Goal: Information Seeking & Learning: Compare options

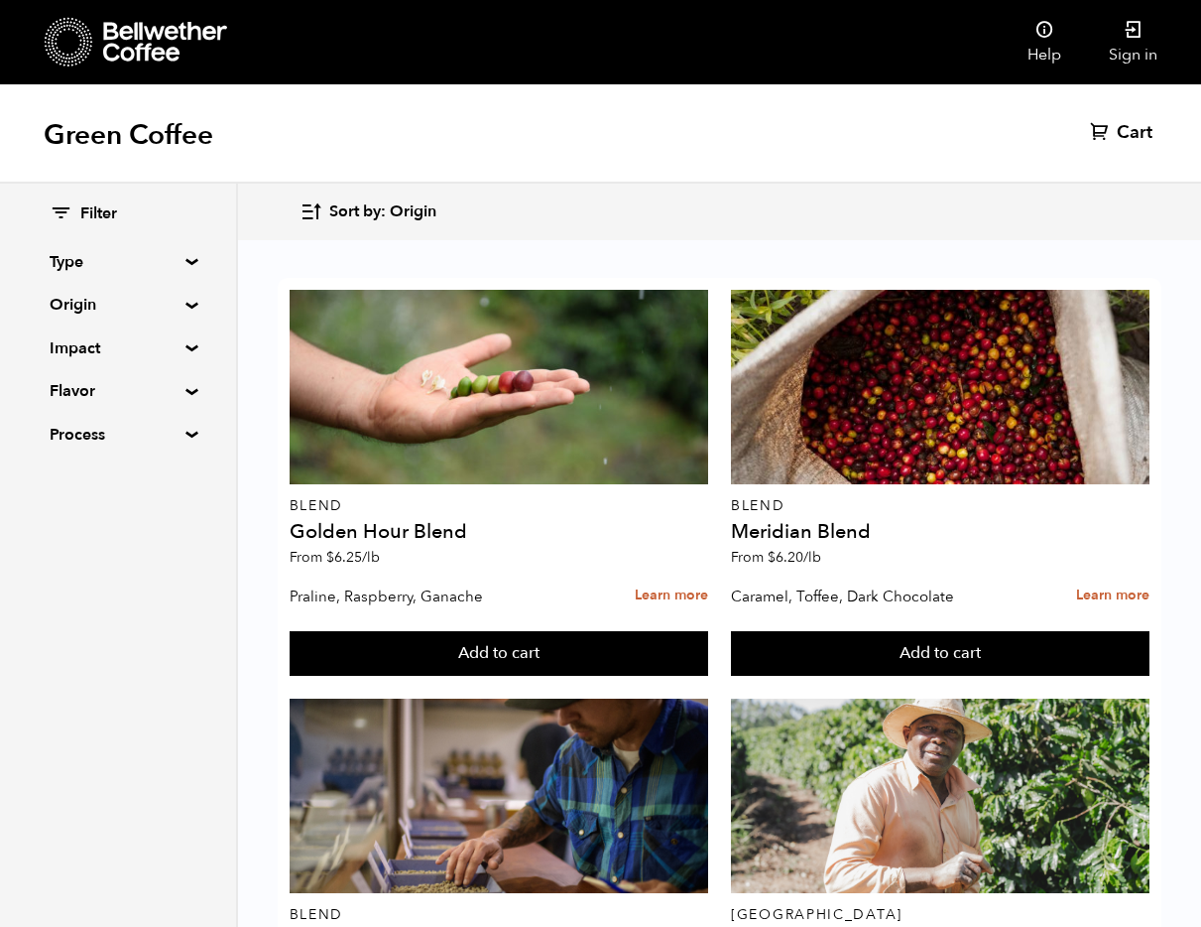
scroll to position [1760, 0]
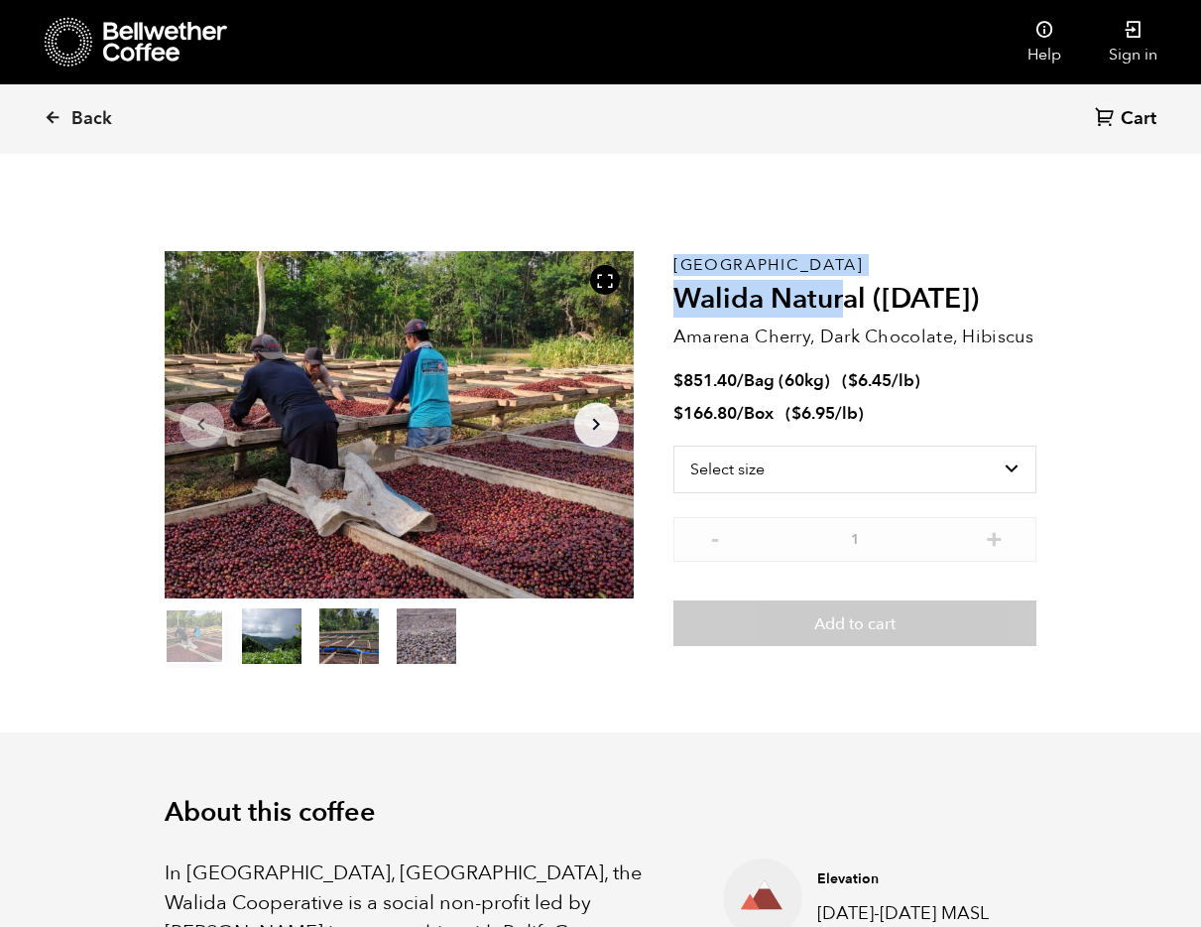
drag, startPoint x: 672, startPoint y: 297, endPoint x: 849, endPoint y: 300, distance: 177.6
click at [849, 300] on section "Item 1 of 4 Arrow Left Arrow Right item 0 item 1 item 2 item 3 Item 1 of 4 East…" at bounding box center [601, 460] width 972 height 546
drag, startPoint x: 866, startPoint y: 291, endPoint x: 676, endPoint y: 298, distance: 190.6
click at [676, 298] on h2 "Walida Natural ([DATE])" at bounding box center [856, 300] width 364 height 34
copy h2 "Walida Natural"
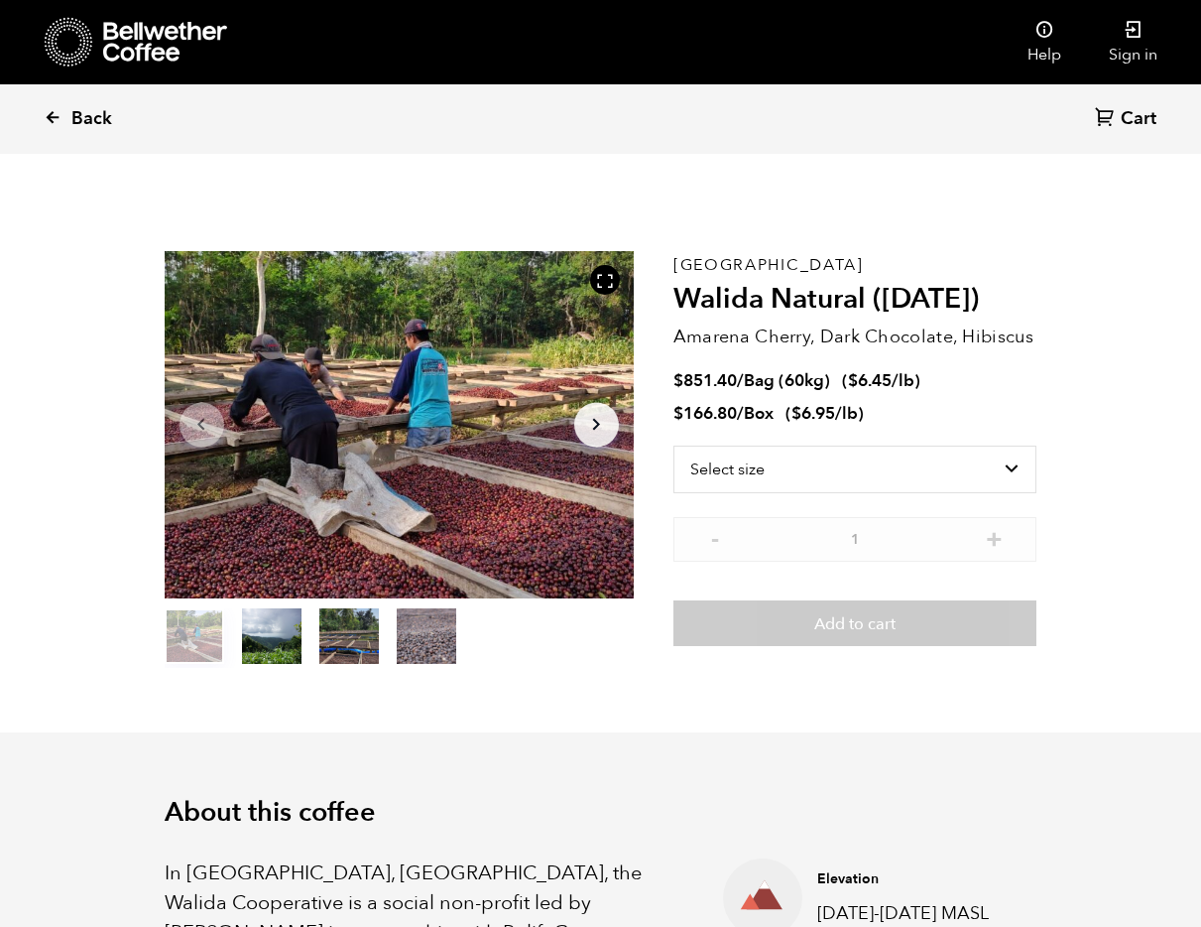
click at [94, 115] on span "Back" at bounding box center [91, 119] width 41 height 24
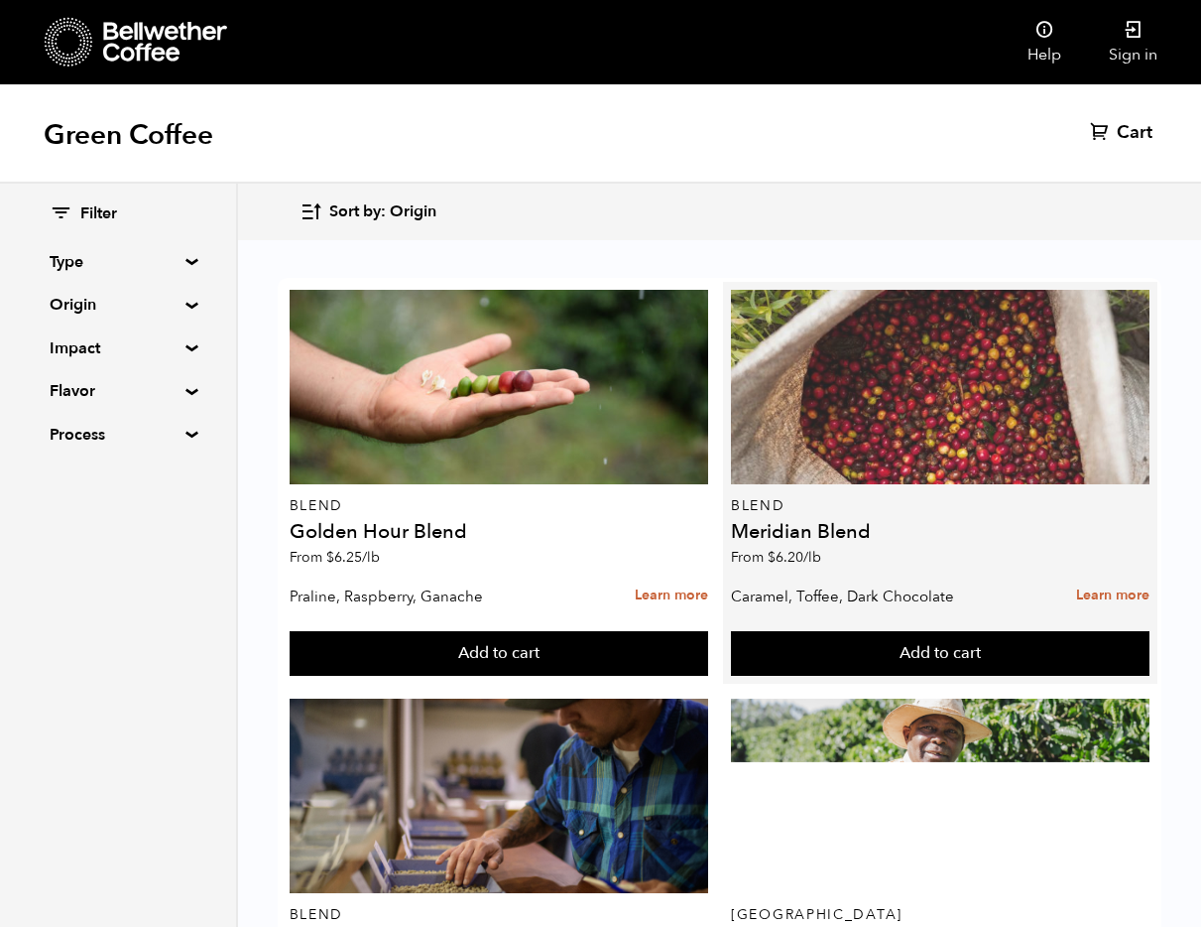
click at [874, 432] on div at bounding box center [940, 387] width 419 height 194
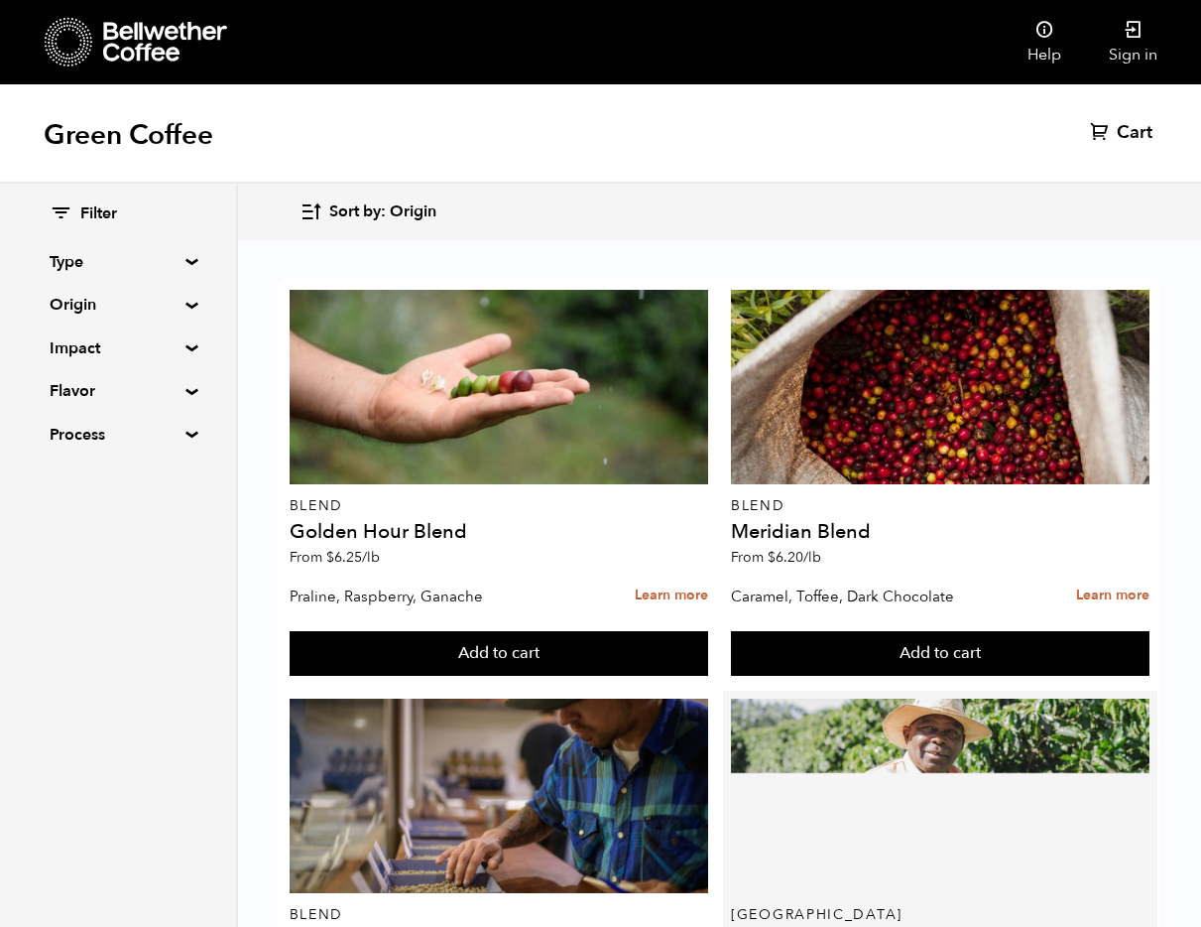
scroll to position [170, 0]
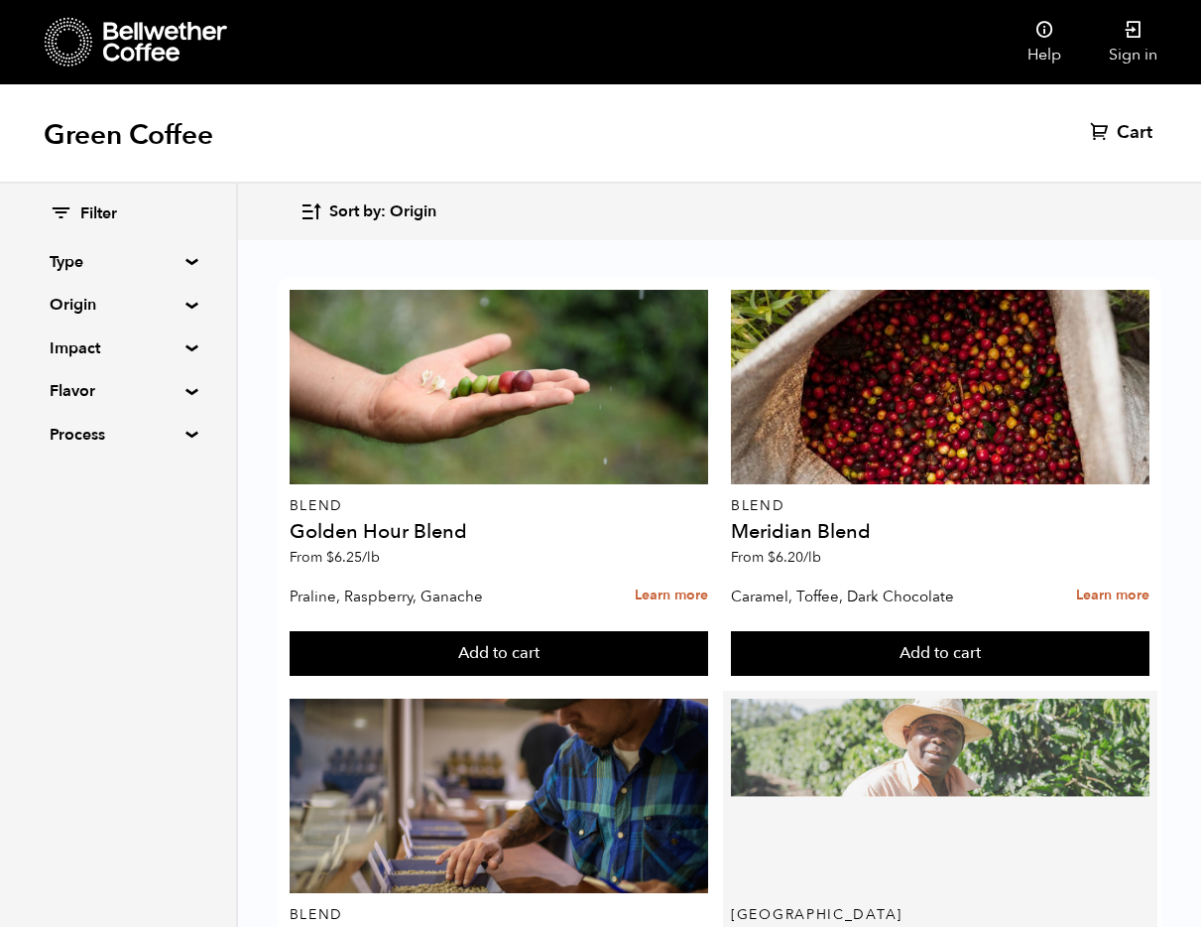
click at [836, 708] on div at bounding box center [940, 795] width 419 height 194
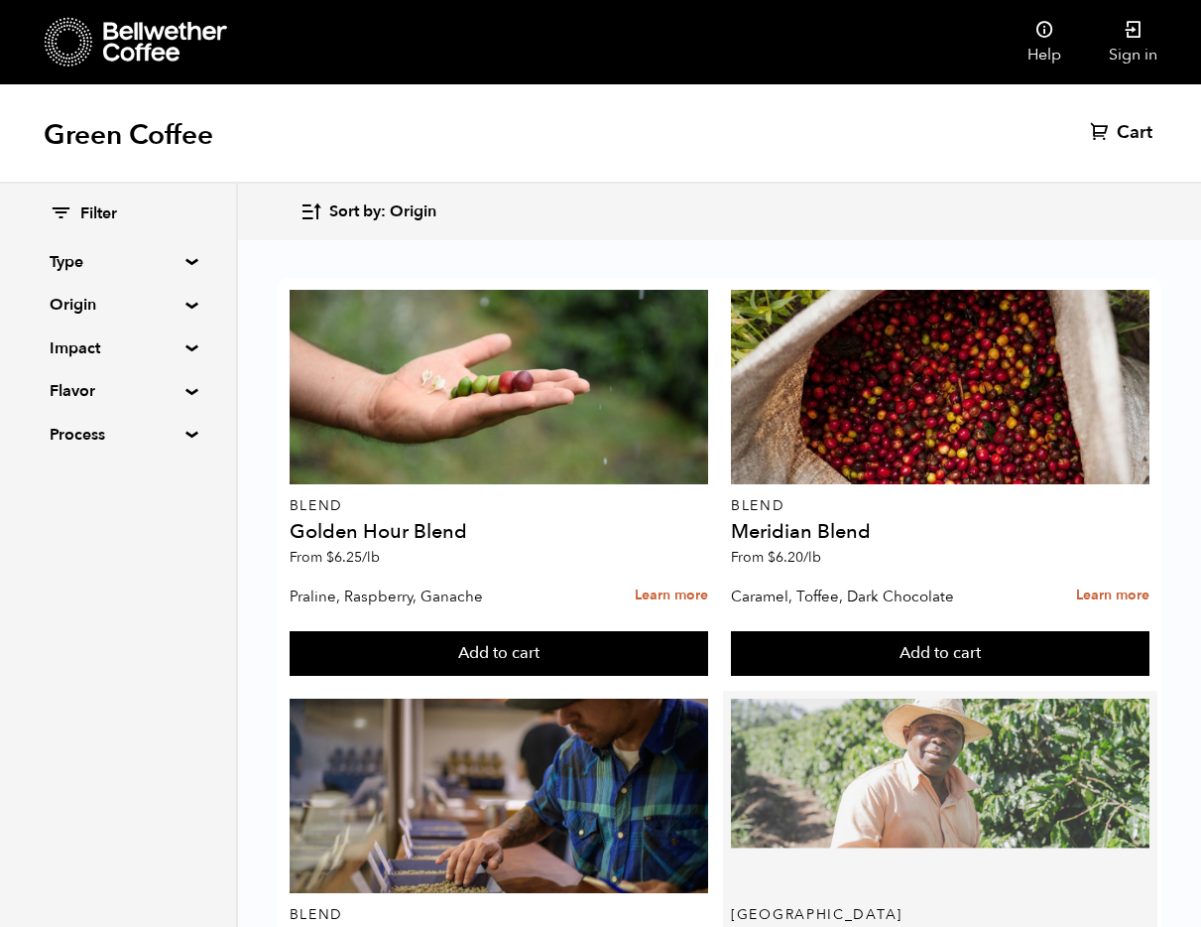
click at [904, 698] on div at bounding box center [940, 795] width 419 height 194
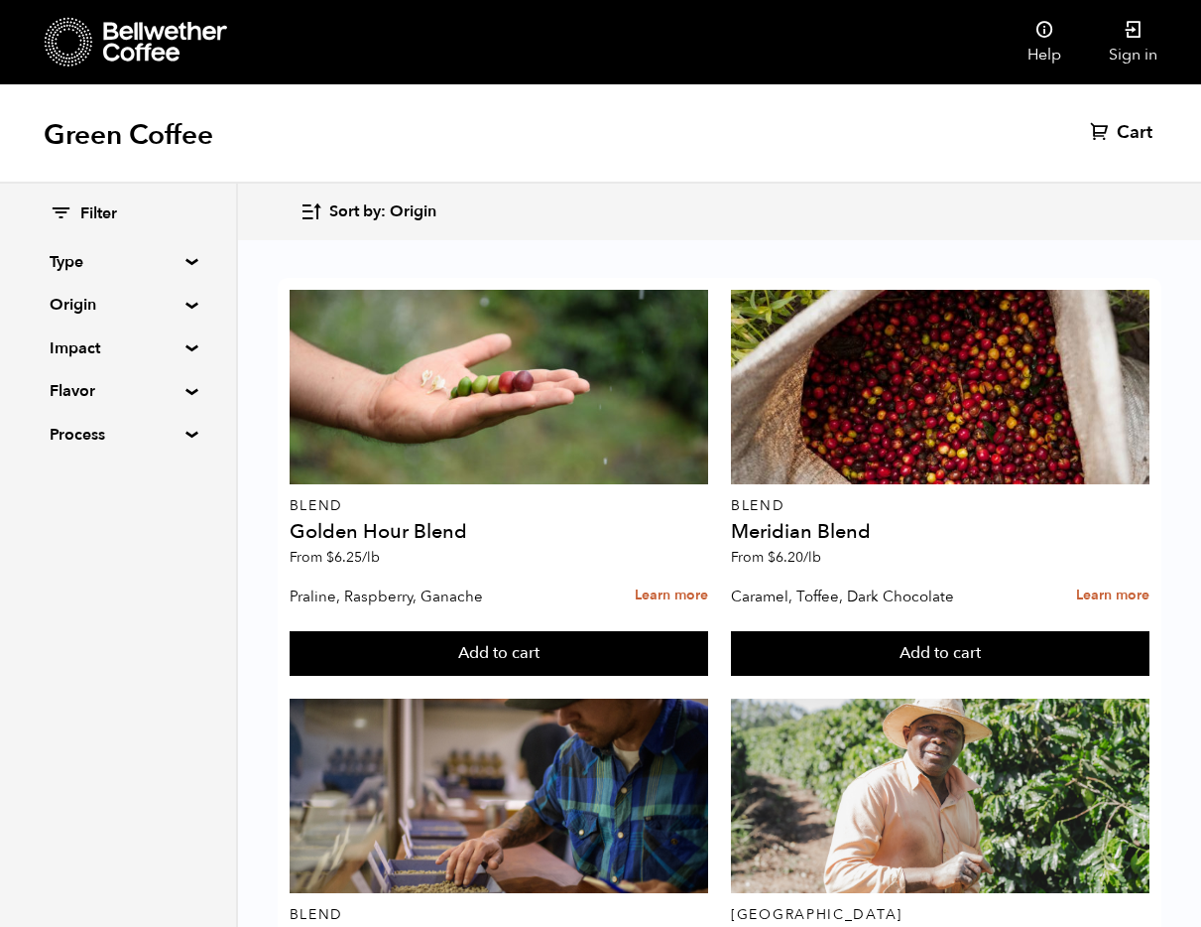
scroll to position [942, 0]
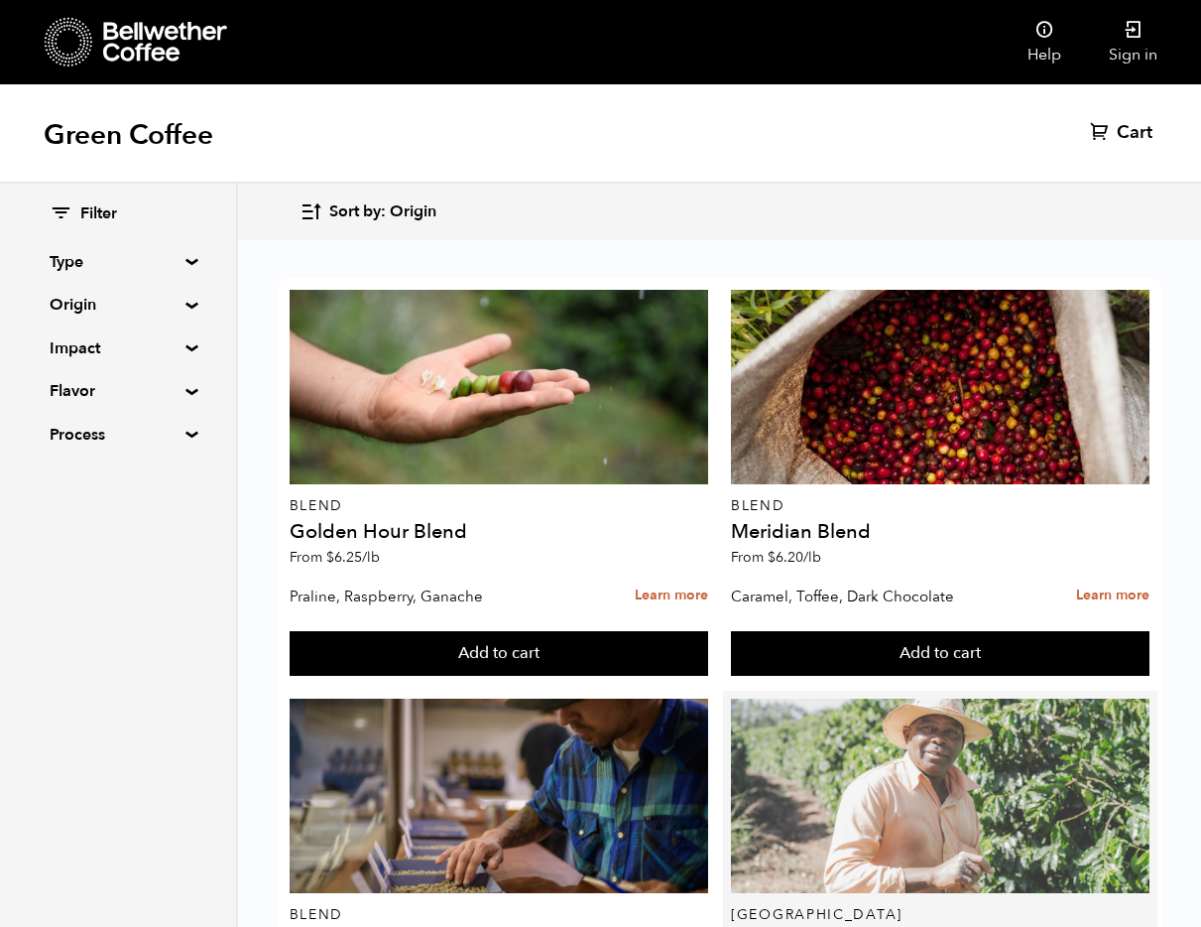
scroll to position [0, 0]
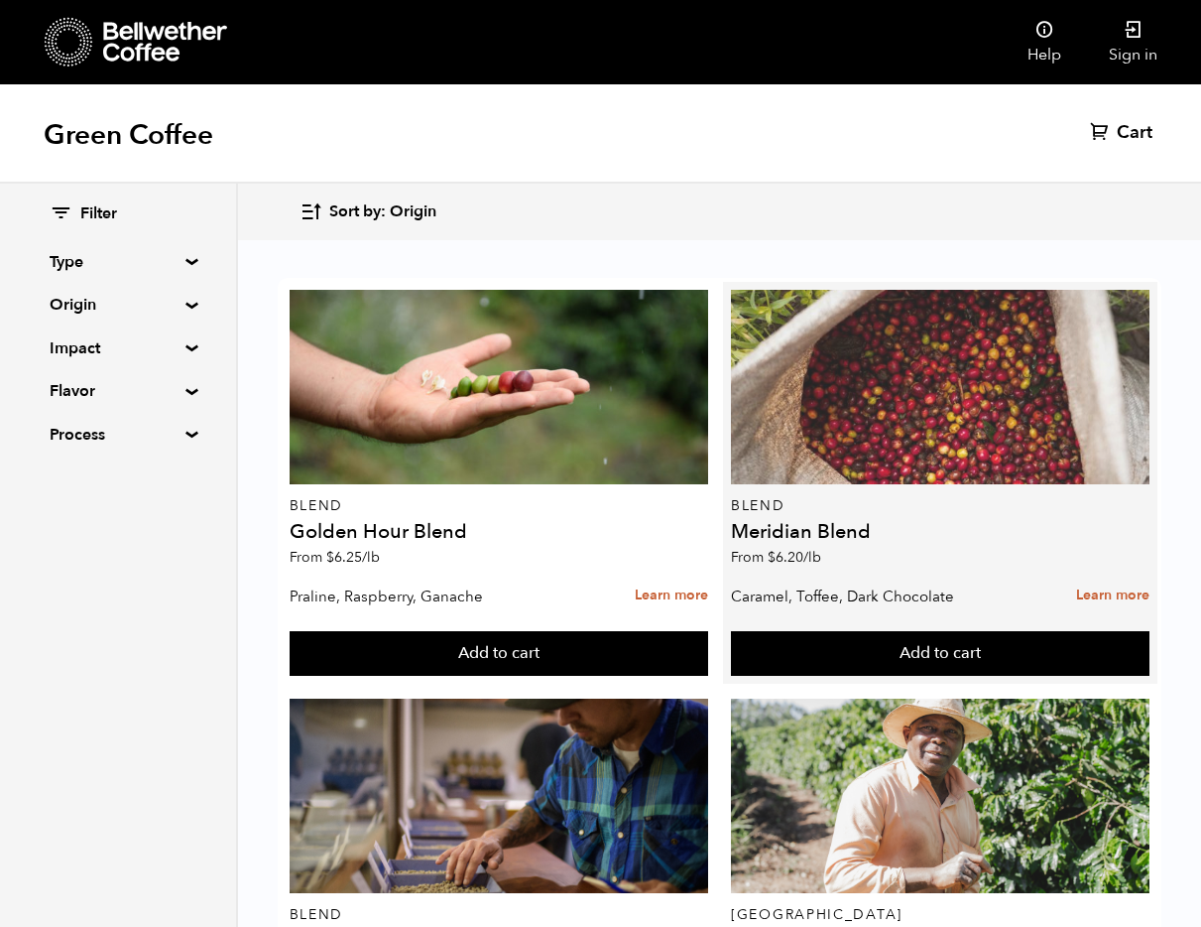
click at [833, 439] on div at bounding box center [940, 387] width 419 height 194
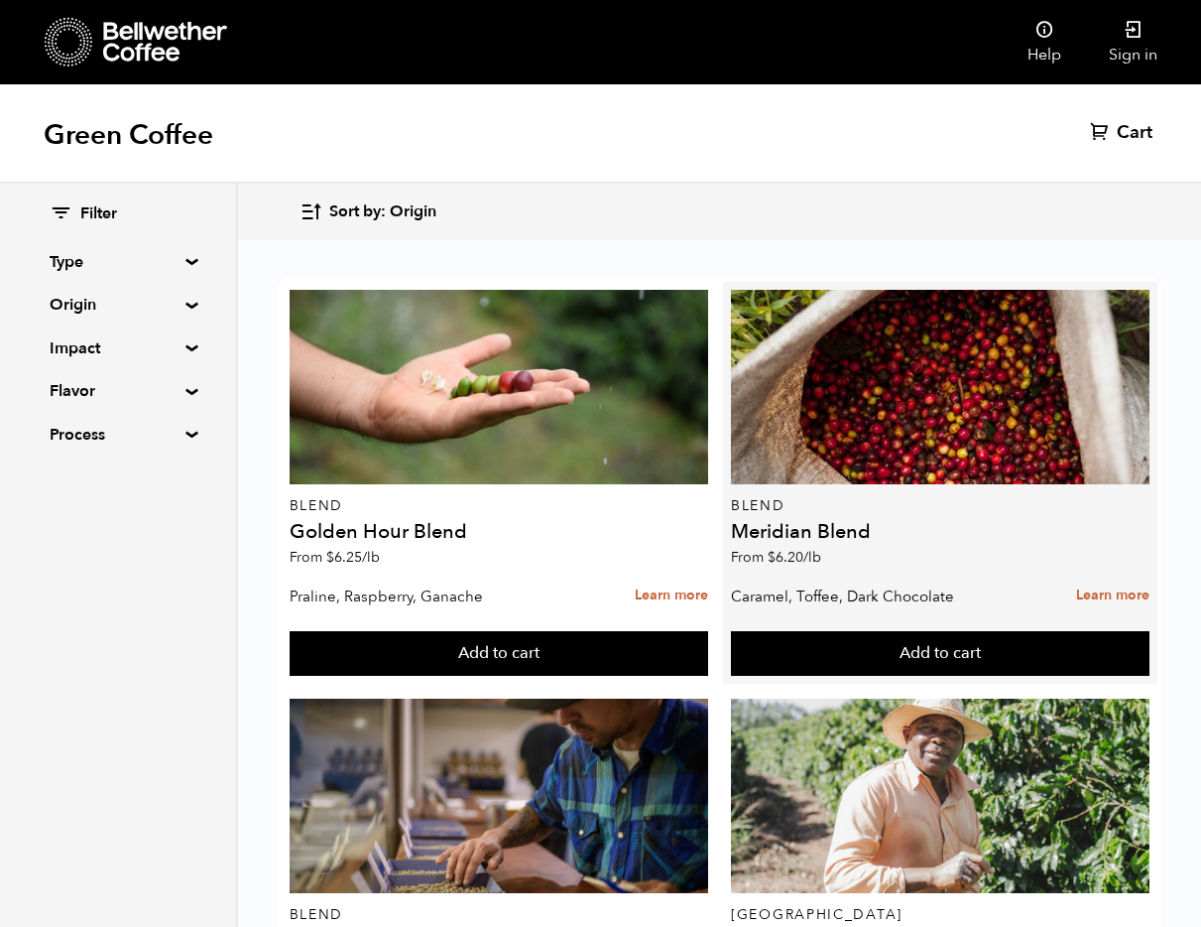
scroll to position [1256, 0]
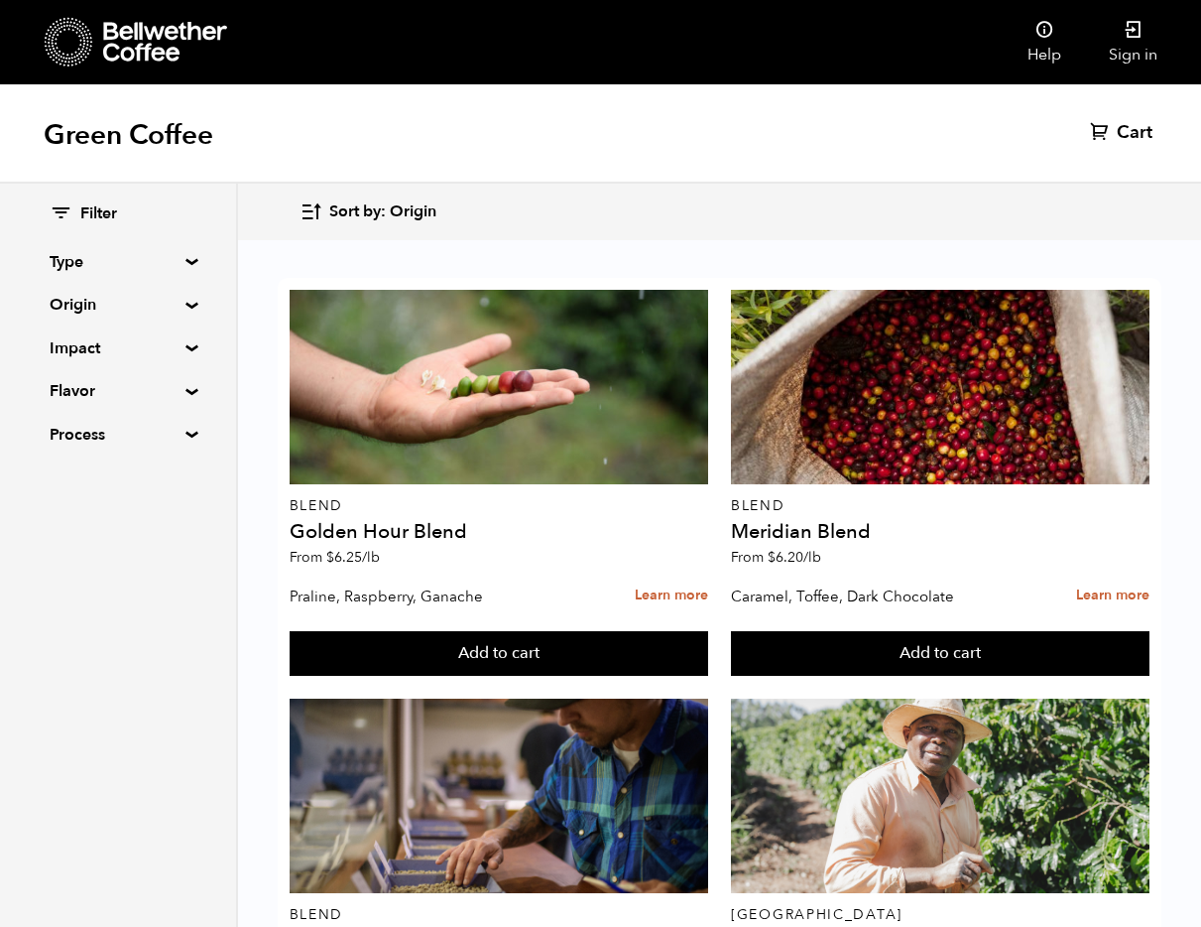
drag, startPoint x: 930, startPoint y: 371, endPoint x: 733, endPoint y: 372, distance: 196.4
drag, startPoint x: 857, startPoint y: 381, endPoint x: 849, endPoint y: 374, distance: 10.5
drag, startPoint x: 836, startPoint y: 373, endPoint x: 725, endPoint y: 374, distance: 111.1
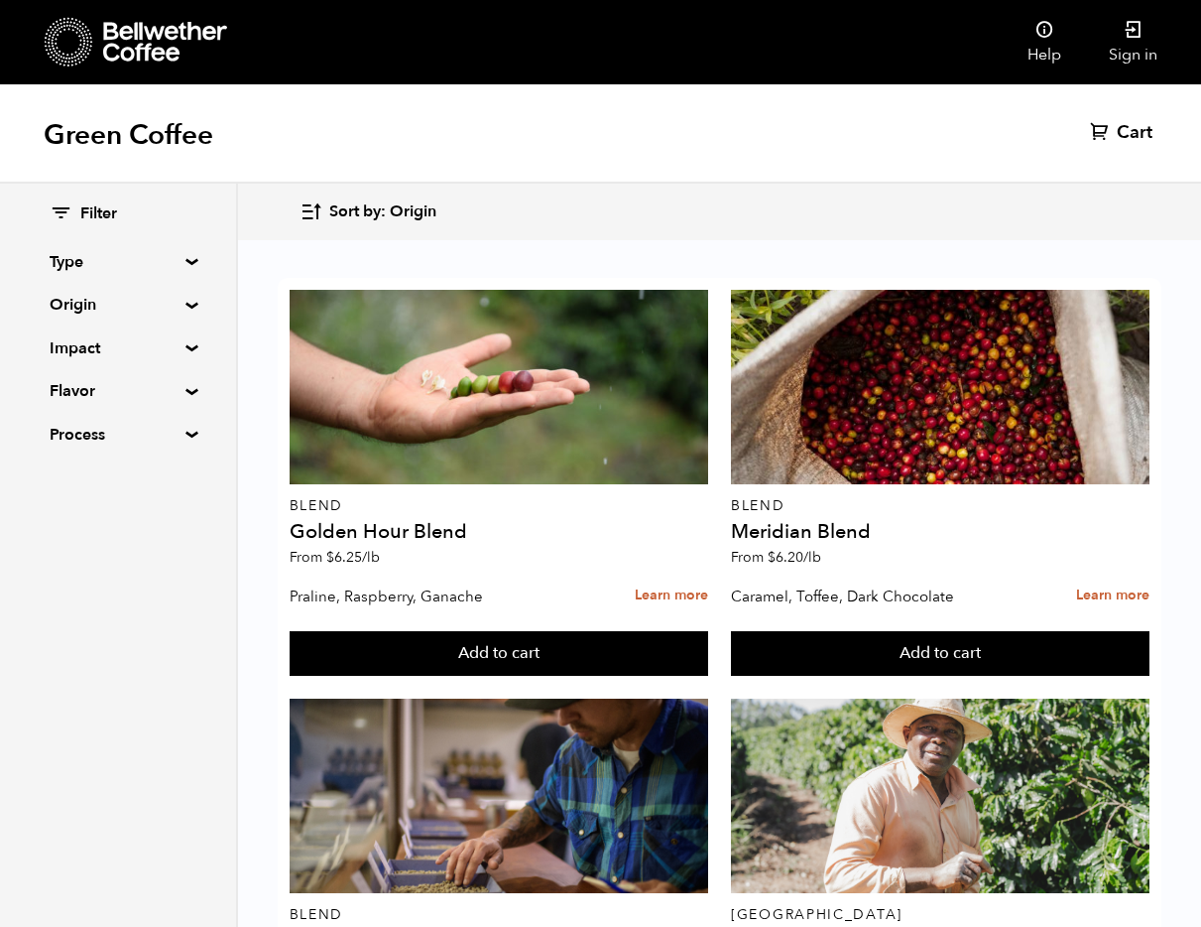
copy h4 "Limmu Kossa"
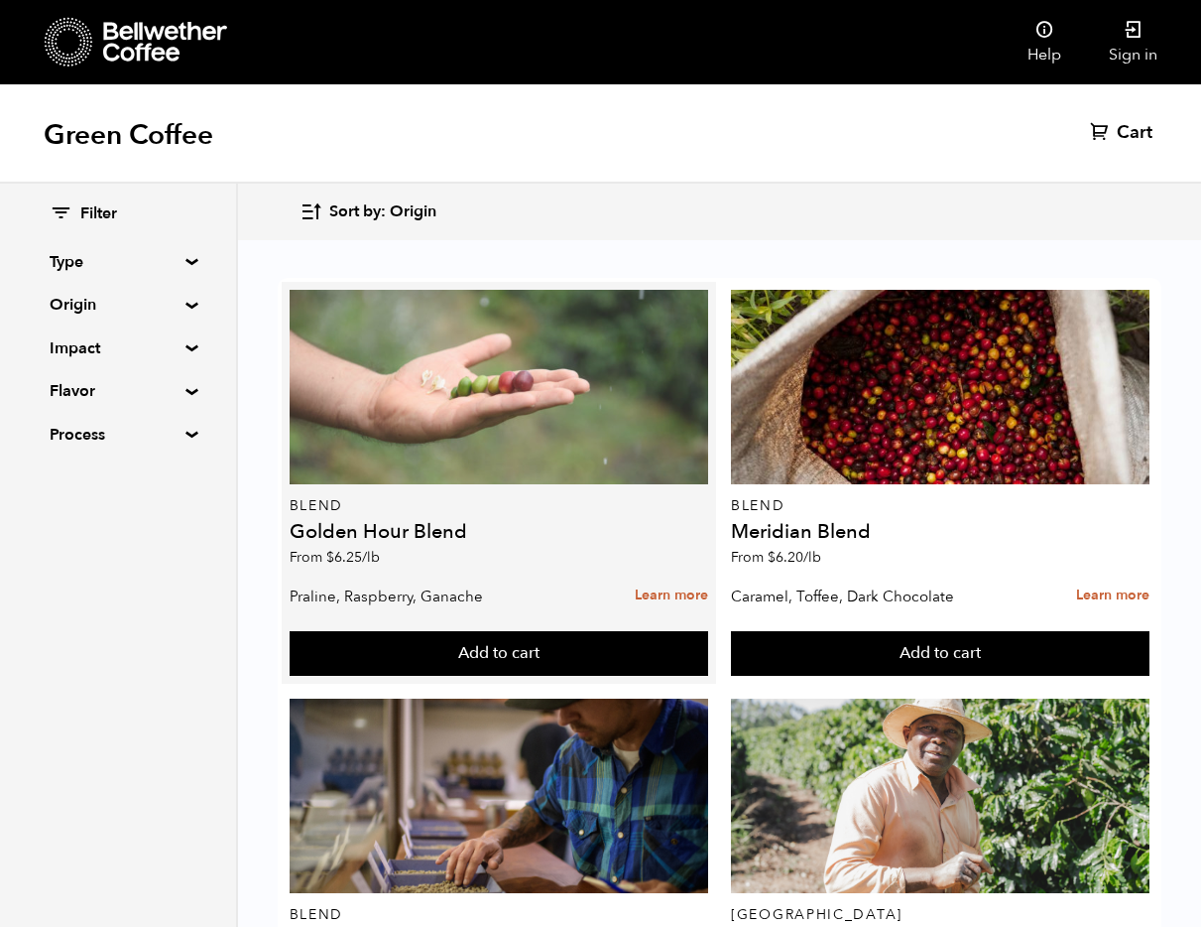
click at [497, 427] on div at bounding box center [499, 387] width 419 height 194
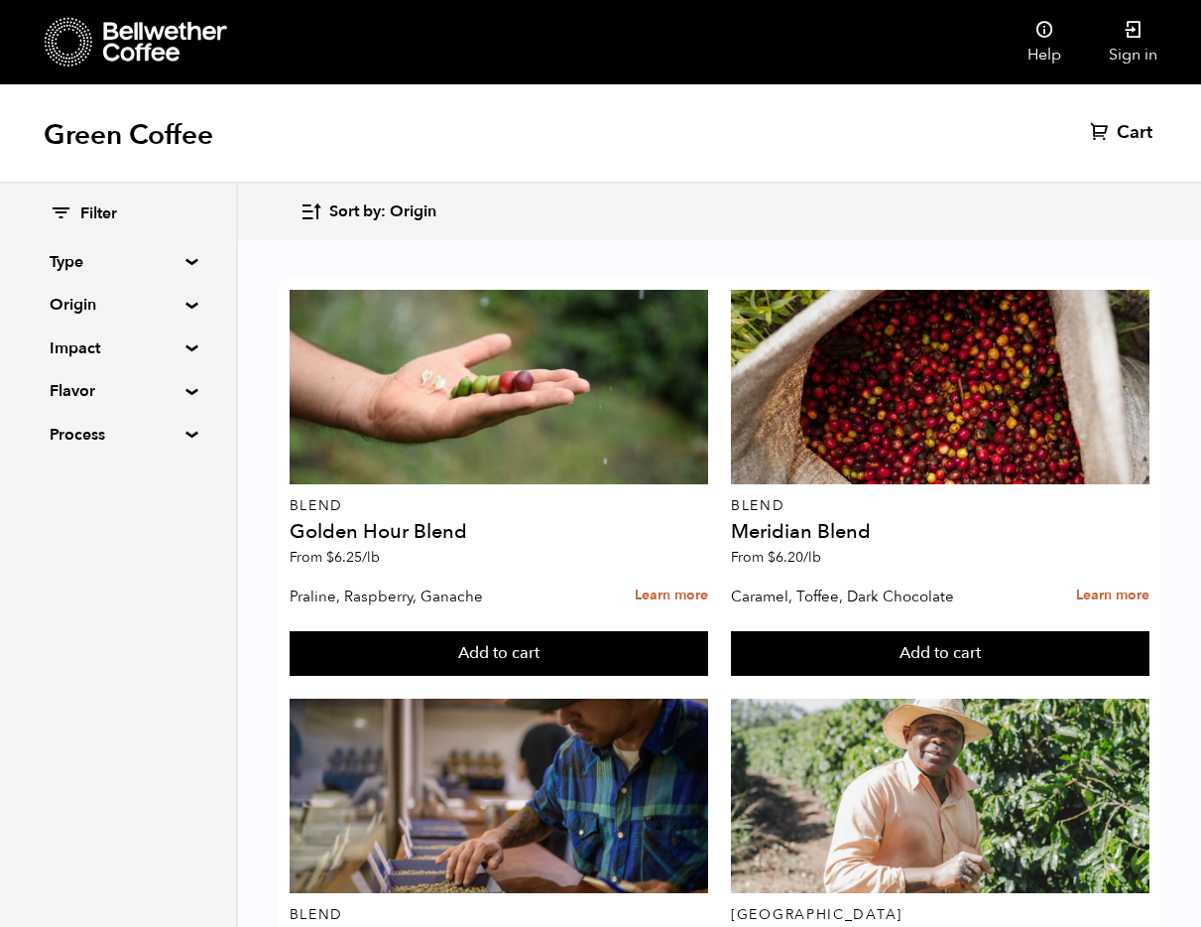
click at [605, 80] on nav "Help Sign in" at bounding box center [773, 42] width 816 height 84
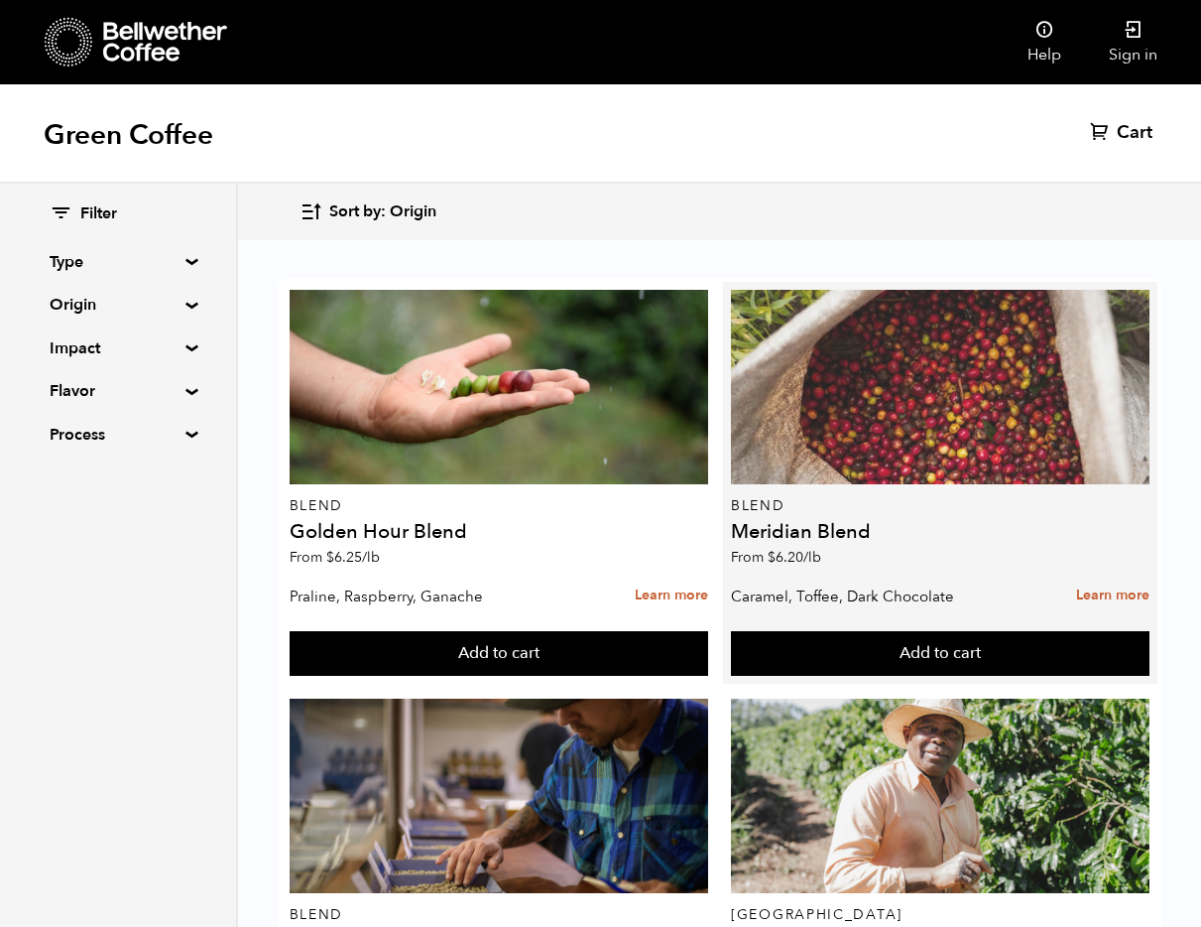
click at [899, 418] on div at bounding box center [940, 387] width 419 height 194
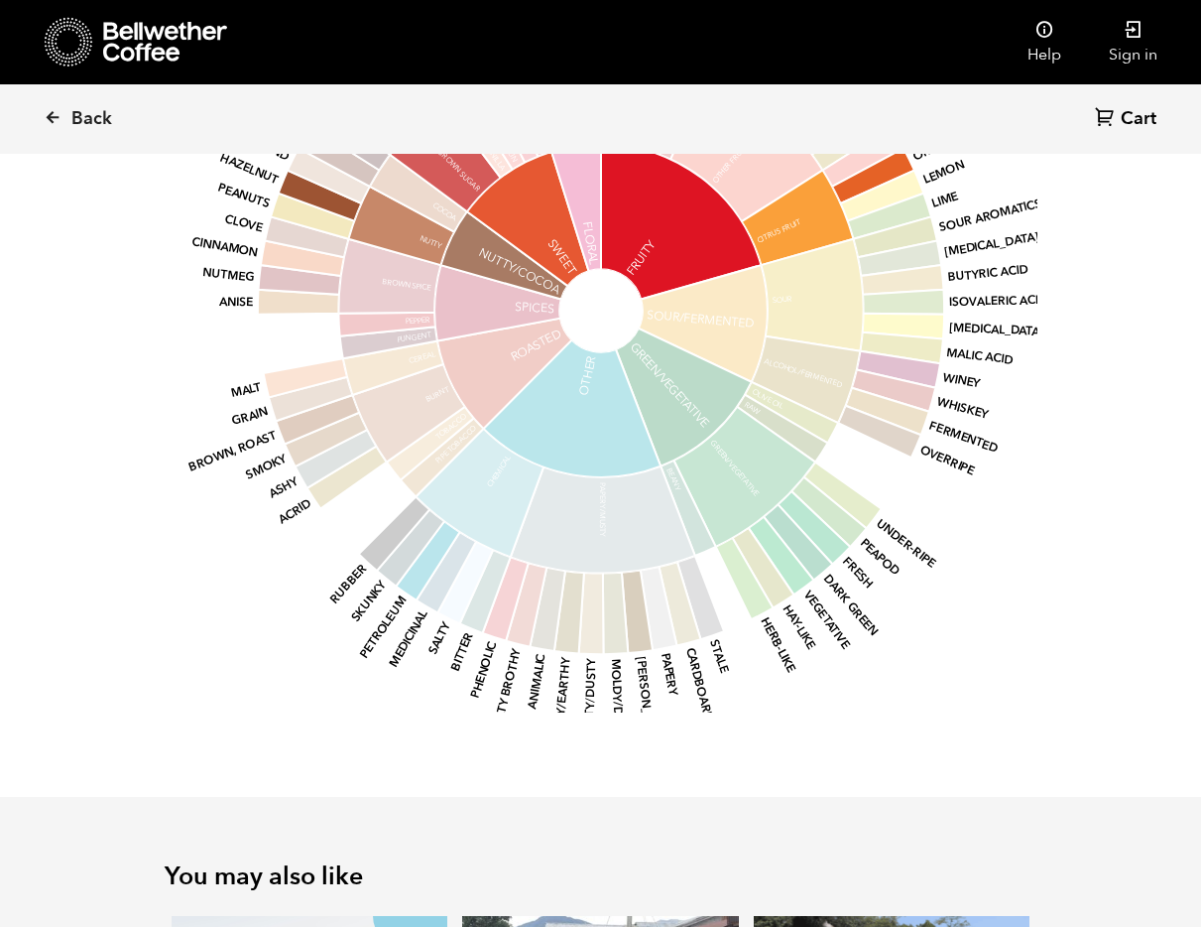
scroll to position [1833, 0]
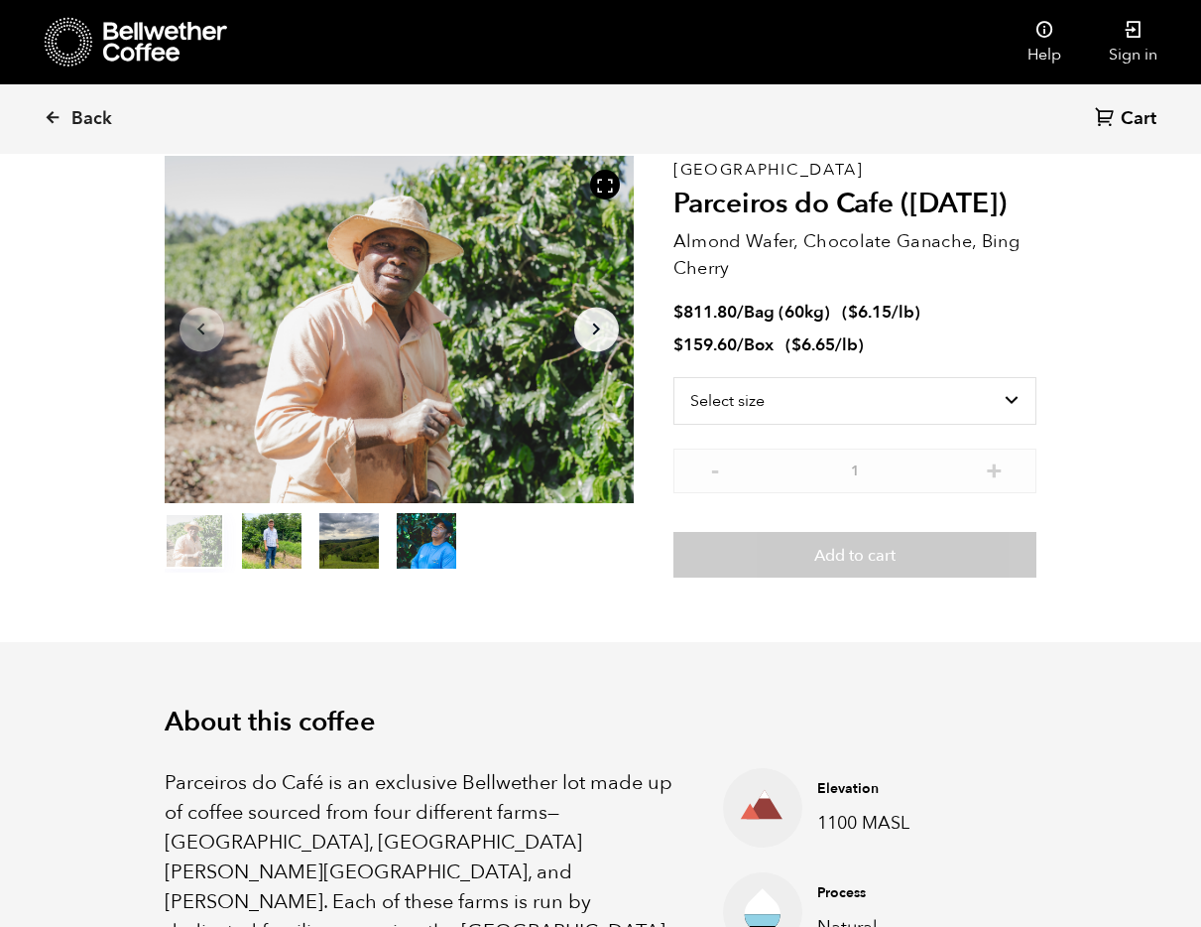
scroll to position [148, 0]
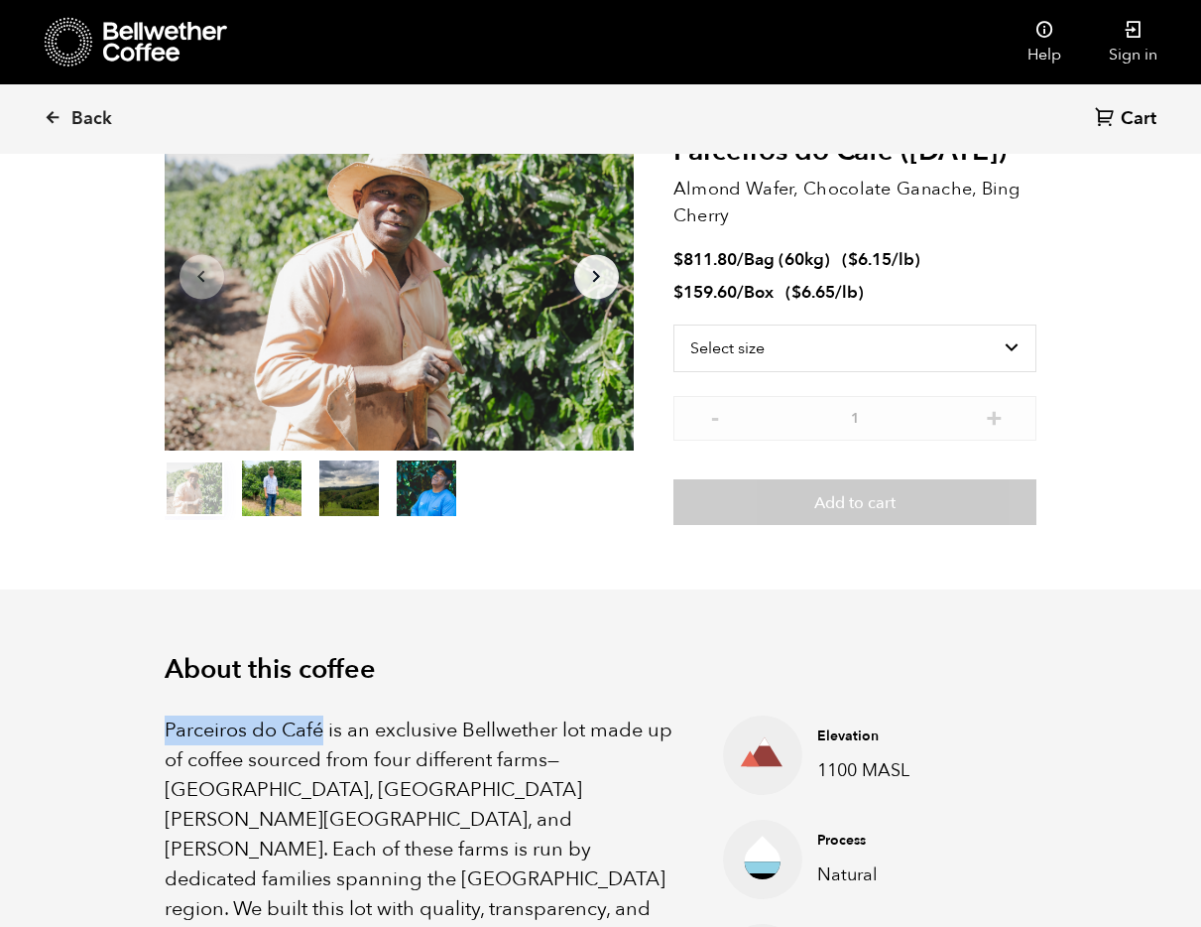
drag, startPoint x: 165, startPoint y: 727, endPoint x: 432, endPoint y: 739, distance: 267.1
click at [318, 723] on p "Parceiros do Café is an exclusive Bellwether lot made up of coffee sourced from…" at bounding box center [419, 908] width 509 height 387
copy p "Parceiros do Café"
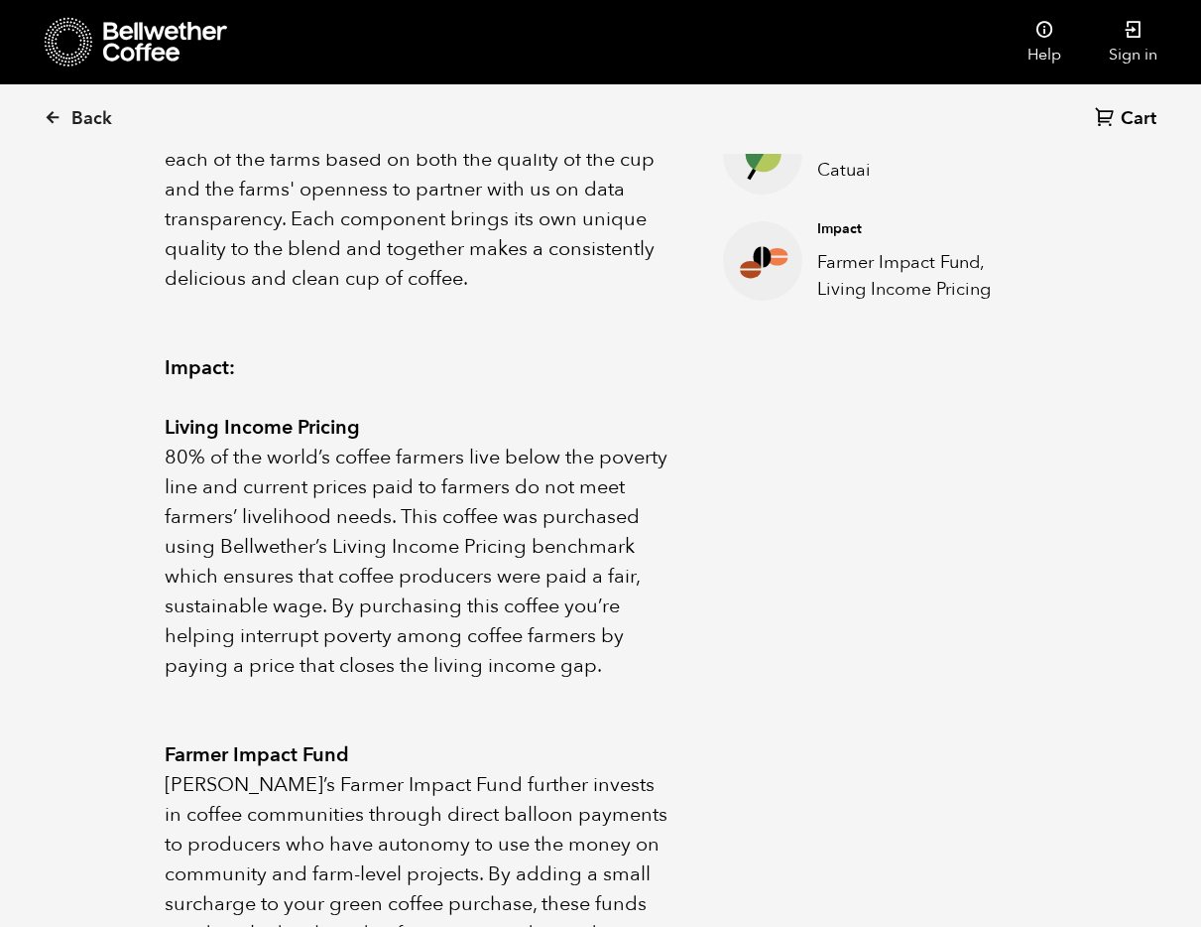
scroll to position [959, 0]
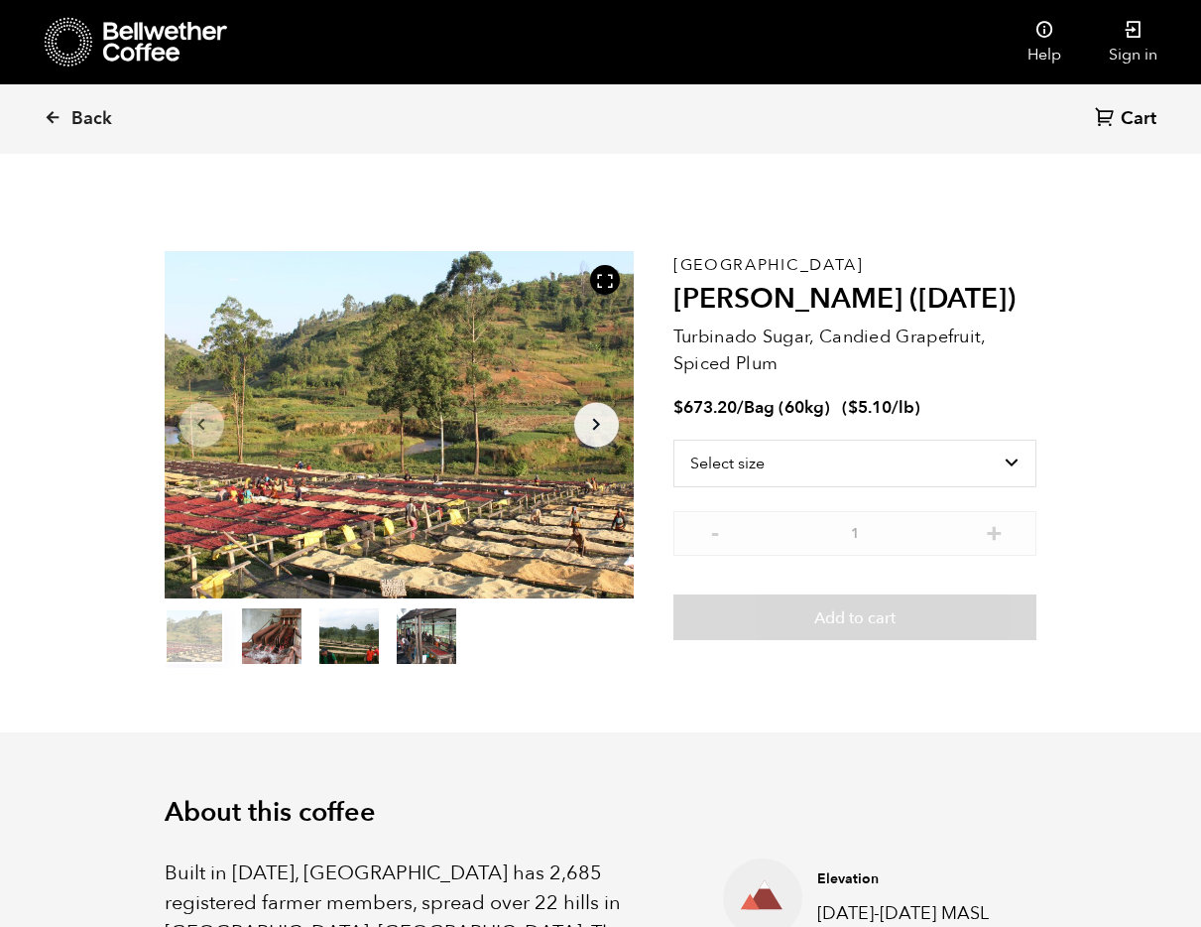
scroll to position [863, 849]
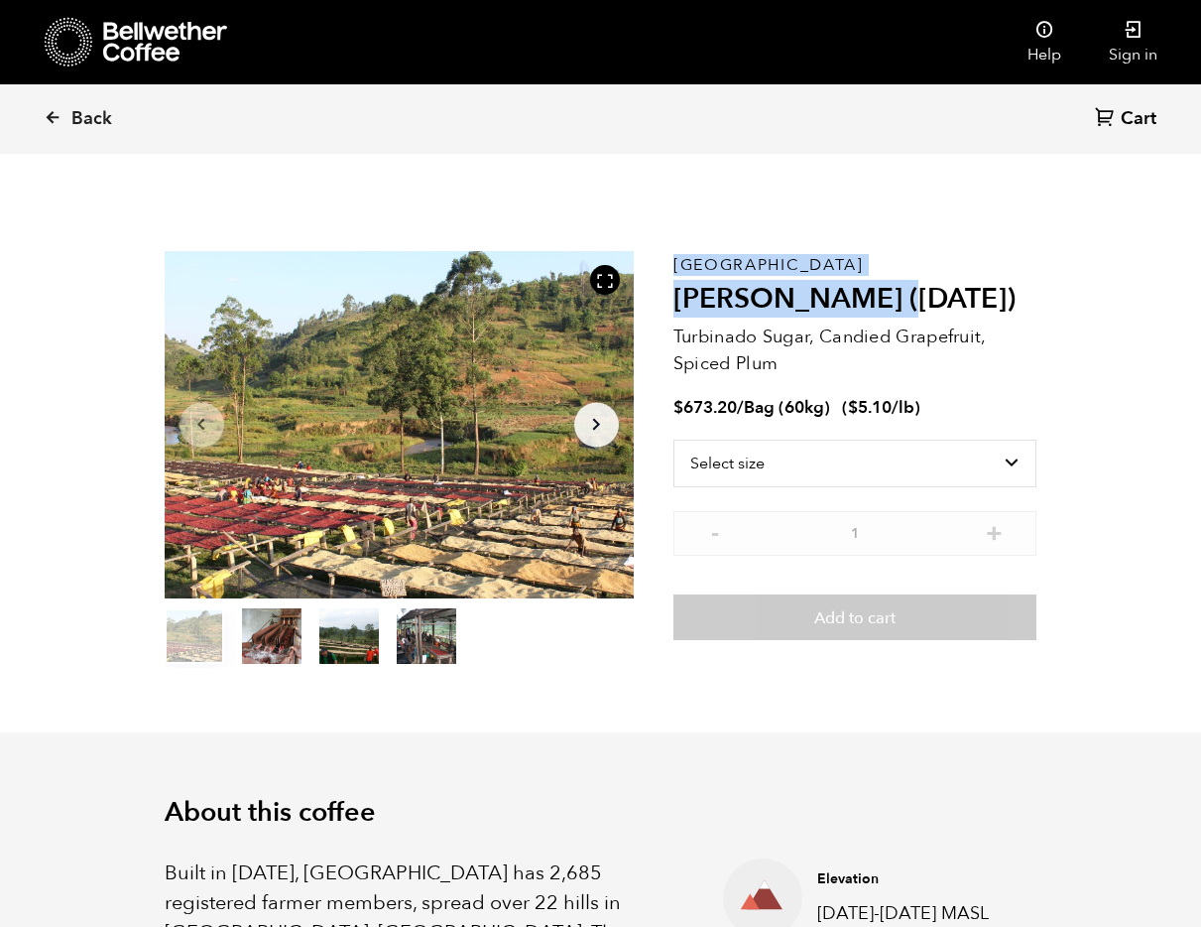
drag, startPoint x: 899, startPoint y: 297, endPoint x: 669, endPoint y: 300, distance: 230.2
click at [669, 300] on section "Item 1 of 4 Arrow Left Arrow Right item 0 item 1 item 2 item 3 Item 1 of 4 Buru…" at bounding box center [601, 460] width 972 height 546
click at [669, 300] on div "Item 1 of 4 Arrow Left Arrow Right item 0 item 1 item 2 item 3 Item 1 of 4" at bounding box center [419, 459] width 509 height 417
drag, startPoint x: 676, startPoint y: 298, endPoint x: 900, endPoint y: 315, distance: 224.9
click at [900, 315] on h2 "Kayanza Gakenke (MAR 25)" at bounding box center [856, 300] width 364 height 34
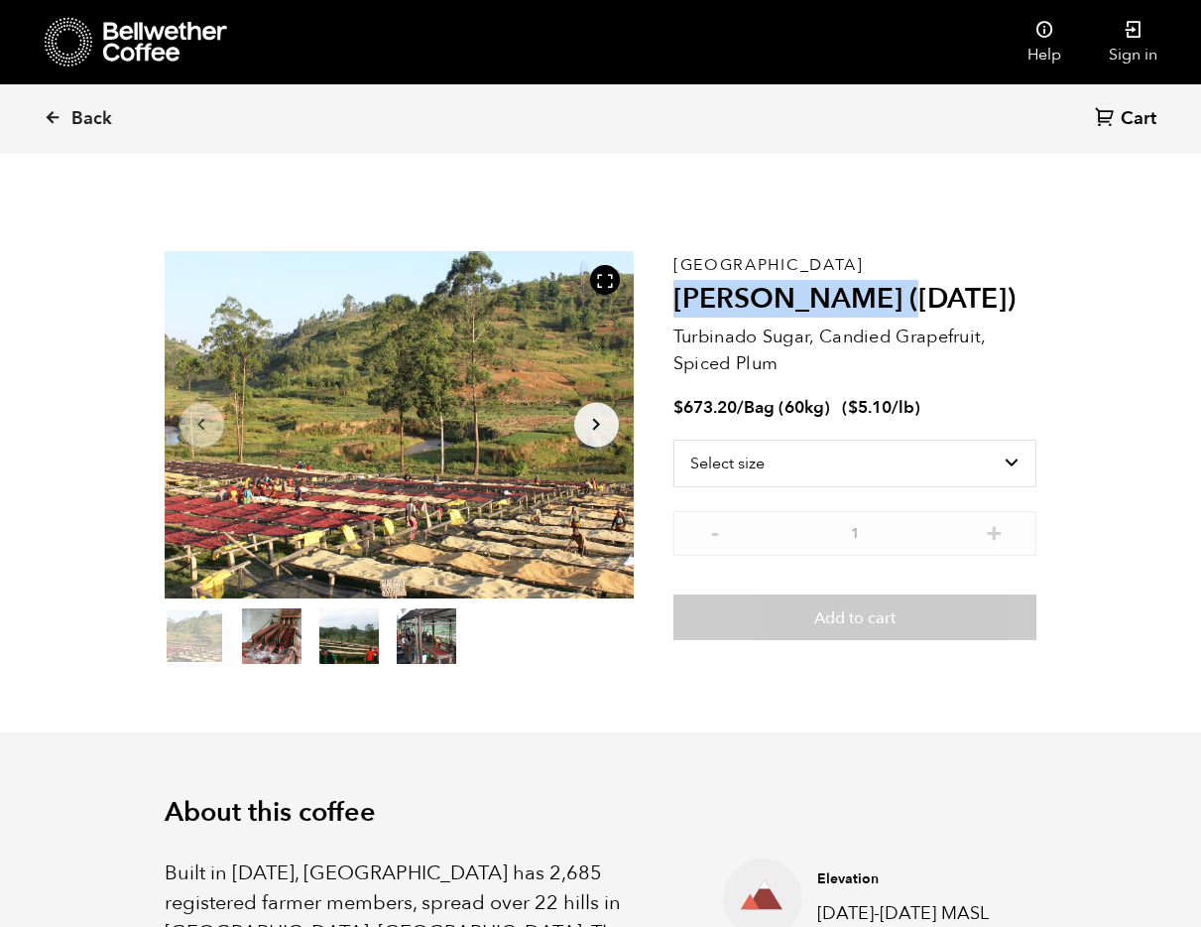
copy h2 "Kayanza Gakenke"
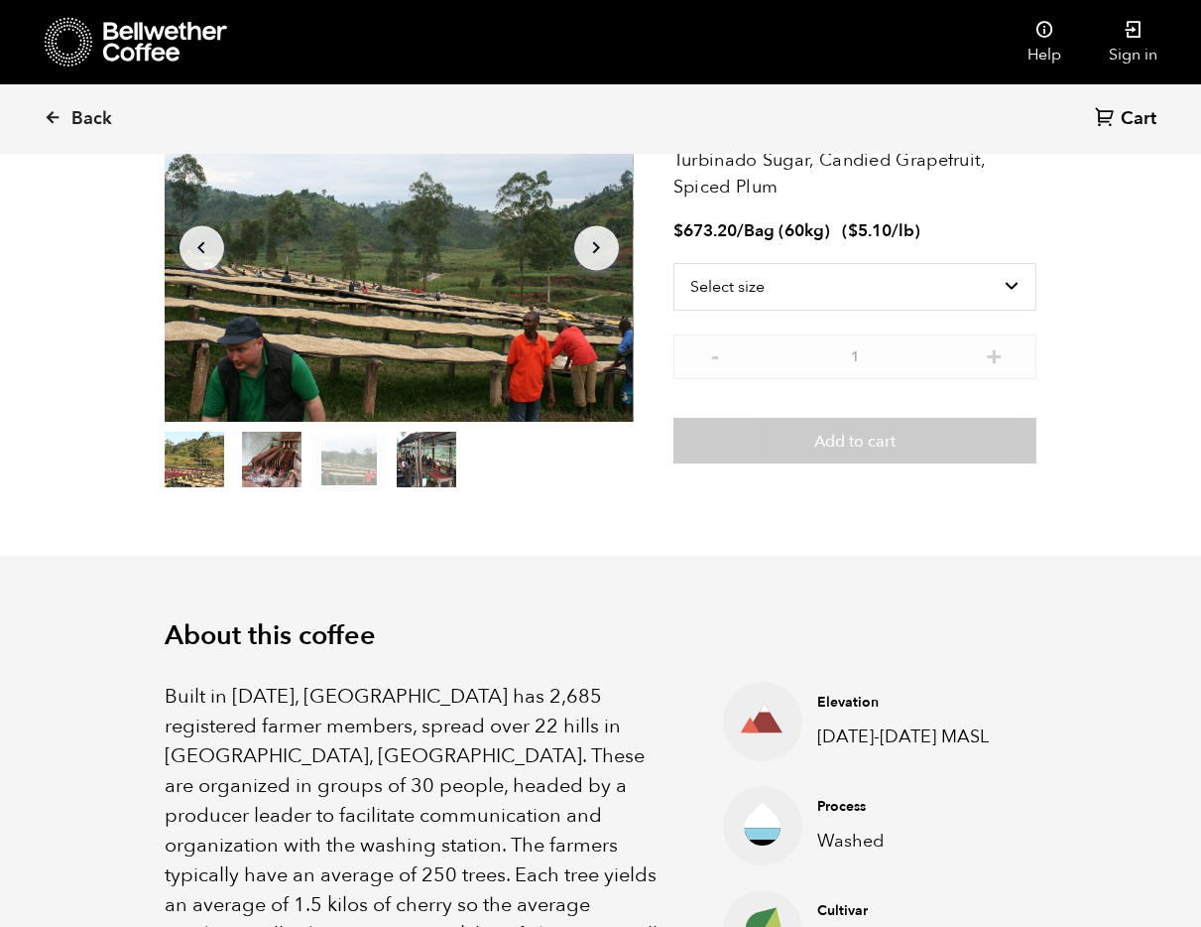
scroll to position [0, 0]
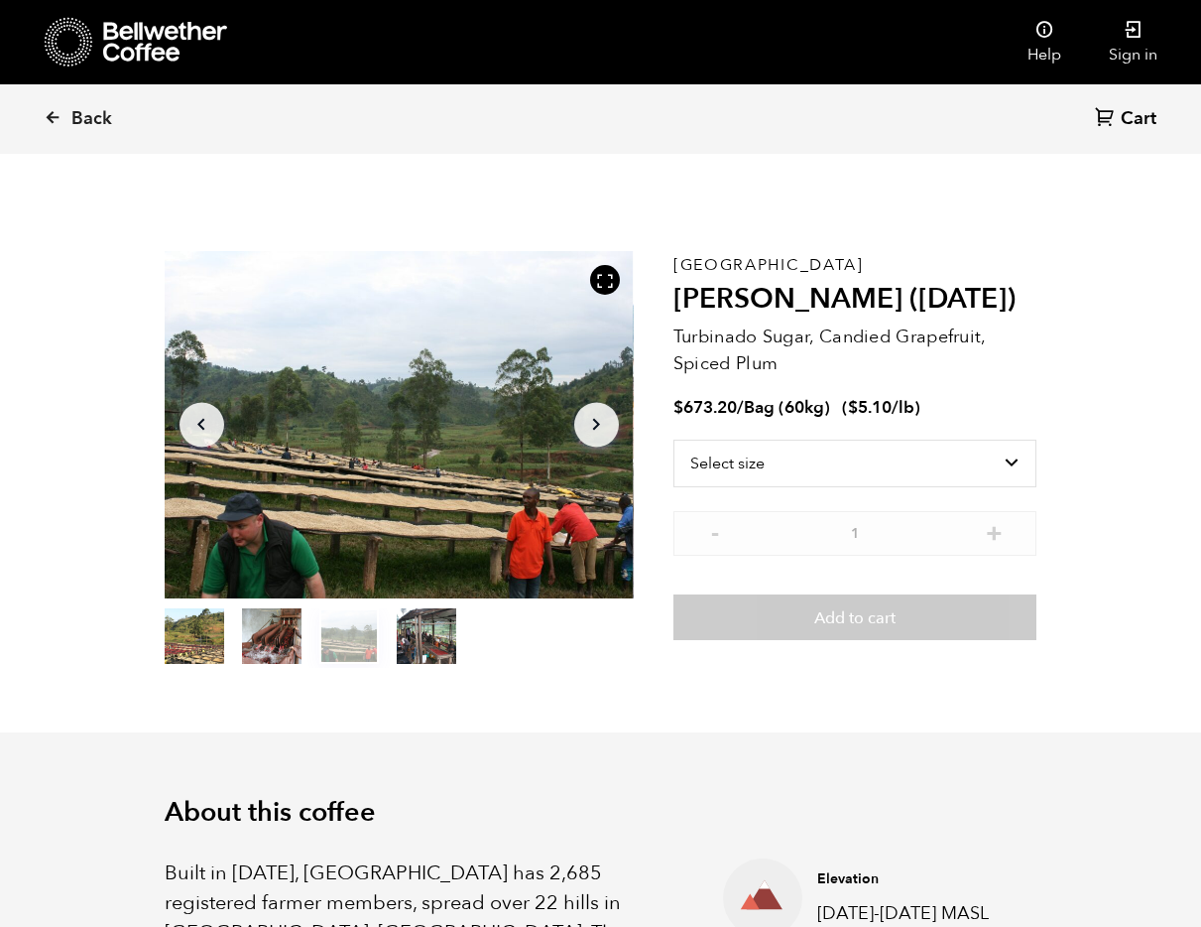
click at [713, 695] on section "Item 3 of 4 Arrow Left Arrow Right item 0 item 1 item 2 item 3 Item 3 of 4 Buru…" at bounding box center [601, 460] width 972 height 546
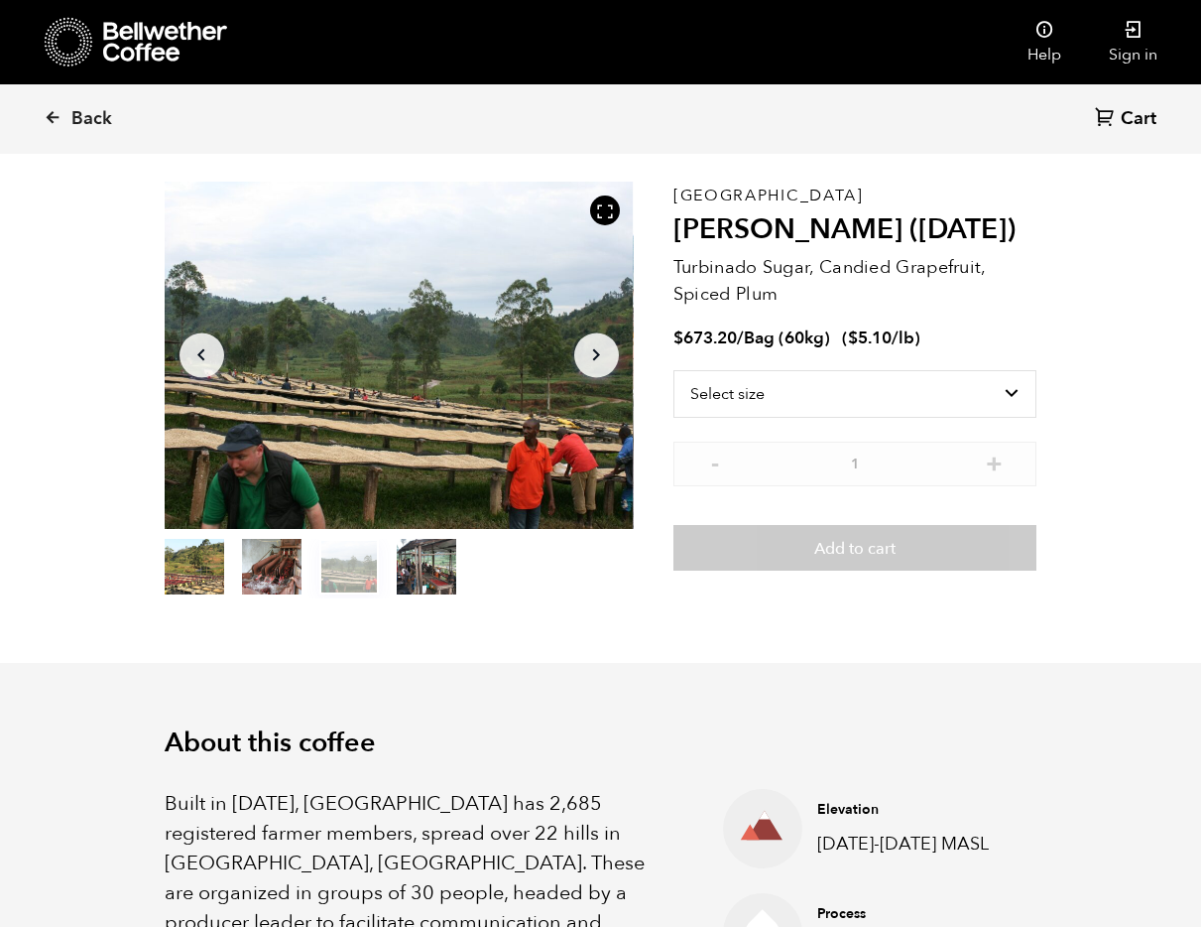
scroll to position [84, 0]
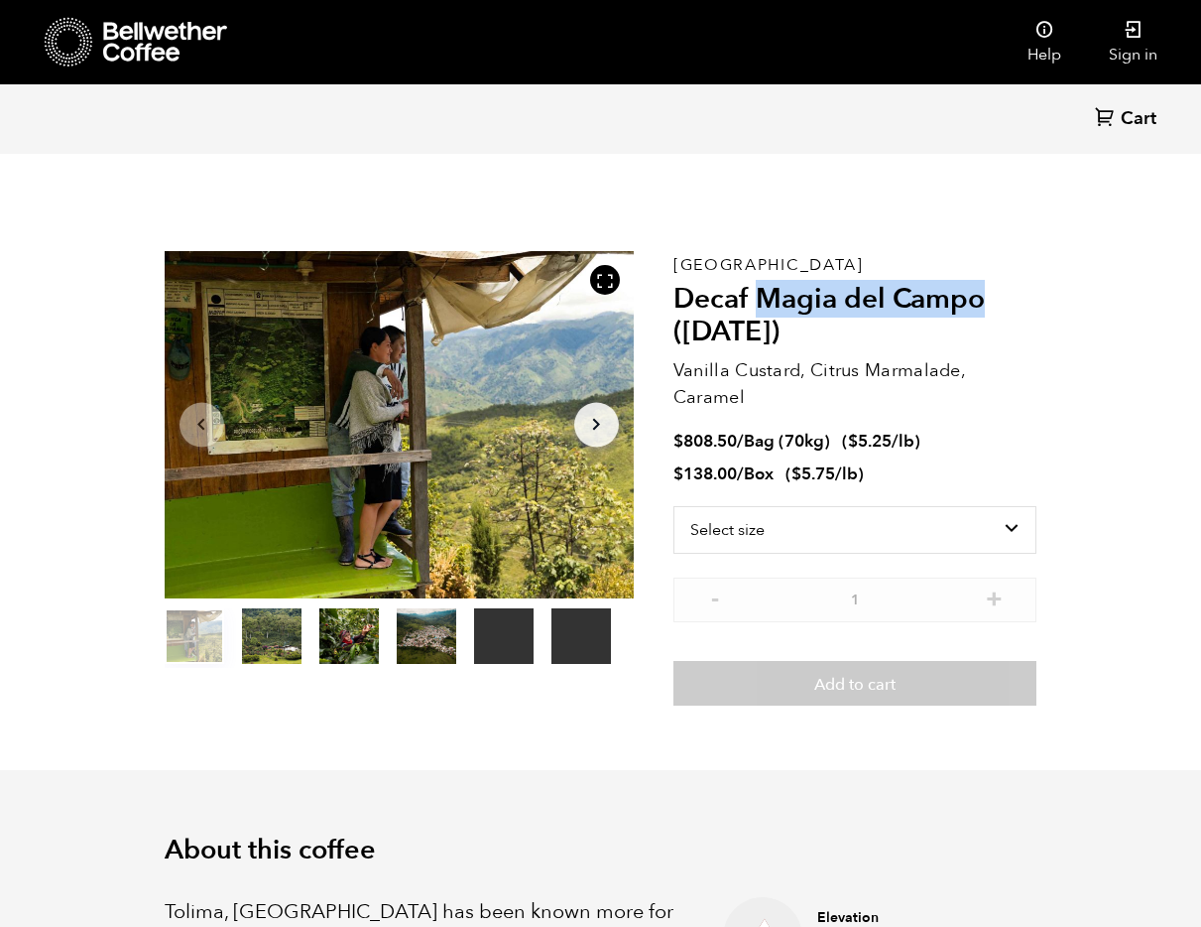
drag, startPoint x: 760, startPoint y: 297, endPoint x: 1001, endPoint y: 297, distance: 241.1
click at [1001, 297] on h2 "Decaf Magia del Campo ([DATE])" at bounding box center [856, 316] width 364 height 66
copy h2 "Magia del Campo"
drag, startPoint x: 551, startPoint y: 178, endPoint x: 448, endPoint y: 57, distance: 158.4
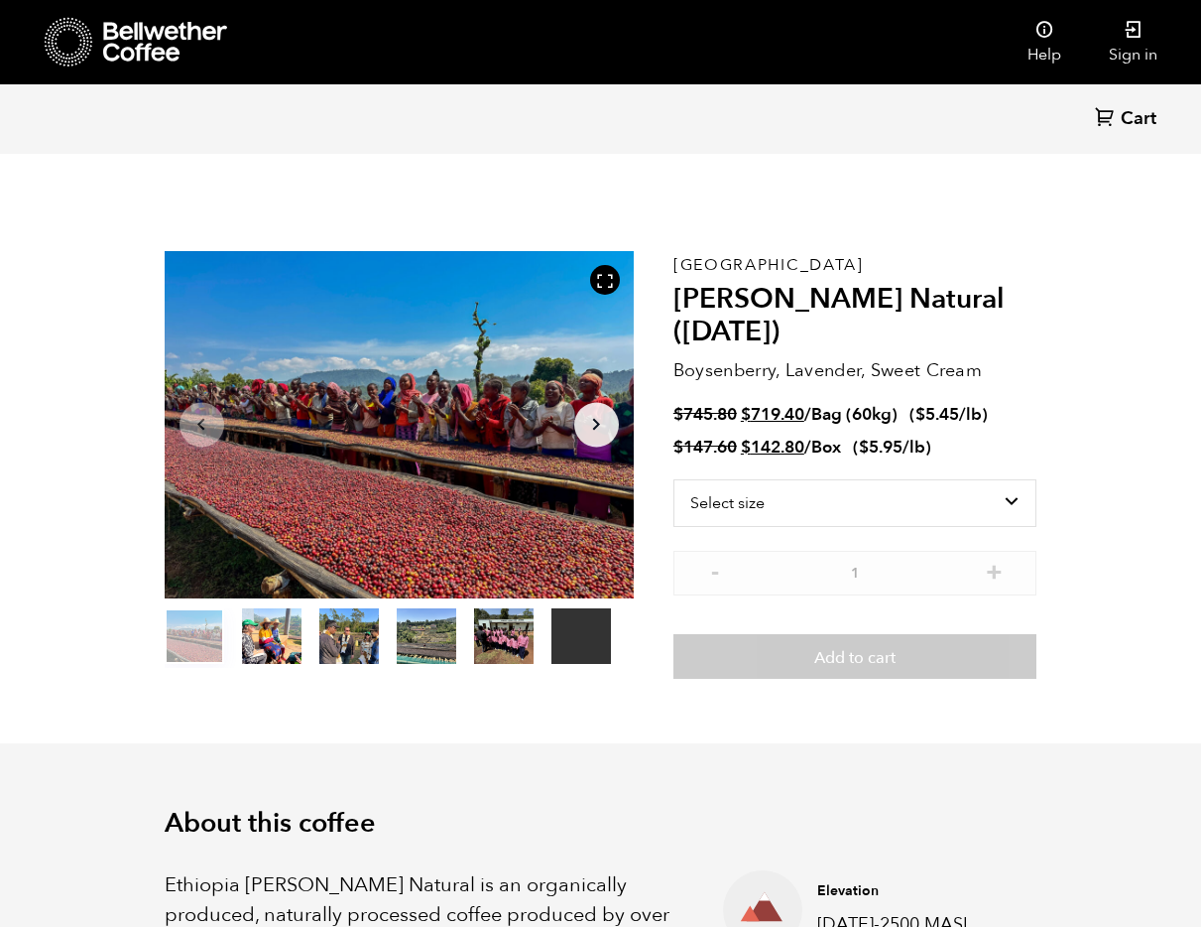
scroll to position [863, 849]
drag, startPoint x: 950, startPoint y: 293, endPoint x: 675, endPoint y: 300, distance: 275.9
click at [675, 300] on h2 "Shanta Golba Natural (OCT 24)" at bounding box center [856, 316] width 364 height 66
copy h2 "Shanta Golba Natural"
click at [796, 366] on p "Boysenberry, Lavender, Sweet Cream" at bounding box center [856, 370] width 364 height 27
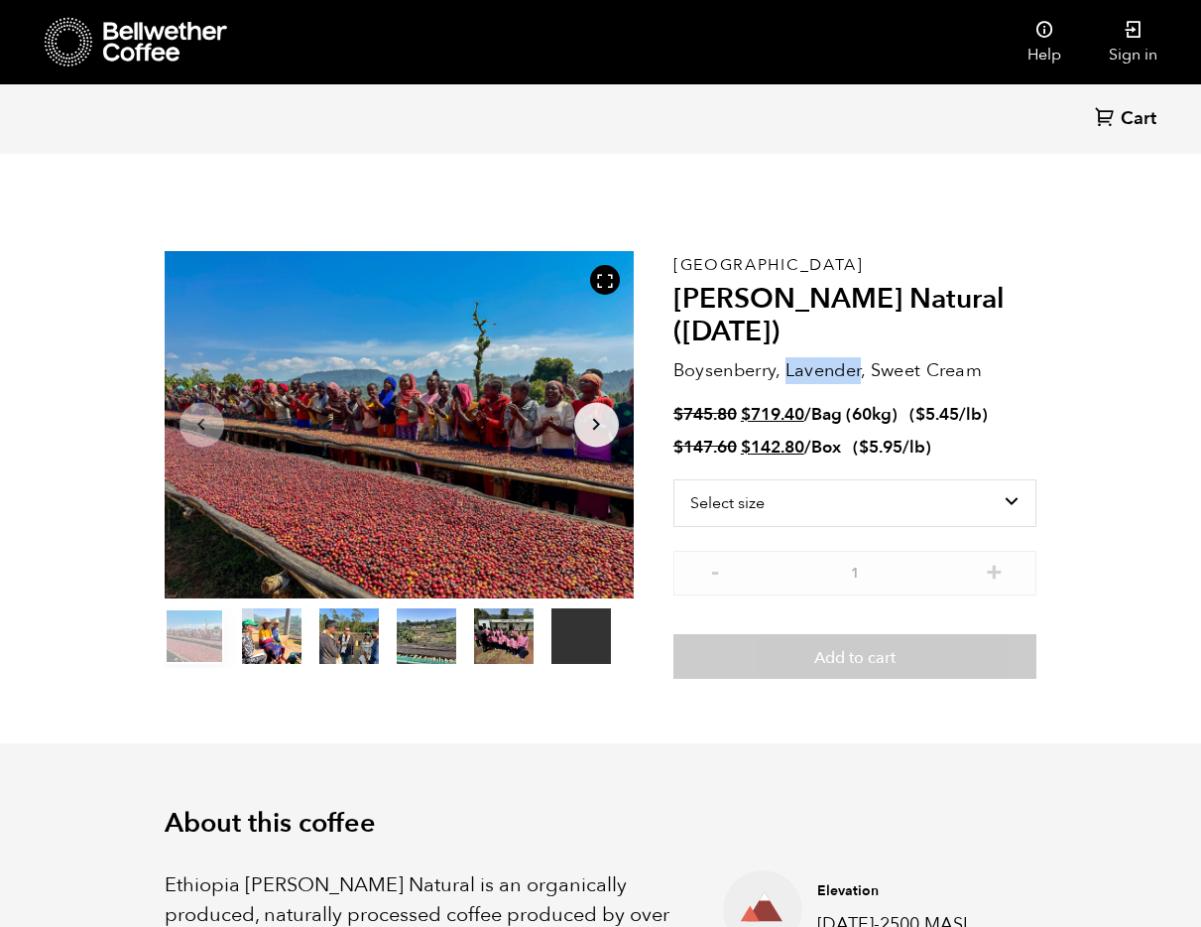
click at [796, 366] on p "Boysenberry, Lavender, Sweet Cream" at bounding box center [856, 370] width 364 height 27
copy div "Boysenberry, Lavender, Sweet Cream"
click at [791, 321] on h2 "Shanta Golba Natural (OCT 24)" at bounding box center [856, 316] width 364 height 66
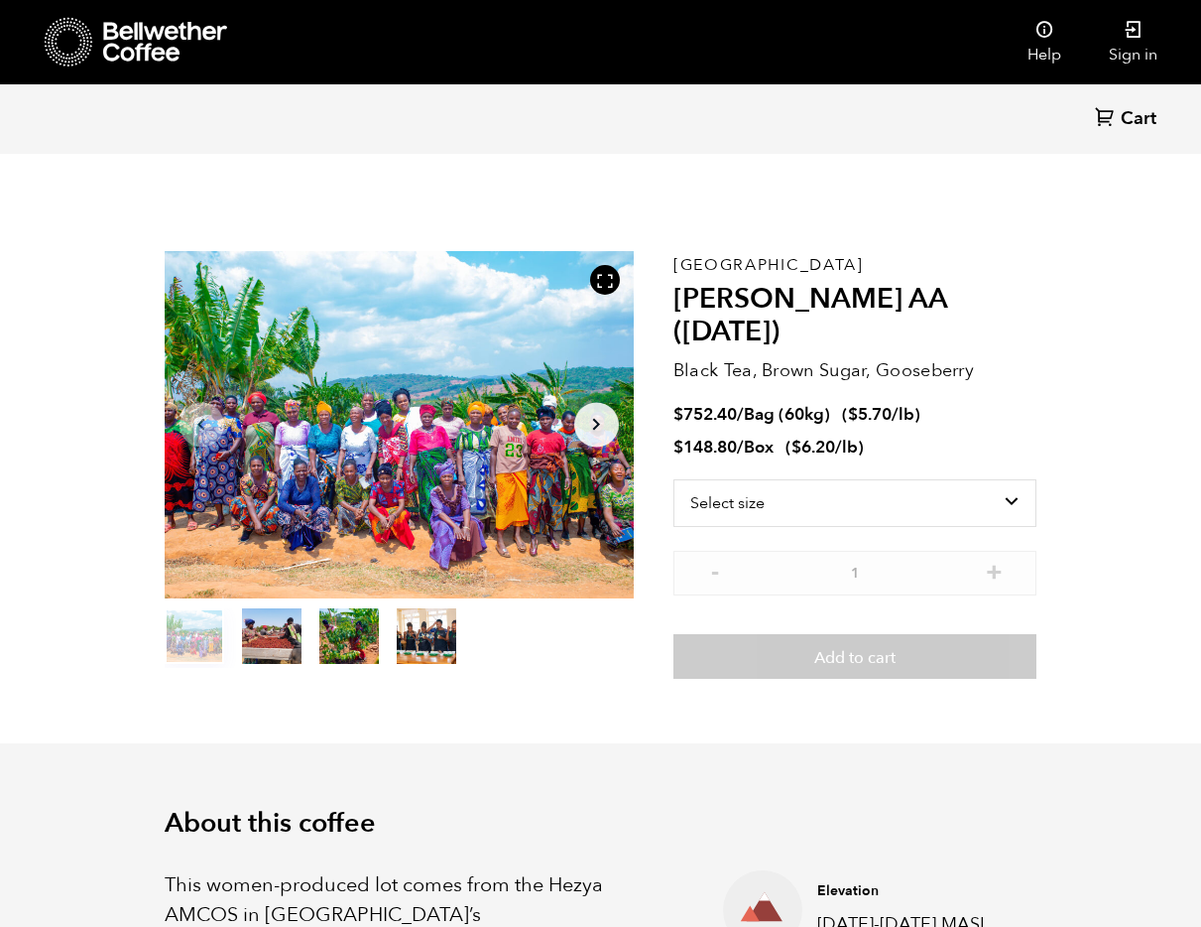
scroll to position [863, 849]
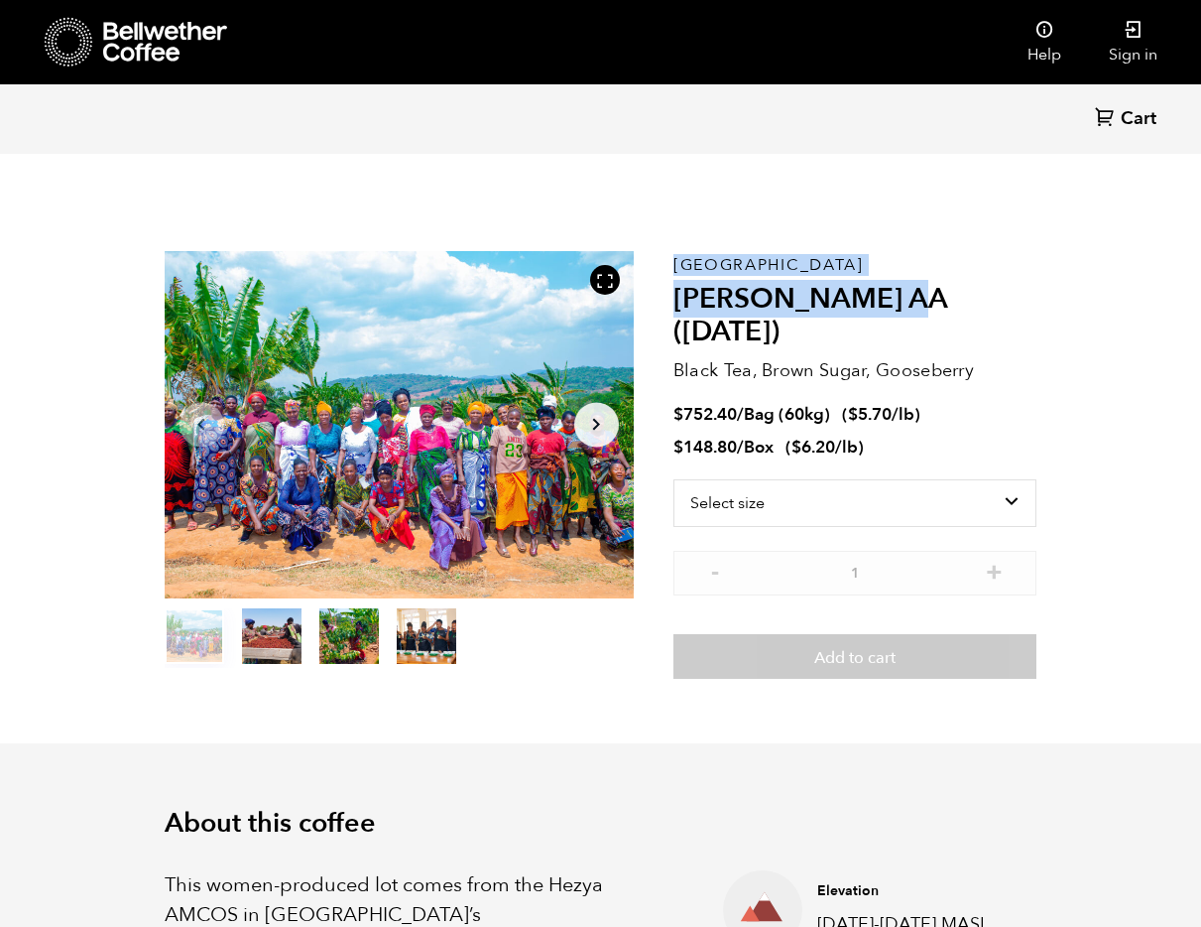
drag, startPoint x: 912, startPoint y: 302, endPoint x: 661, endPoint y: 301, distance: 251.0
click at [667, 294] on section "Item 1 of 4 Arrow Left Arrow Right item 0 item 1 item 2 item 3 Item 1 of 4 Tanz…" at bounding box center [601, 466] width 972 height 558
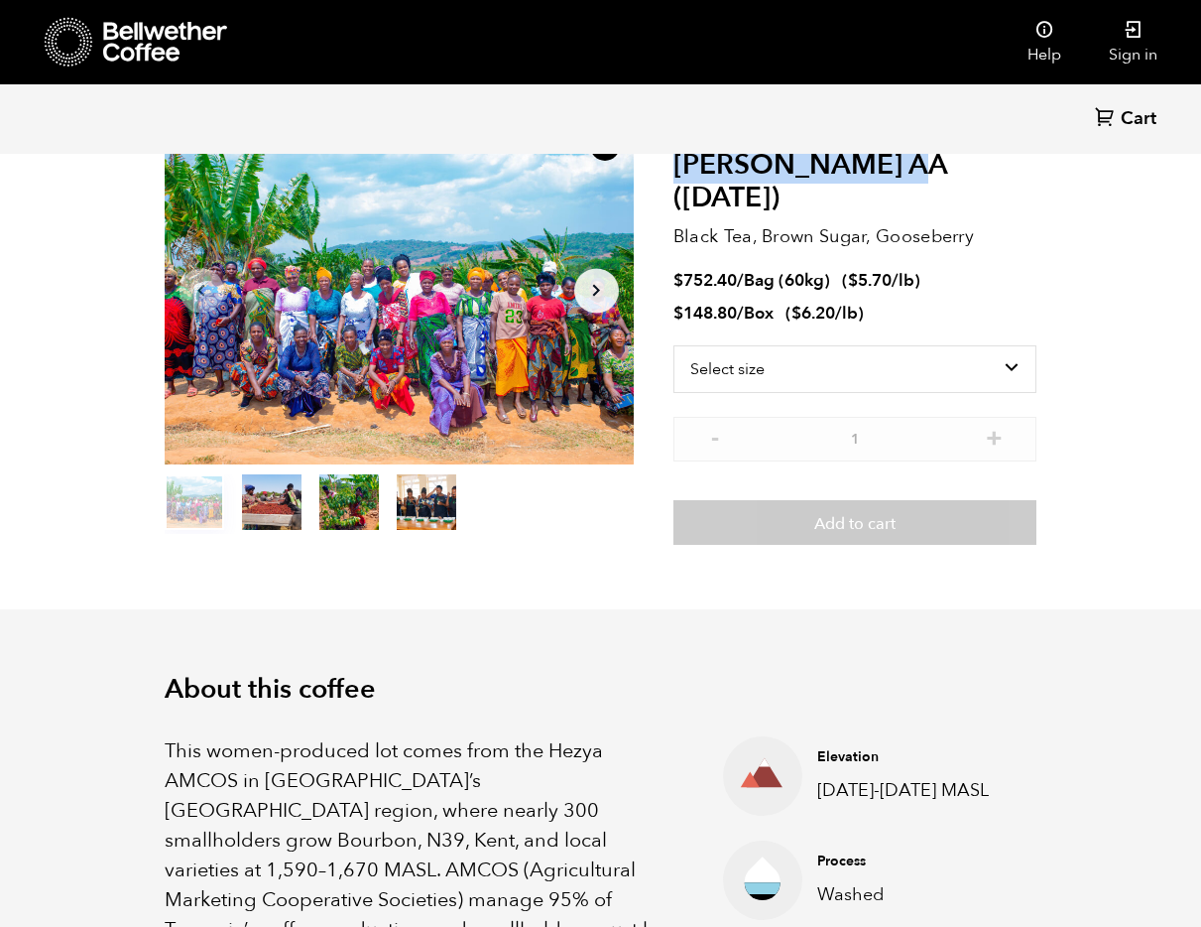
scroll to position [123, 0]
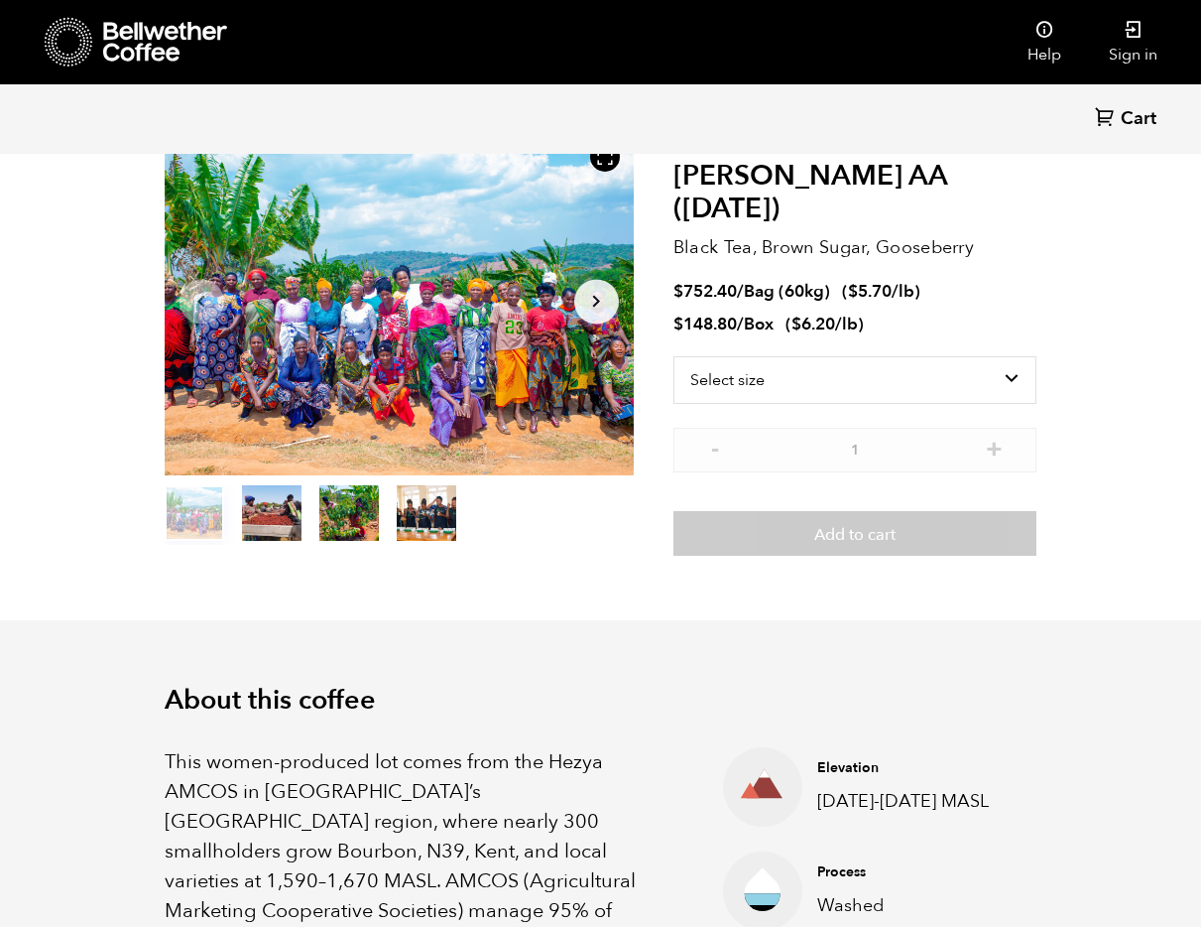
click at [757, 234] on p "Black Tea, Brown Sugar, Gooseberry" at bounding box center [856, 247] width 364 height 27
drag, startPoint x: 674, startPoint y: 177, endPoint x: 916, endPoint y: 188, distance: 242.4
click at [916, 188] on h2 "Usawa Kahawa AA (FEB 25)" at bounding box center [856, 193] width 364 height 66
copy h2 "Usawa Kahawa AA"
click at [918, 234] on p "Black Tea, Brown Sugar, Gooseberry" at bounding box center [856, 247] width 364 height 27
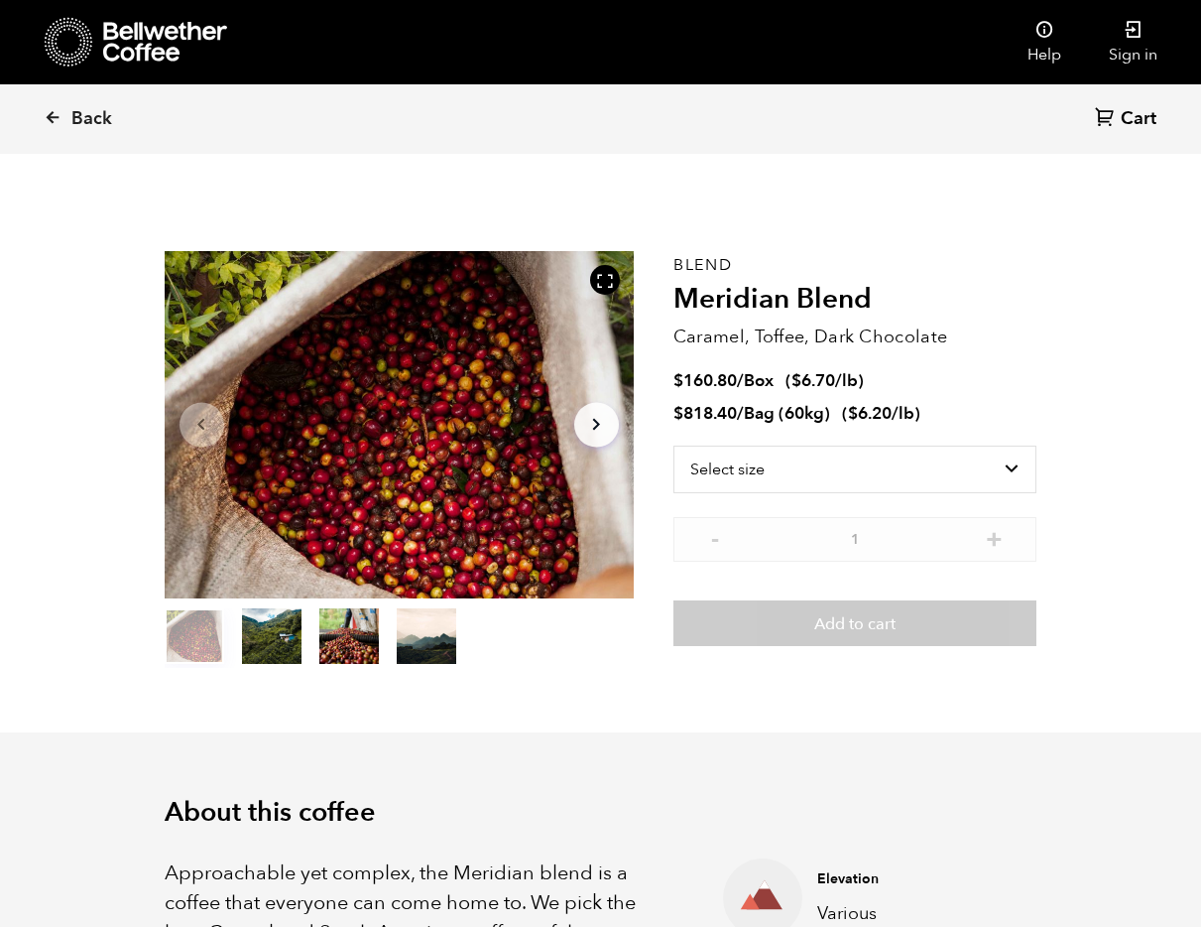
scroll to position [863, 849]
click at [766, 340] on p "Caramel, Toffee, Dark Chocolate" at bounding box center [856, 336] width 364 height 27
copy div "Caramel, Toffee, Dark Chocolate"
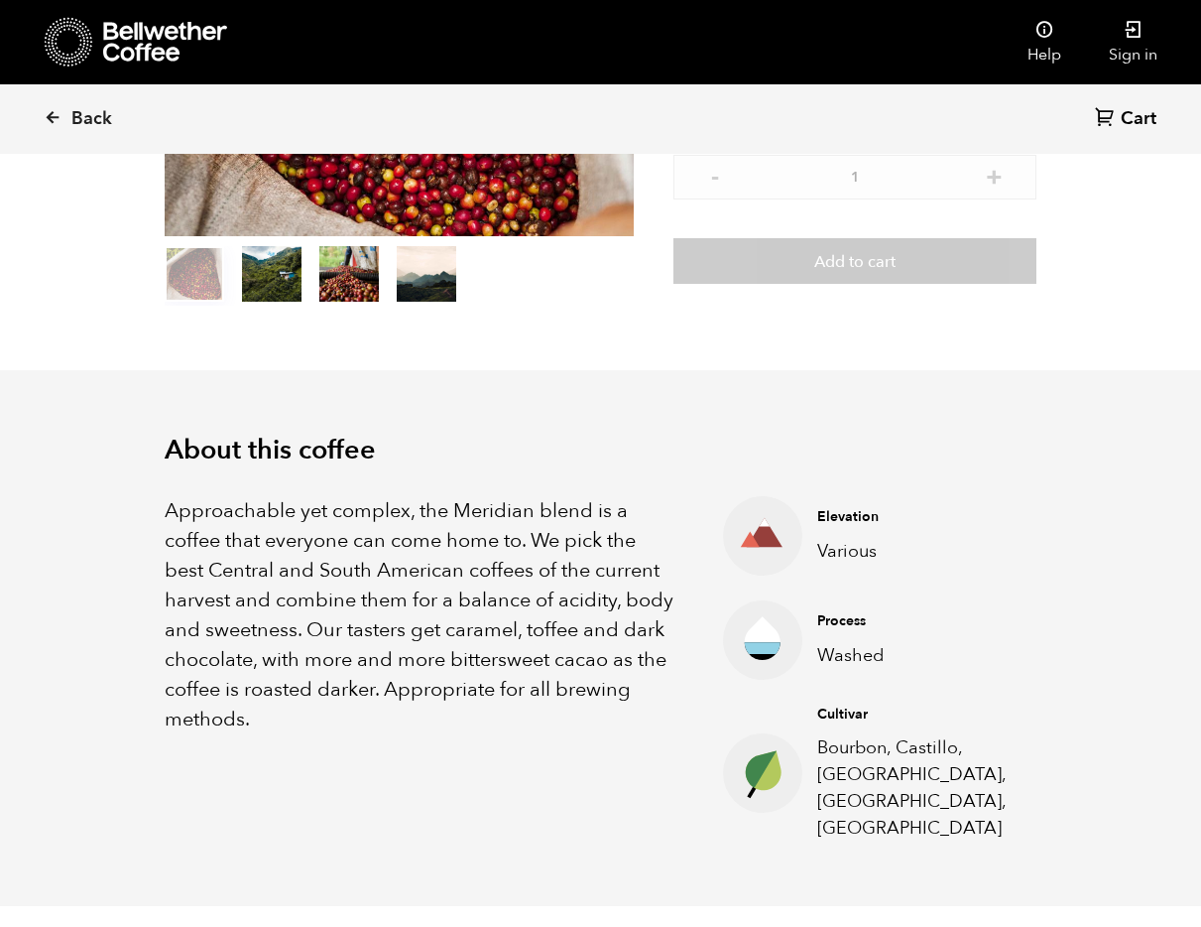
scroll to position [493, 0]
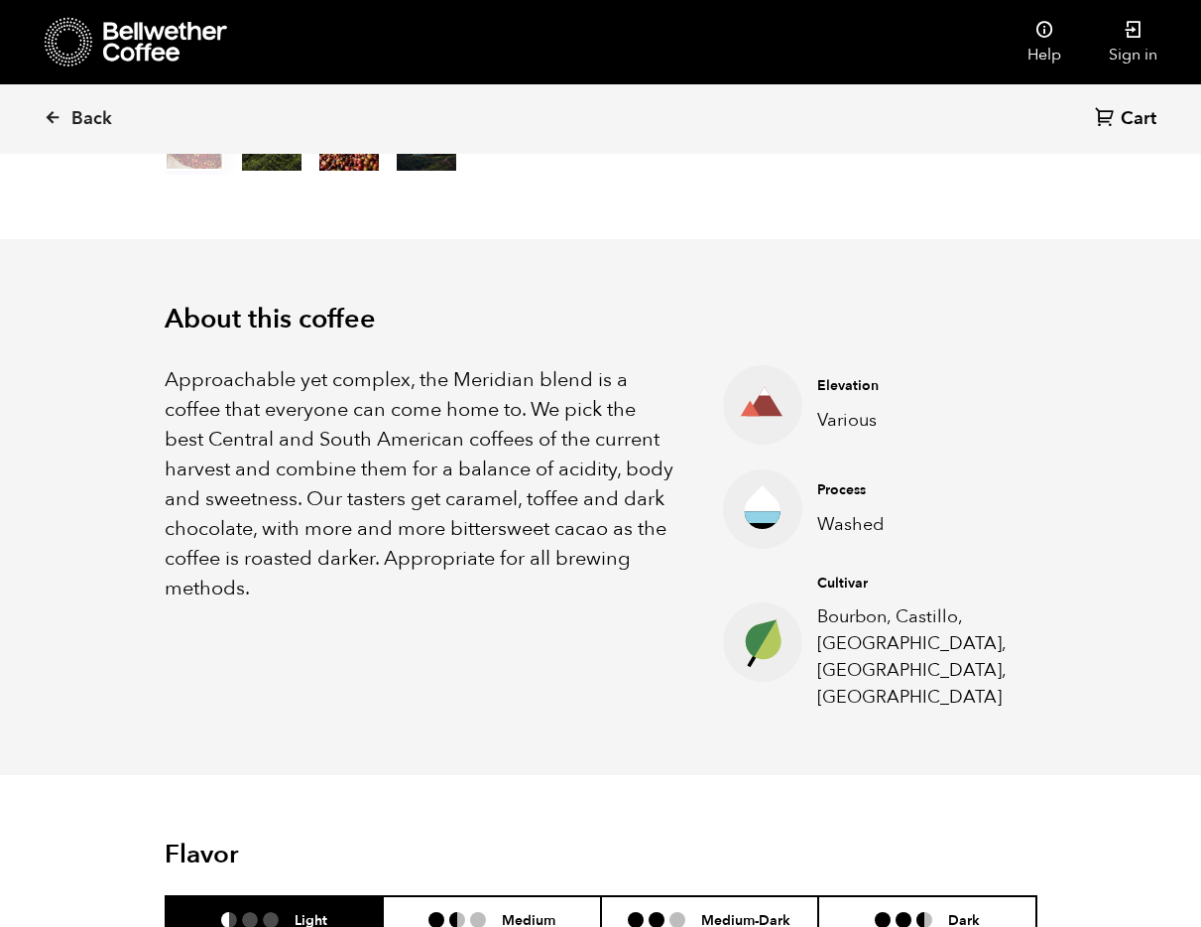
click at [837, 579] on h4 "Cultivar" at bounding box center [911, 583] width 189 height 20
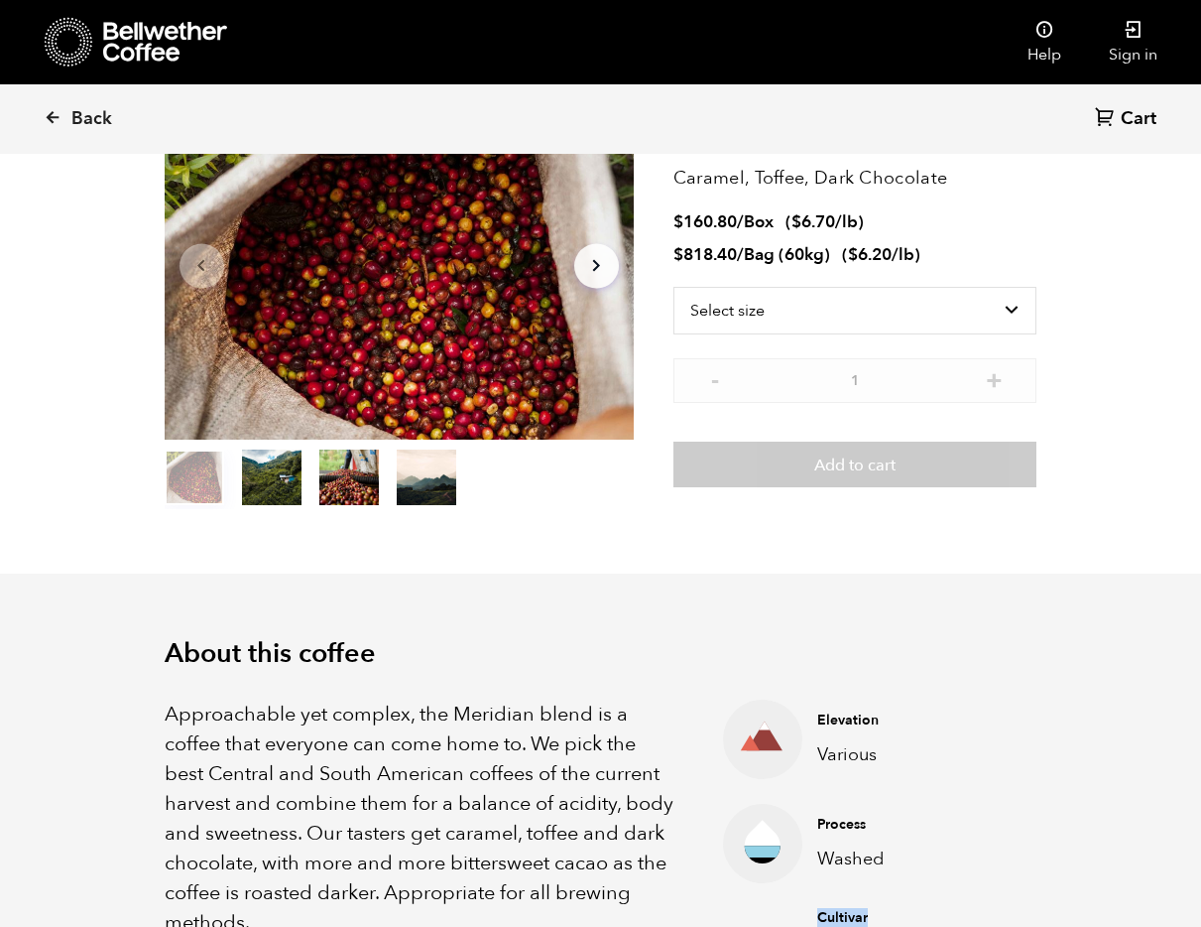
scroll to position [365, 0]
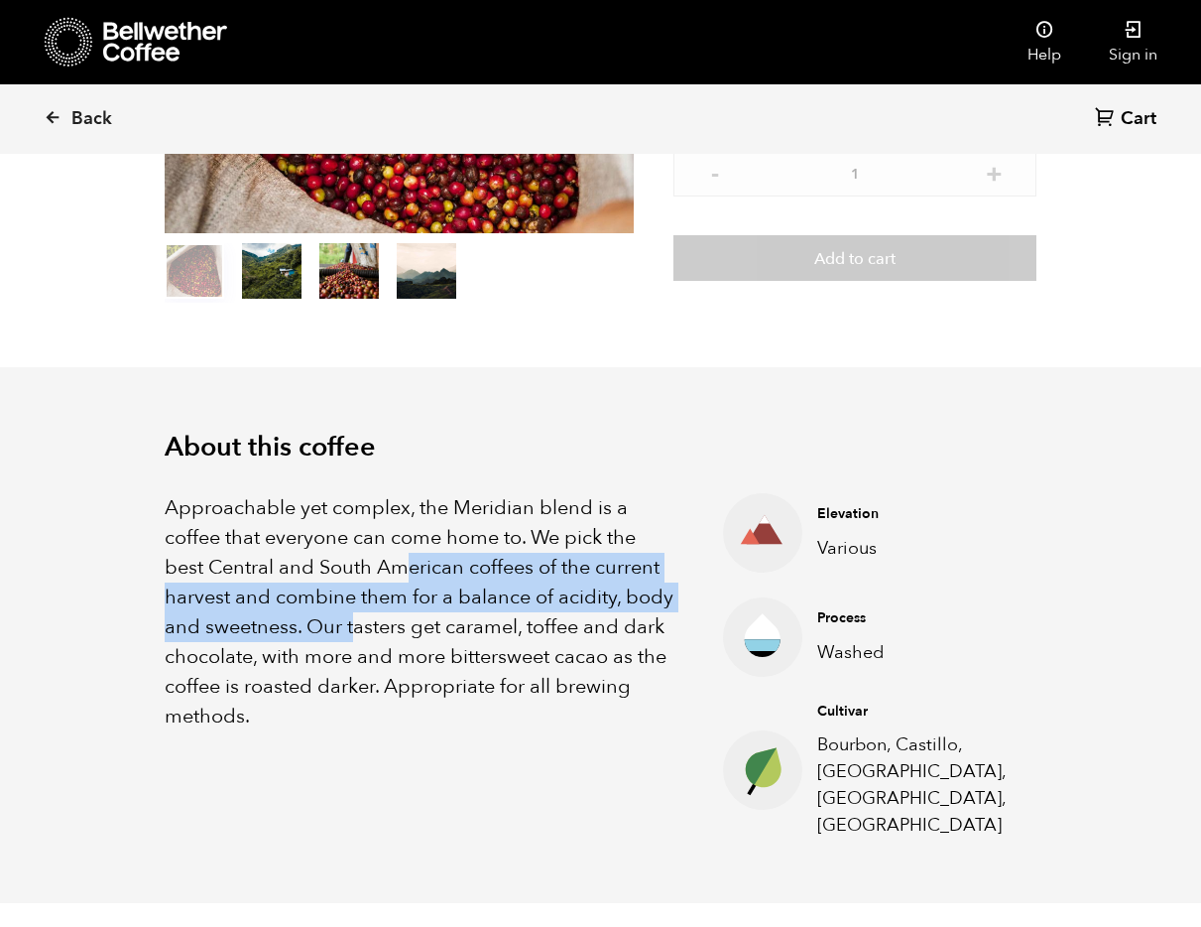
drag, startPoint x: 388, startPoint y: 573, endPoint x: 549, endPoint y: 687, distance: 197.1
click at [360, 618] on p "Approachable yet complex, the Meridian blend is a coffee that everyone can come…" at bounding box center [419, 612] width 509 height 238
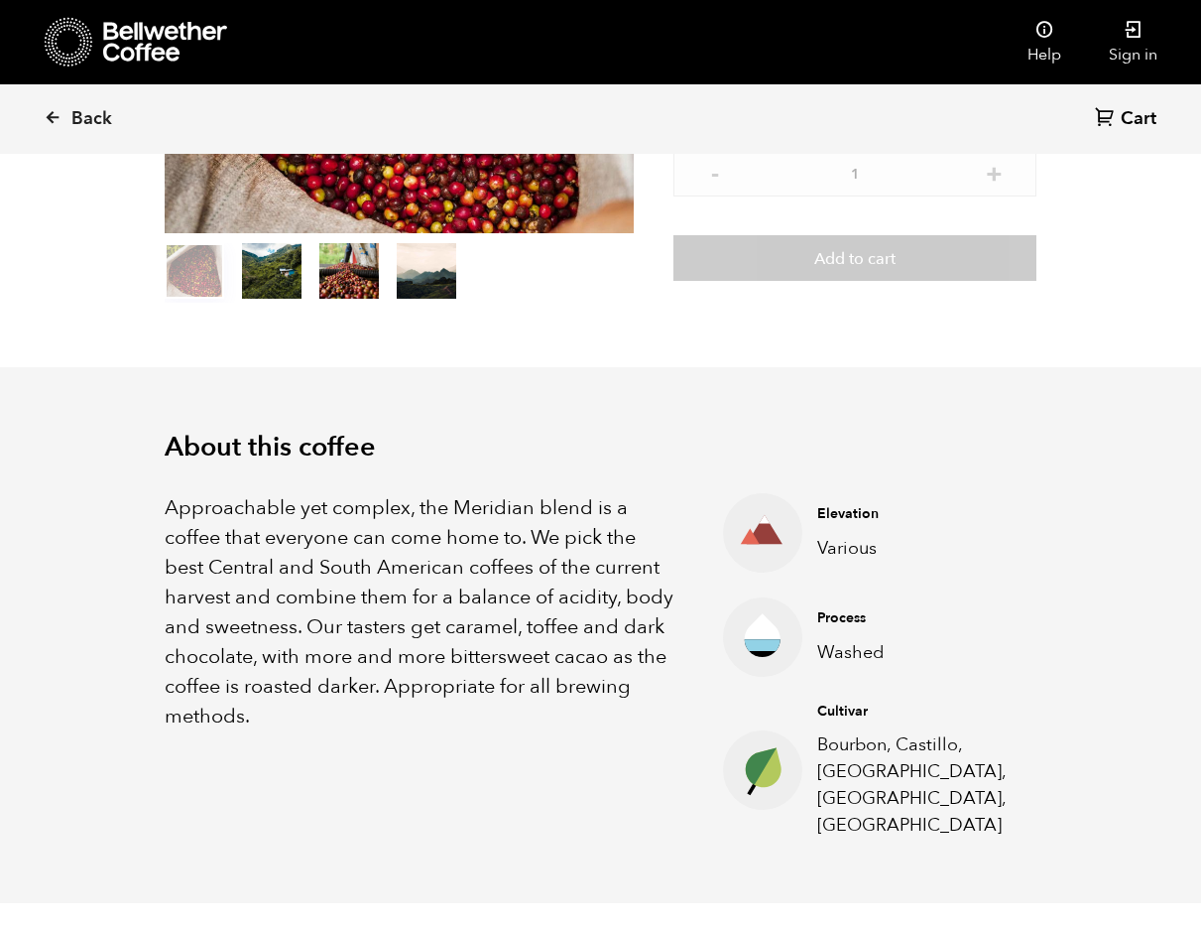
click at [615, 693] on p "Approachable yet complex, the Meridian blend is a coffee that everyone can come…" at bounding box center [419, 612] width 509 height 238
click at [829, 706] on h4 "Cultivar" at bounding box center [911, 711] width 189 height 20
copy h4 "Cultivar"
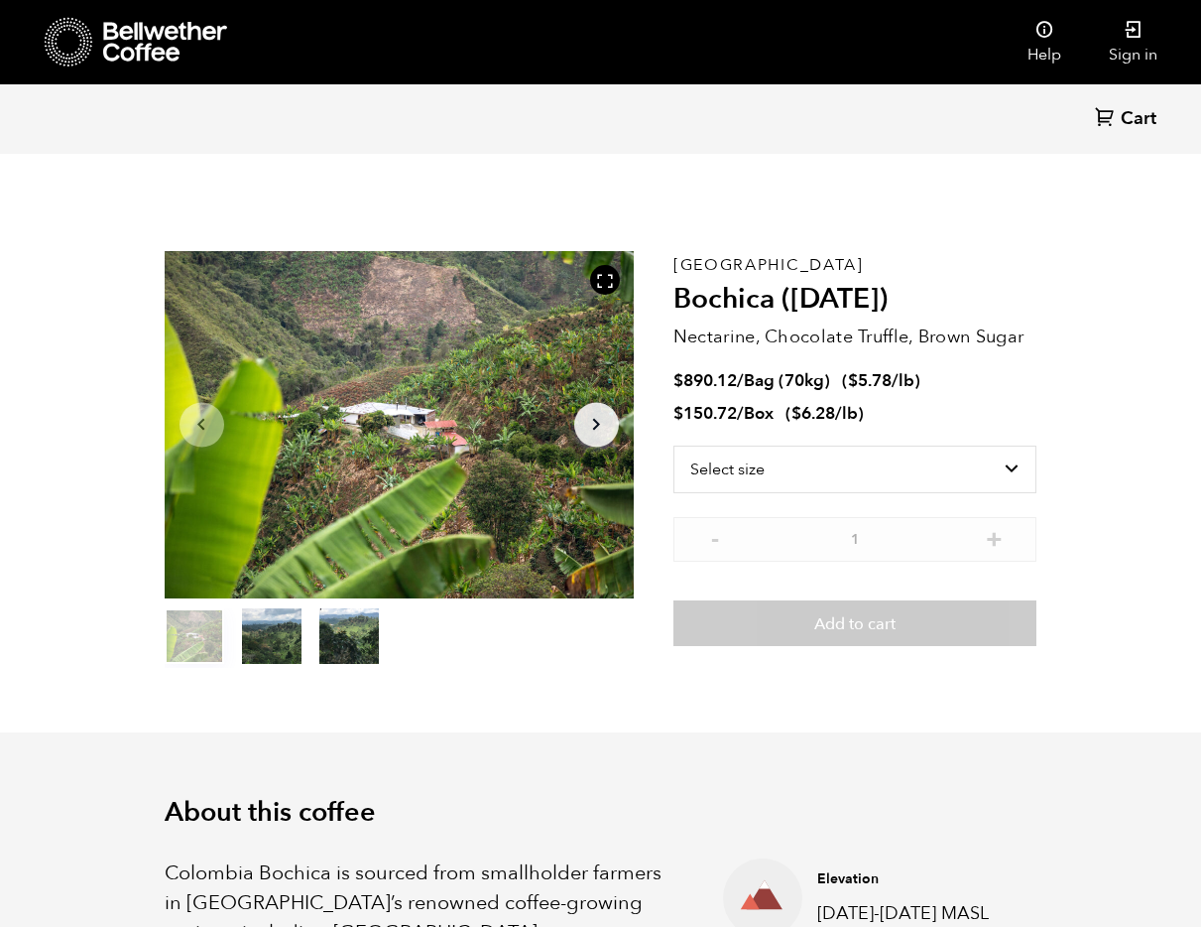
scroll to position [863, 849]
click at [922, 333] on p "Nectarine, Chocolate Truffle, Brown Sugar" at bounding box center [856, 336] width 364 height 27
copy div "Nectarine, Chocolate Truffle, Brown Sugar"
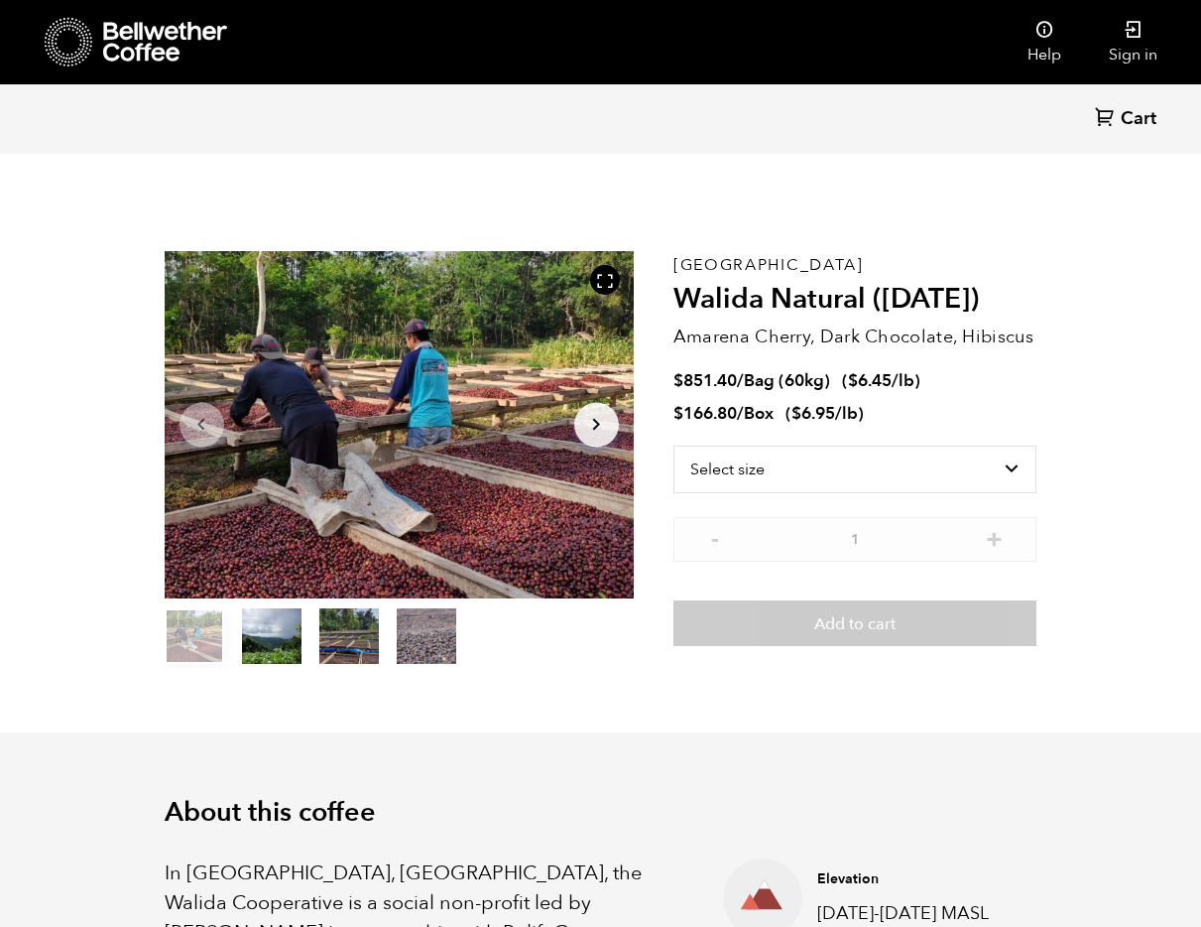
scroll to position [863, 849]
click at [886, 340] on p "Amarena Cherry, Dark Chocolate, Hibiscus" at bounding box center [856, 336] width 364 height 27
copy div "Amarena Cherry, Dark Chocolate, Hibiscus"
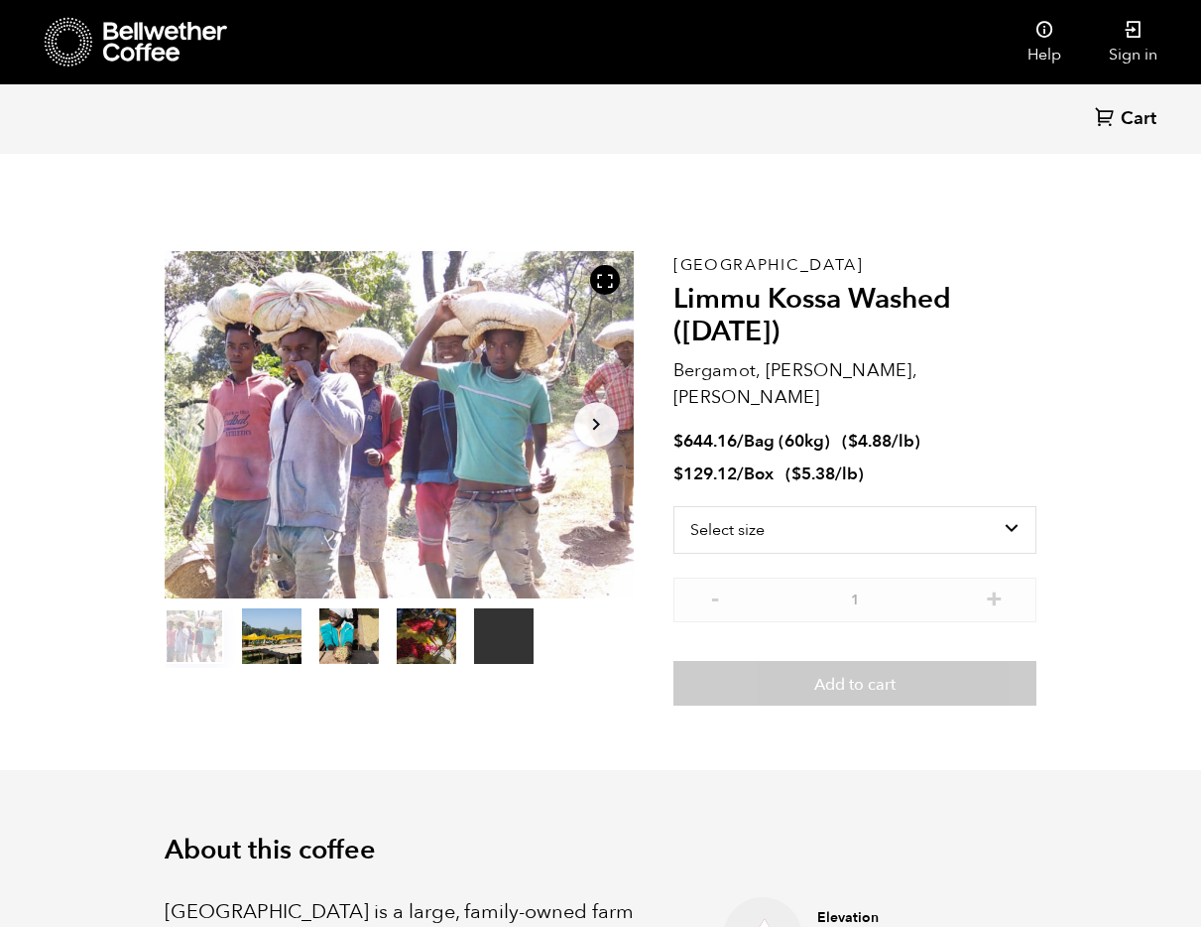
scroll to position [863, 849]
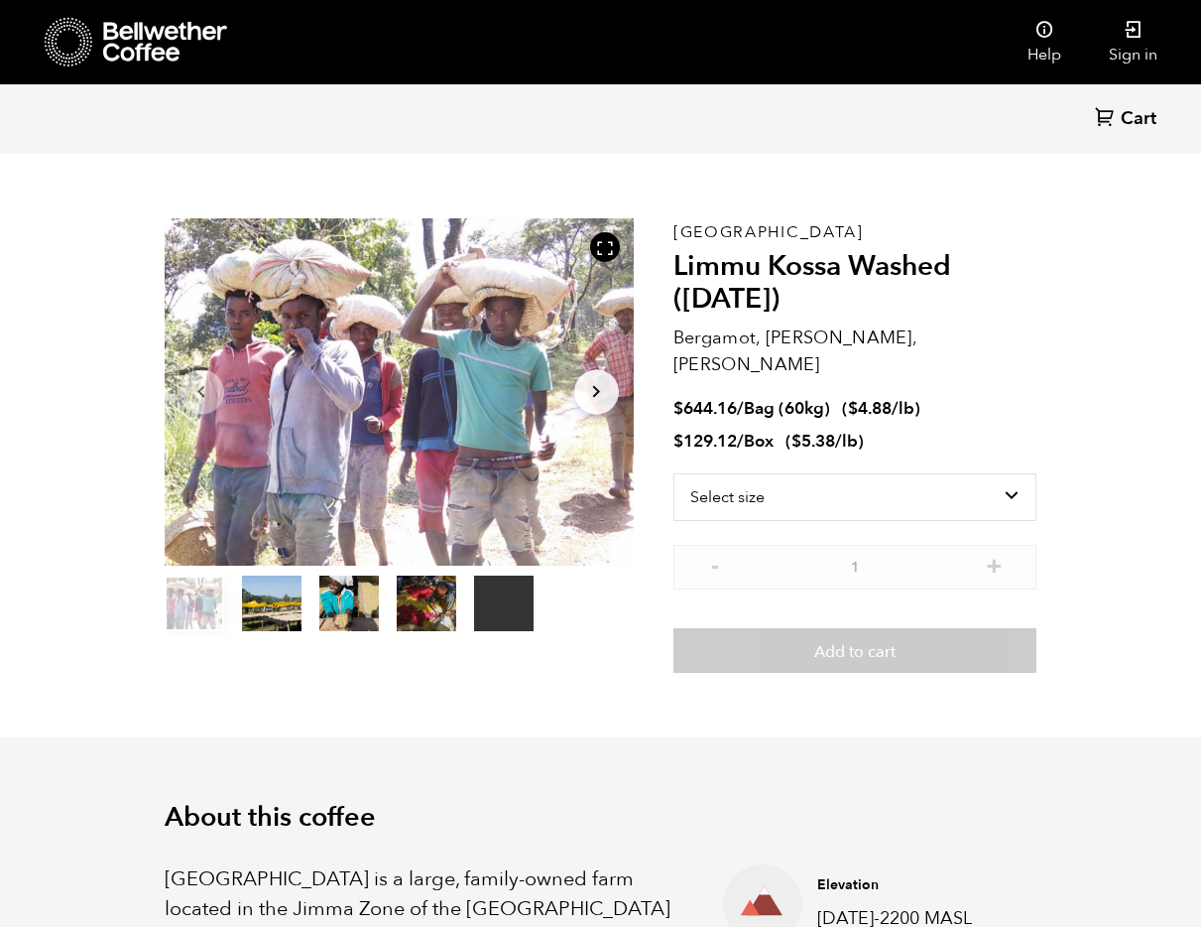
scroll to position [35, 0]
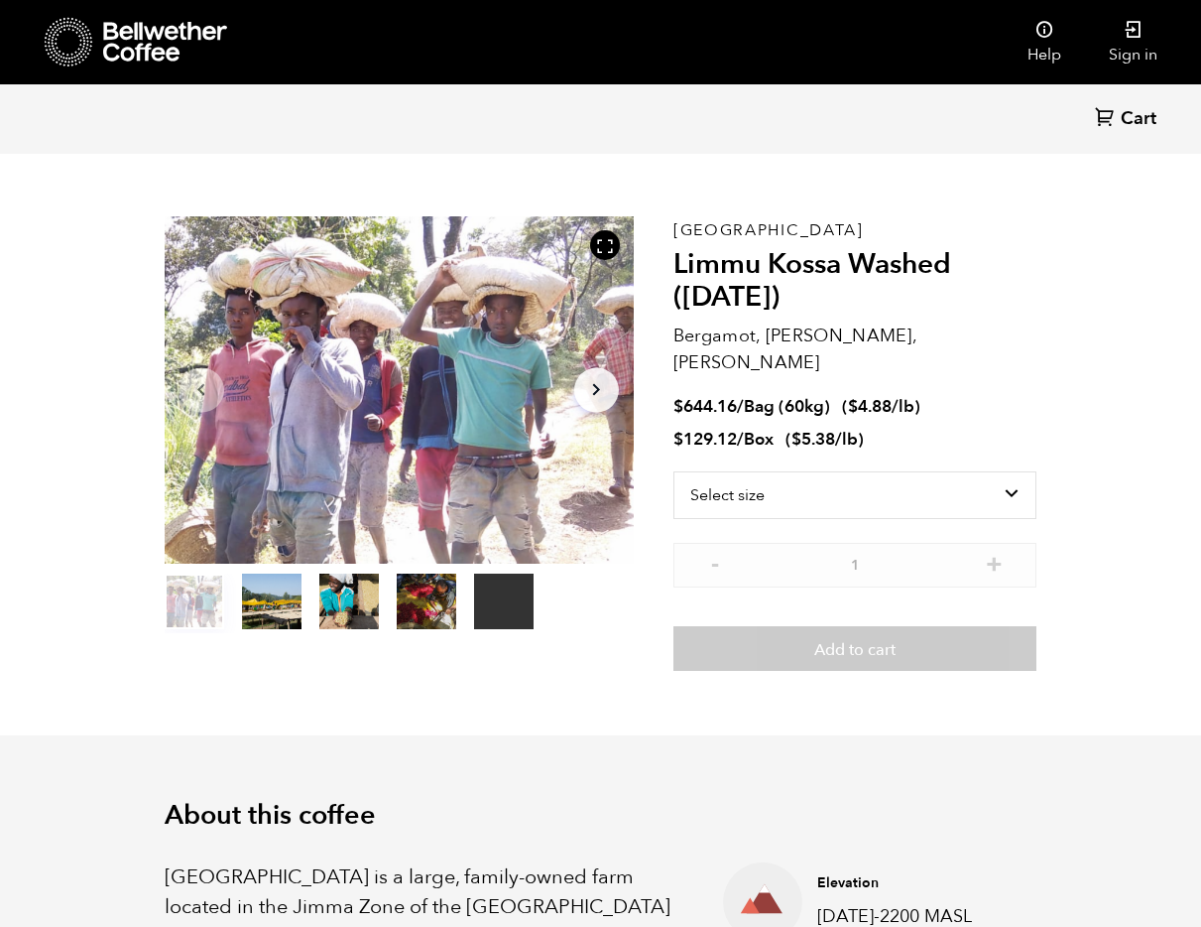
click at [791, 343] on p "Bergamot, Honeycomb, Meyer Lemon" at bounding box center [856, 349] width 364 height 54
copy div "Bergamot, Honeycomb, Meyer Lemon"
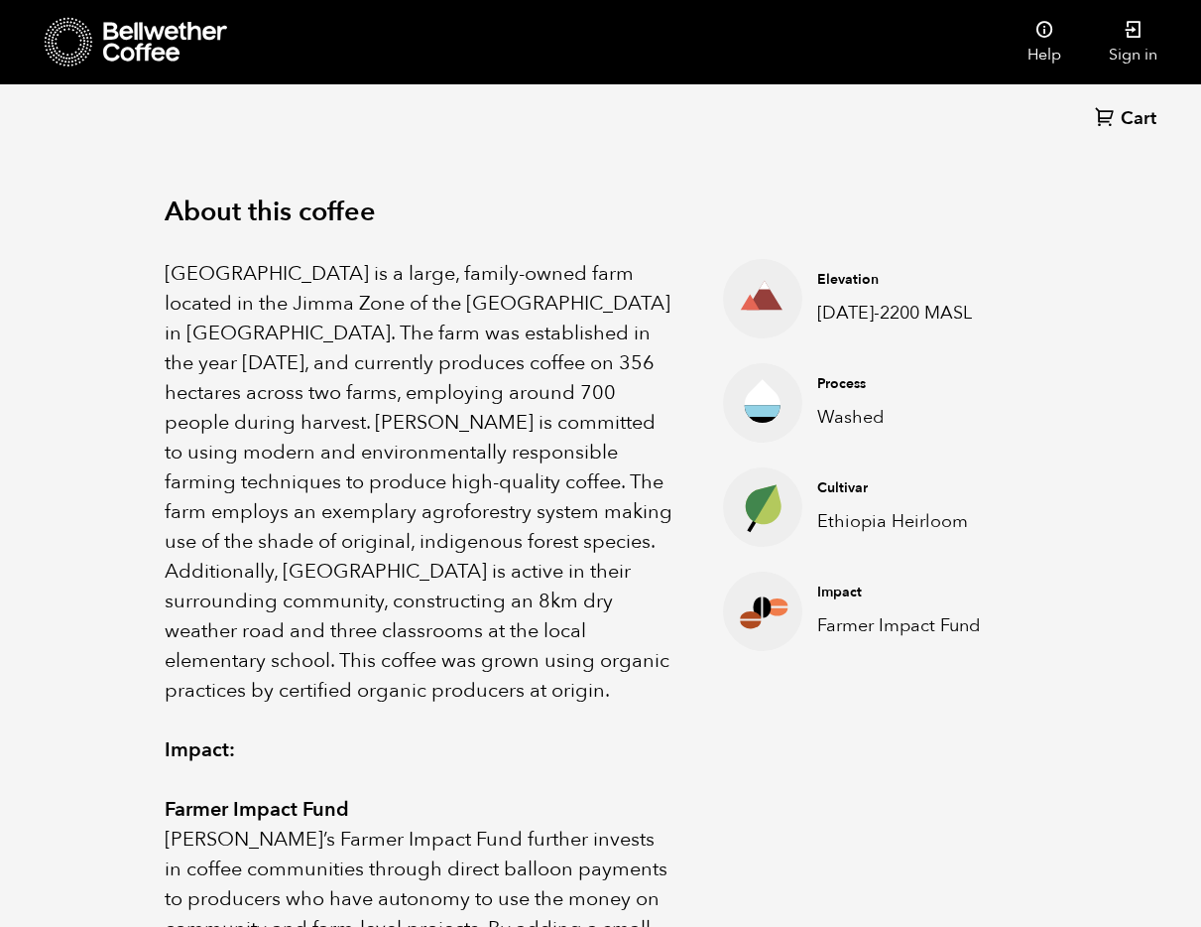
scroll to position [718, 0]
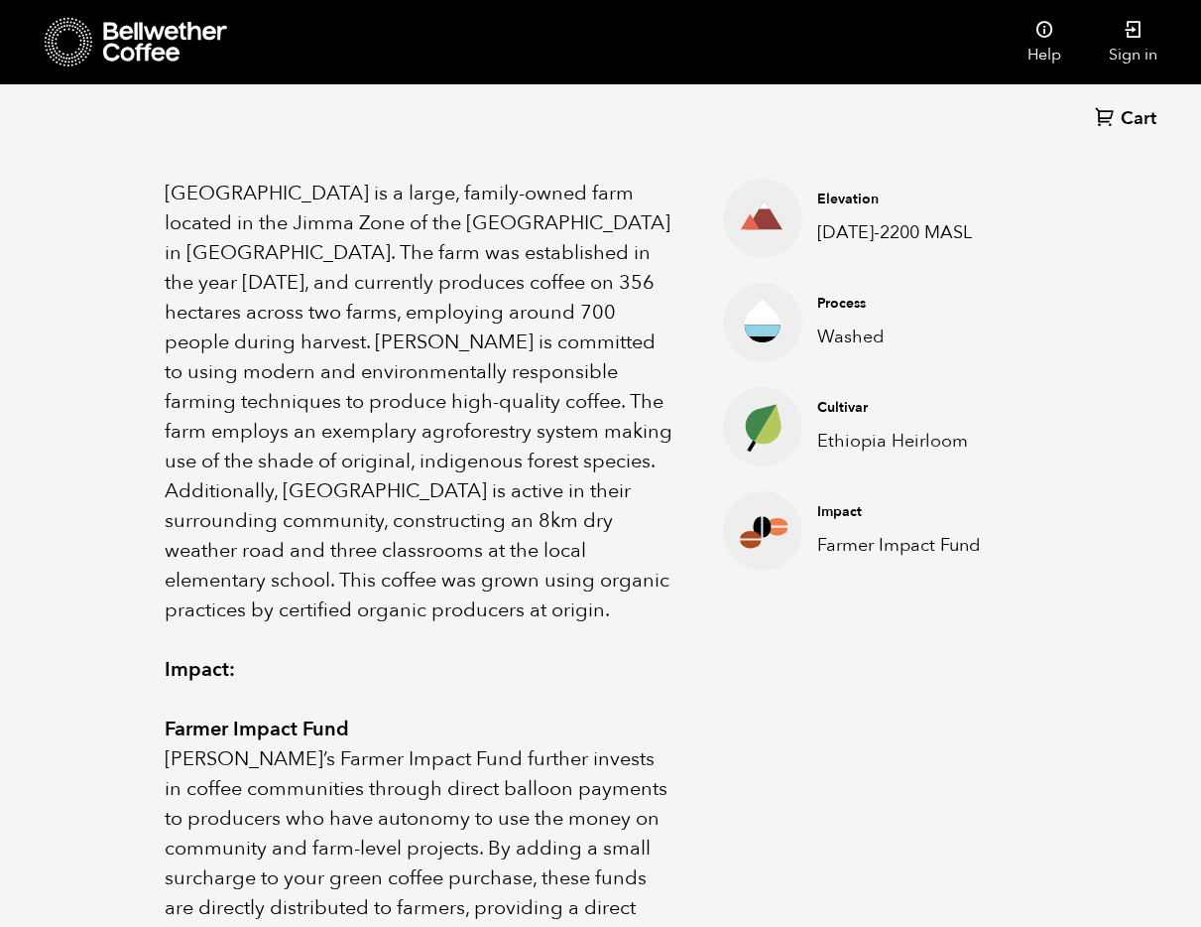
click at [551, 581] on p "Limmu Kossa Estate is a large, family-owned farm located in the Jimma Zone of t…" at bounding box center [419, 402] width 509 height 446
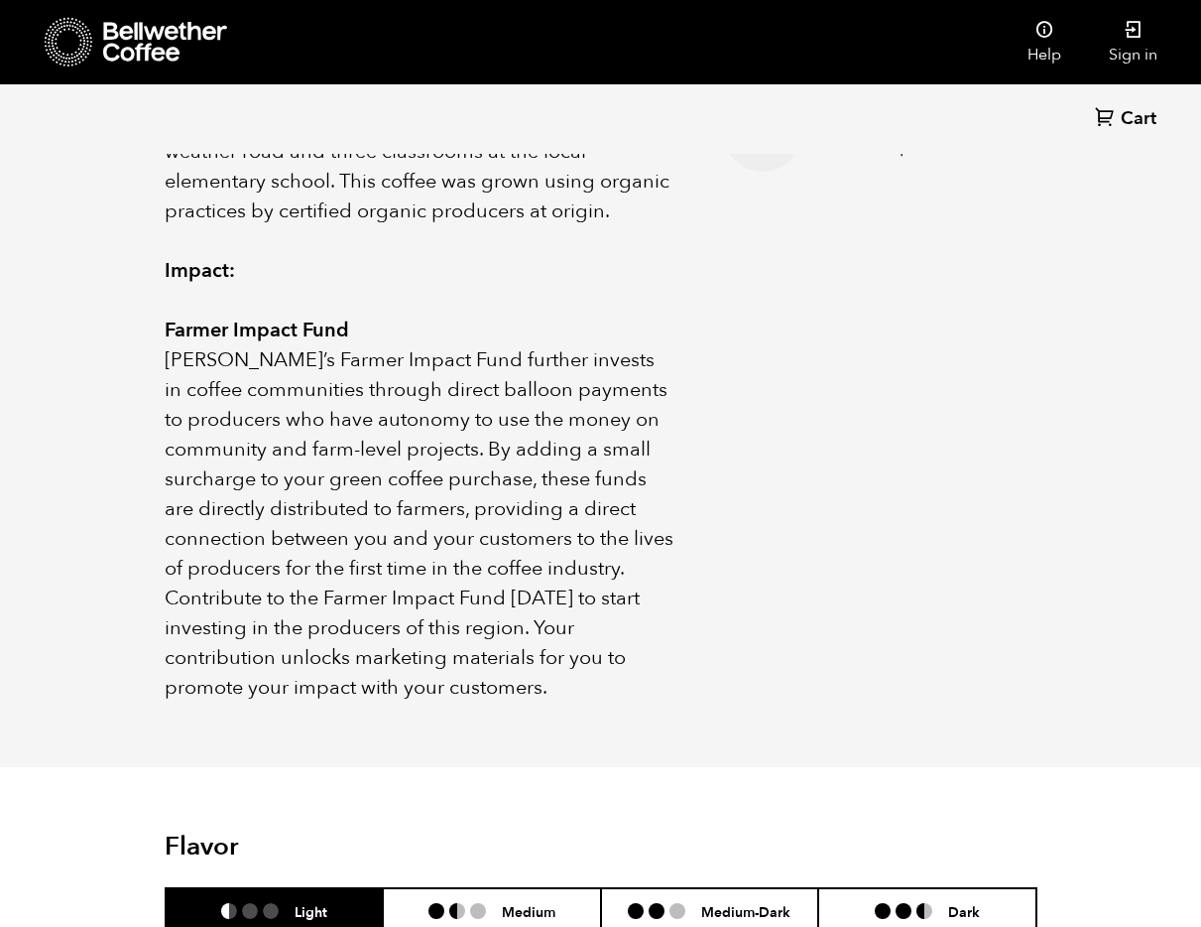
scroll to position [1129, 0]
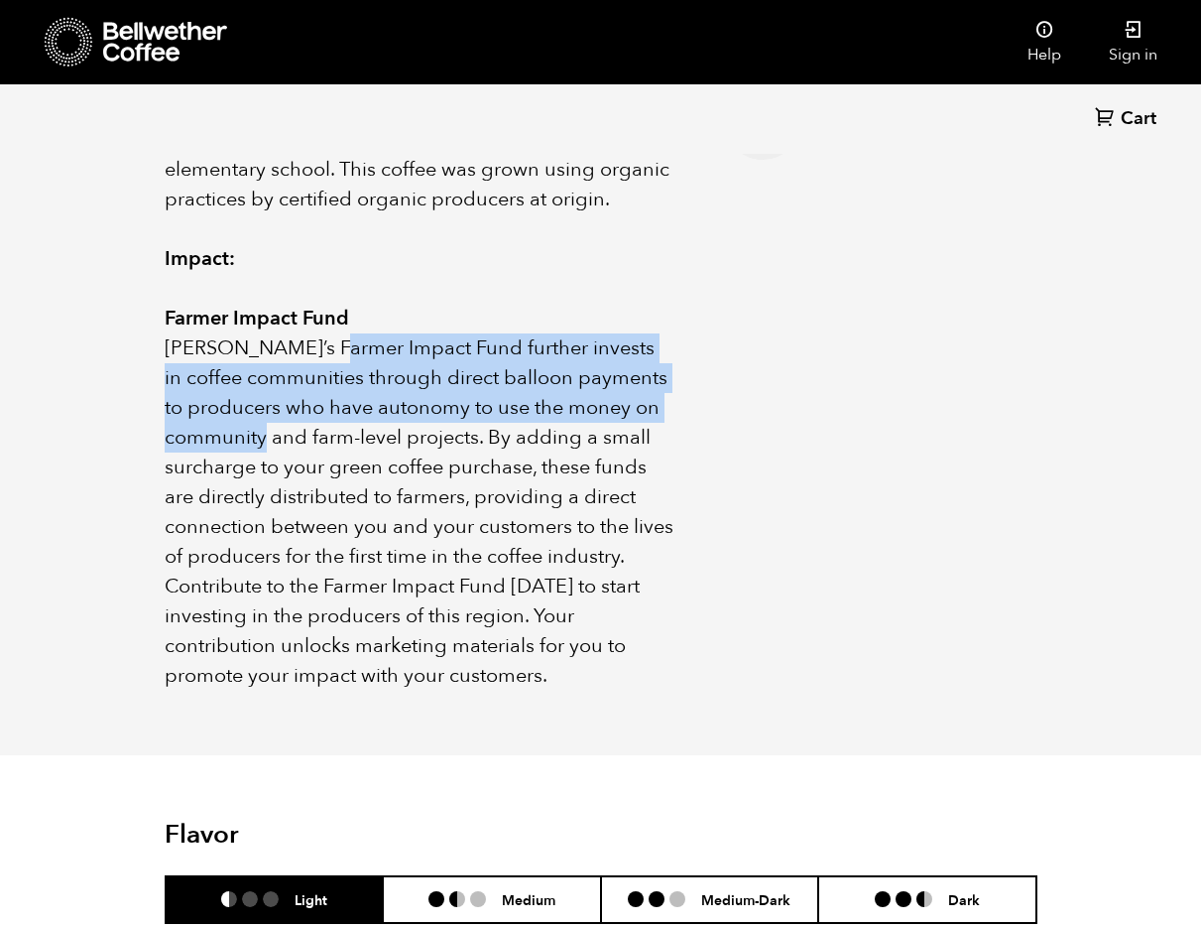
drag, startPoint x: 326, startPoint y: 326, endPoint x: 289, endPoint y: 419, distance: 99.7
click at [289, 419] on span "Bellwether’s Farmer Impact Fund further invests in coffee communities through d…" at bounding box center [419, 511] width 509 height 354
click at [623, 375] on span "Bellwether’s Farmer Impact Fund further invests in coffee communities through d…" at bounding box center [419, 511] width 509 height 354
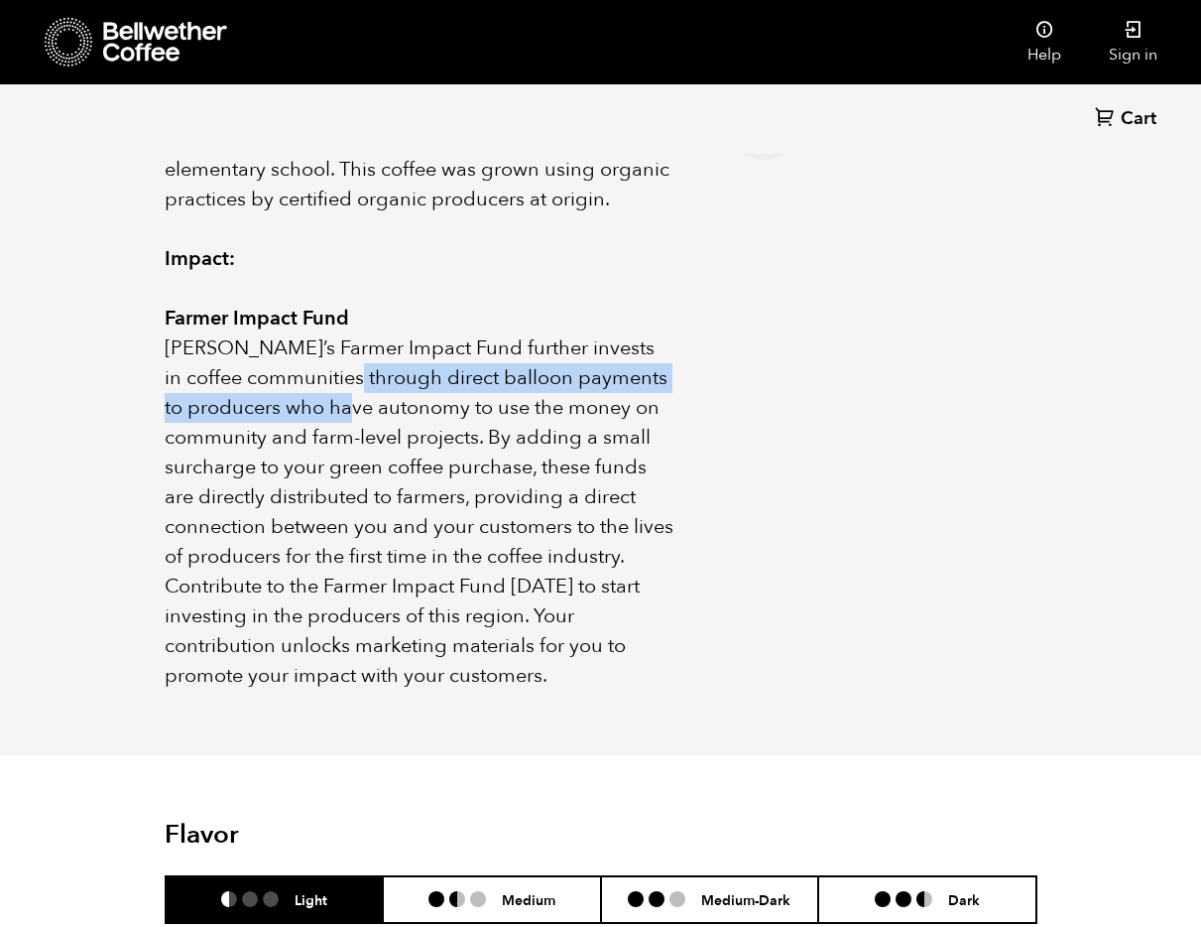
drag, startPoint x: 356, startPoint y: 373, endPoint x: 629, endPoint y: 417, distance: 276.3
click at [354, 393] on span "Bellwether’s Farmer Impact Fund further invests in coffee communities through d…" at bounding box center [419, 511] width 509 height 354
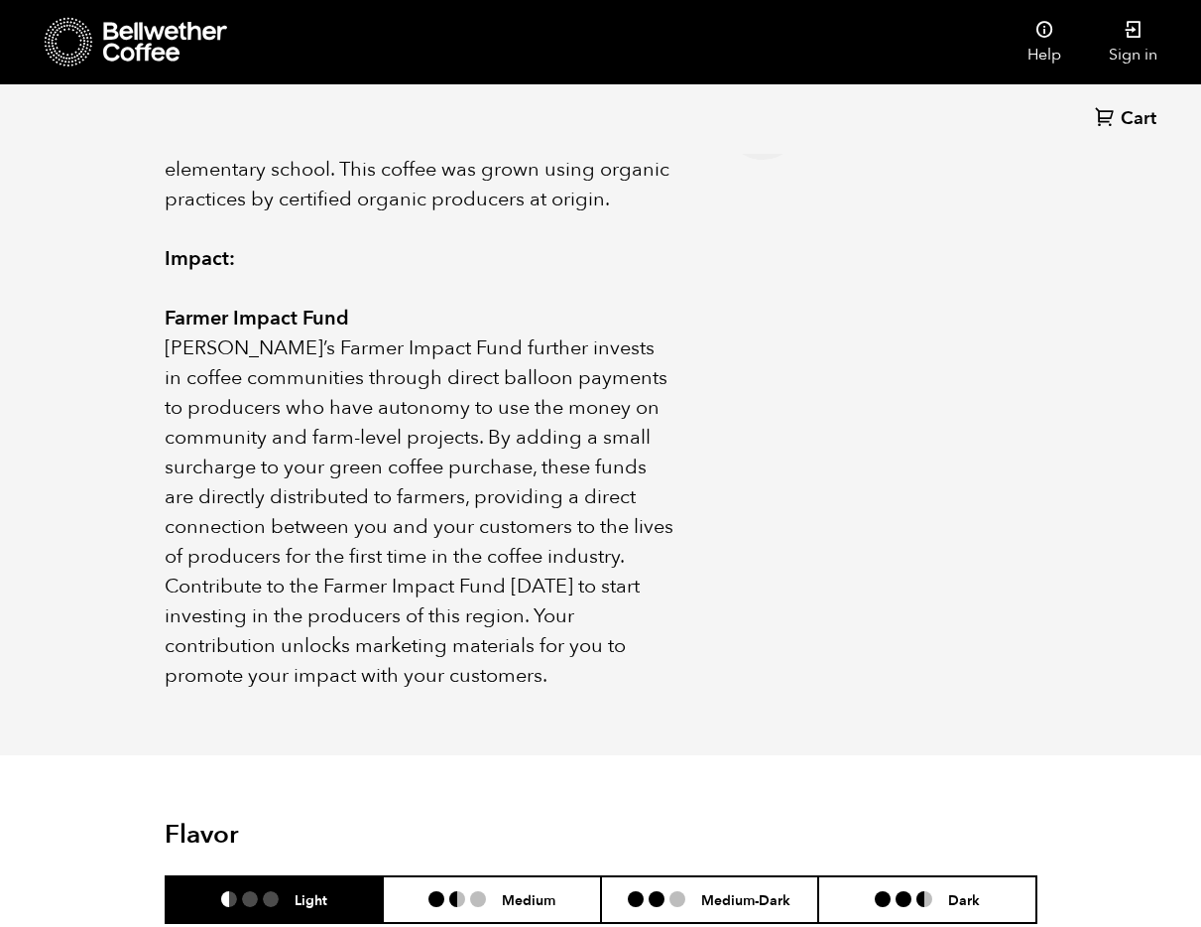
click at [645, 419] on span "Bellwether’s Farmer Impact Fund further invests in coffee communities through d…" at bounding box center [419, 511] width 509 height 354
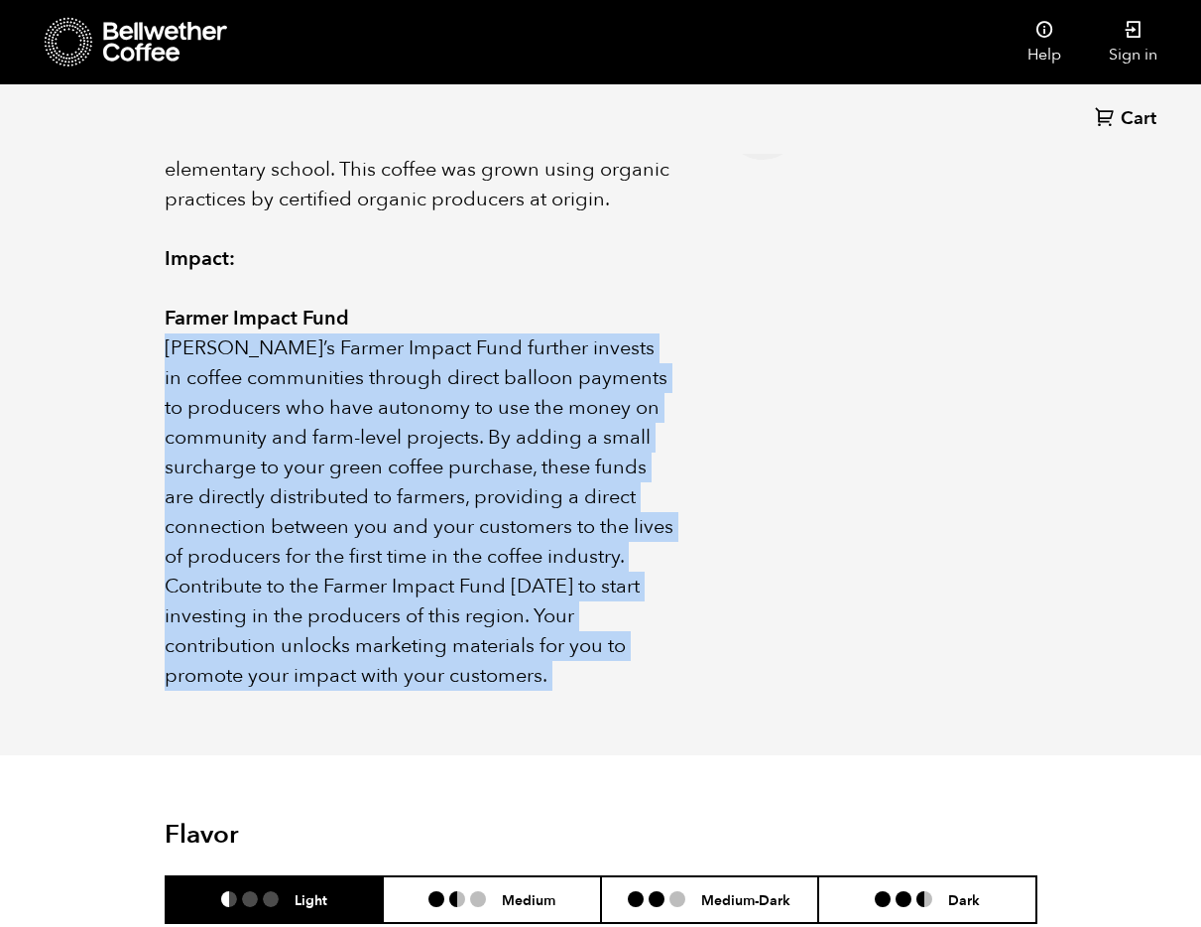
click at [645, 419] on span "Bellwether’s Farmer Impact Fund further invests in coffee communities through d…" at bounding box center [419, 511] width 509 height 354
click at [641, 459] on p "Bellwether’s Farmer Impact Fund further invests in coffee communities through d…" at bounding box center [419, 511] width 509 height 357
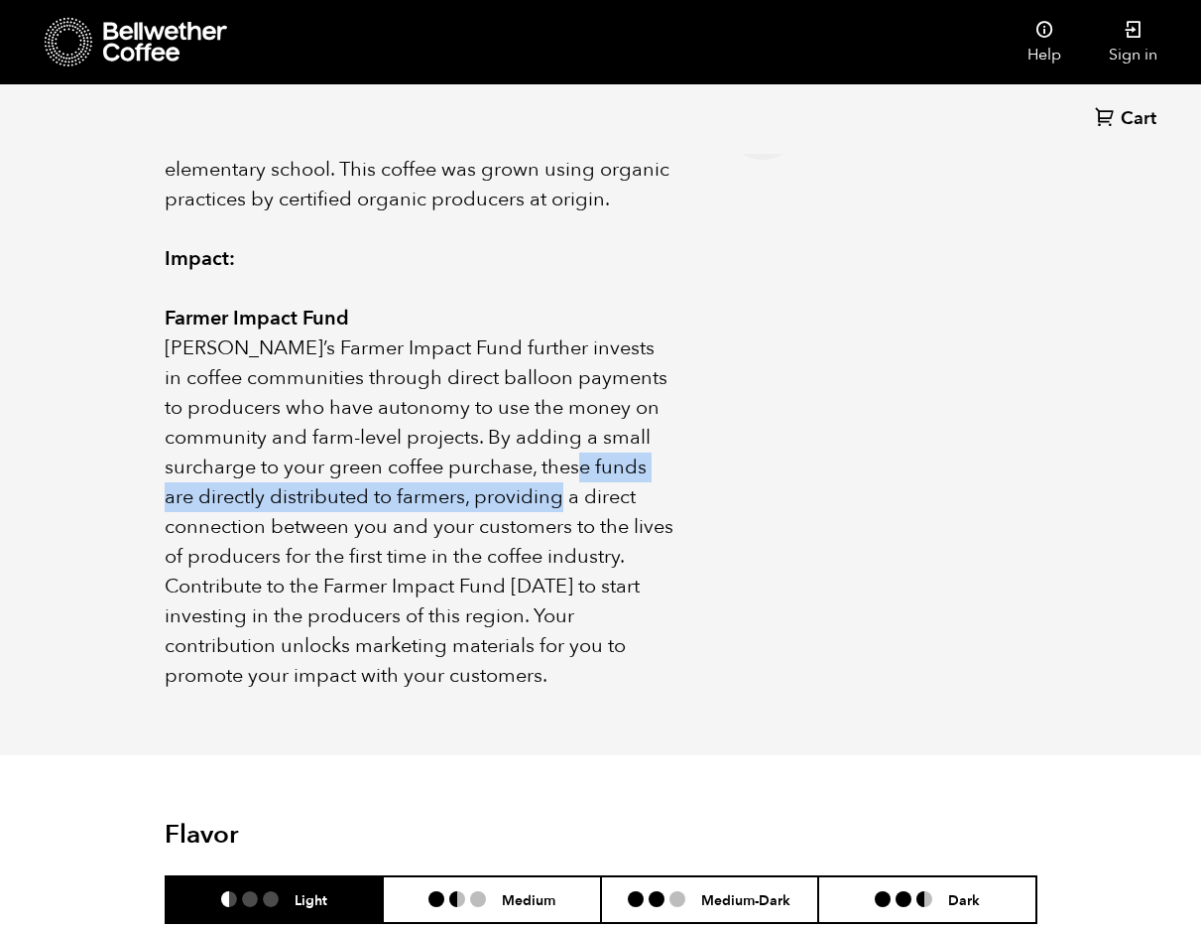
drag, startPoint x: 584, startPoint y: 466, endPoint x: 641, endPoint y: 486, distance: 59.9
click at [583, 475] on span "Bellwether’s Farmer Impact Fund further invests in coffee communities through d…" at bounding box center [419, 511] width 509 height 354
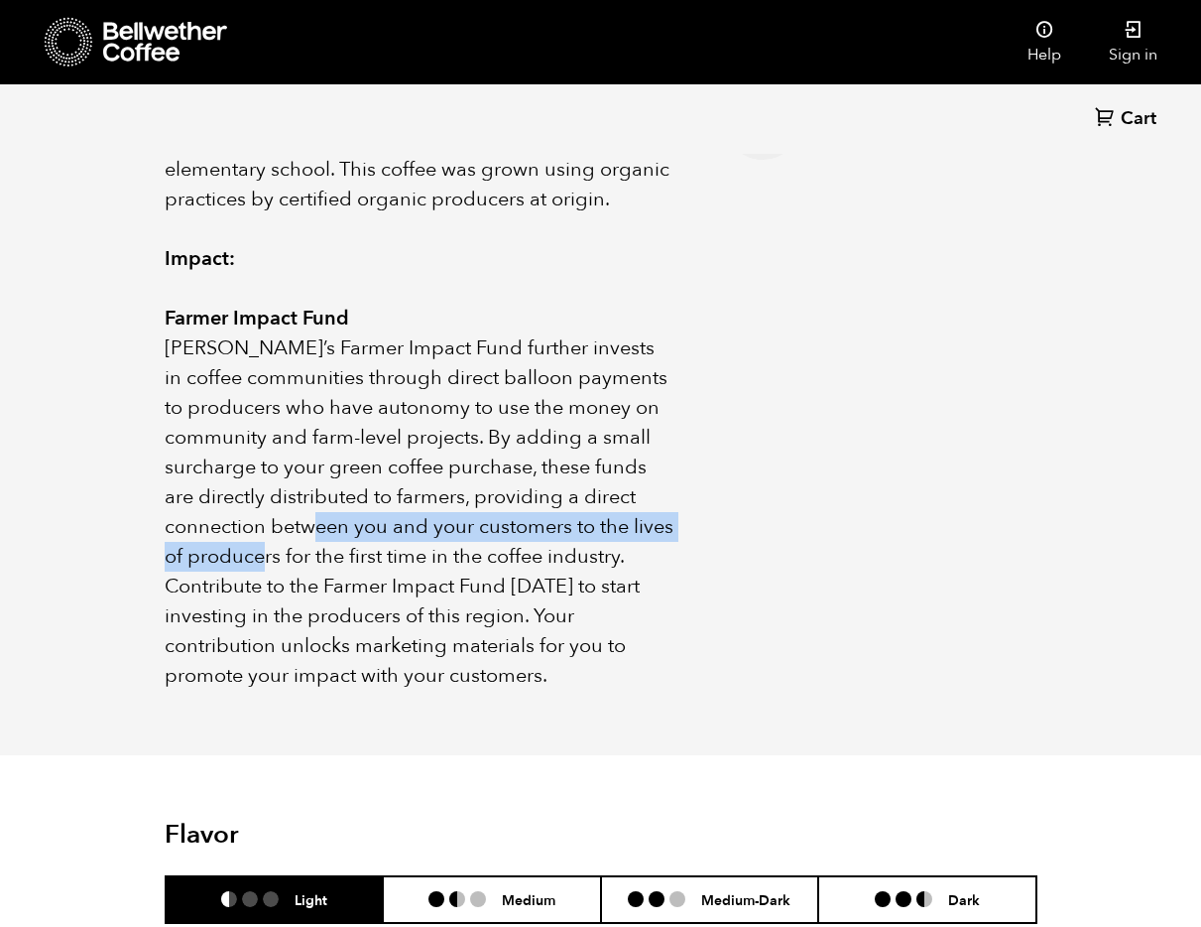
drag, startPoint x: 344, startPoint y: 500, endPoint x: 435, endPoint y: 562, distance: 109.2
click at [337, 546] on span "Bellwether’s Farmer Impact Fund further invests in coffee communities through d…" at bounding box center [419, 511] width 509 height 354
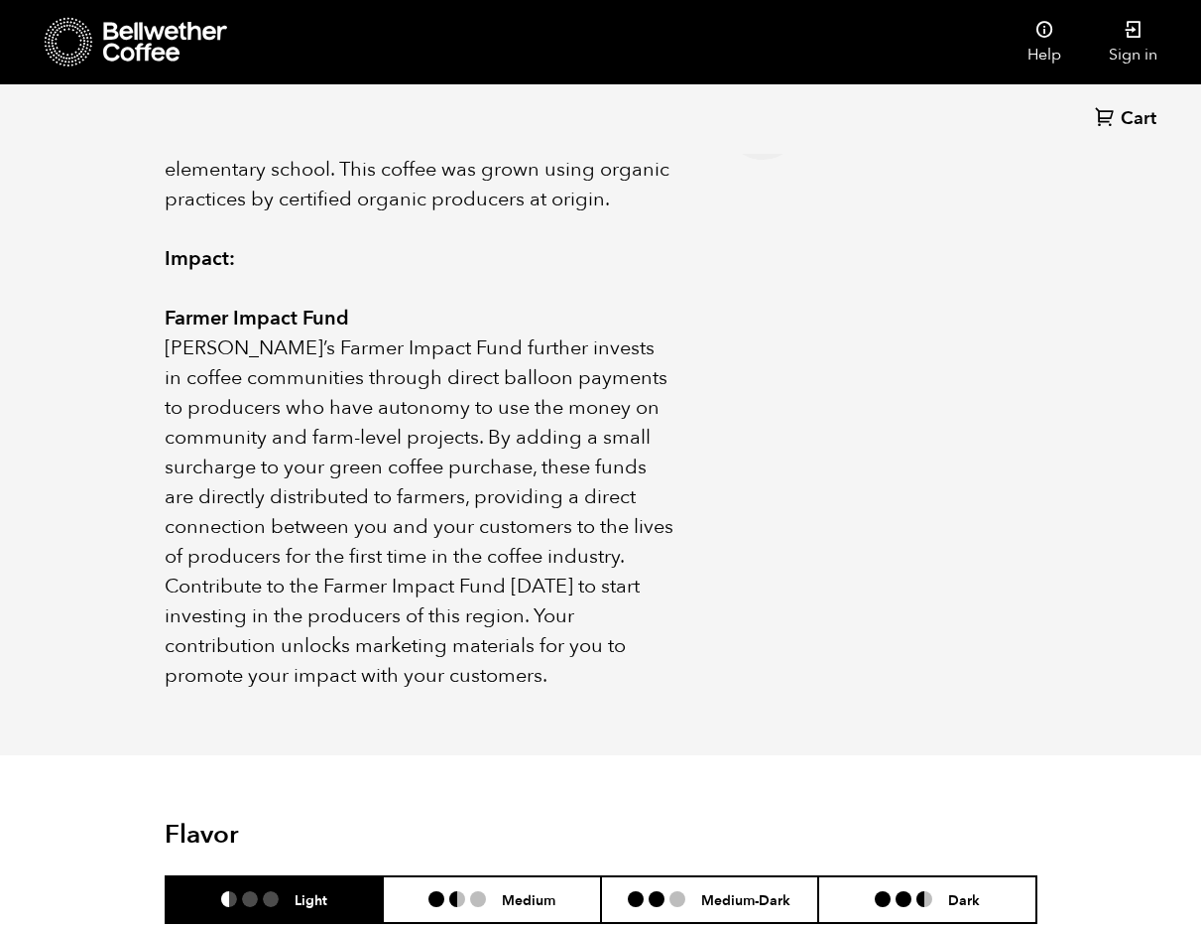
click at [614, 562] on span "Bellwether’s Farmer Impact Fund further invests in coffee communities through d…" at bounding box center [419, 511] width 509 height 354
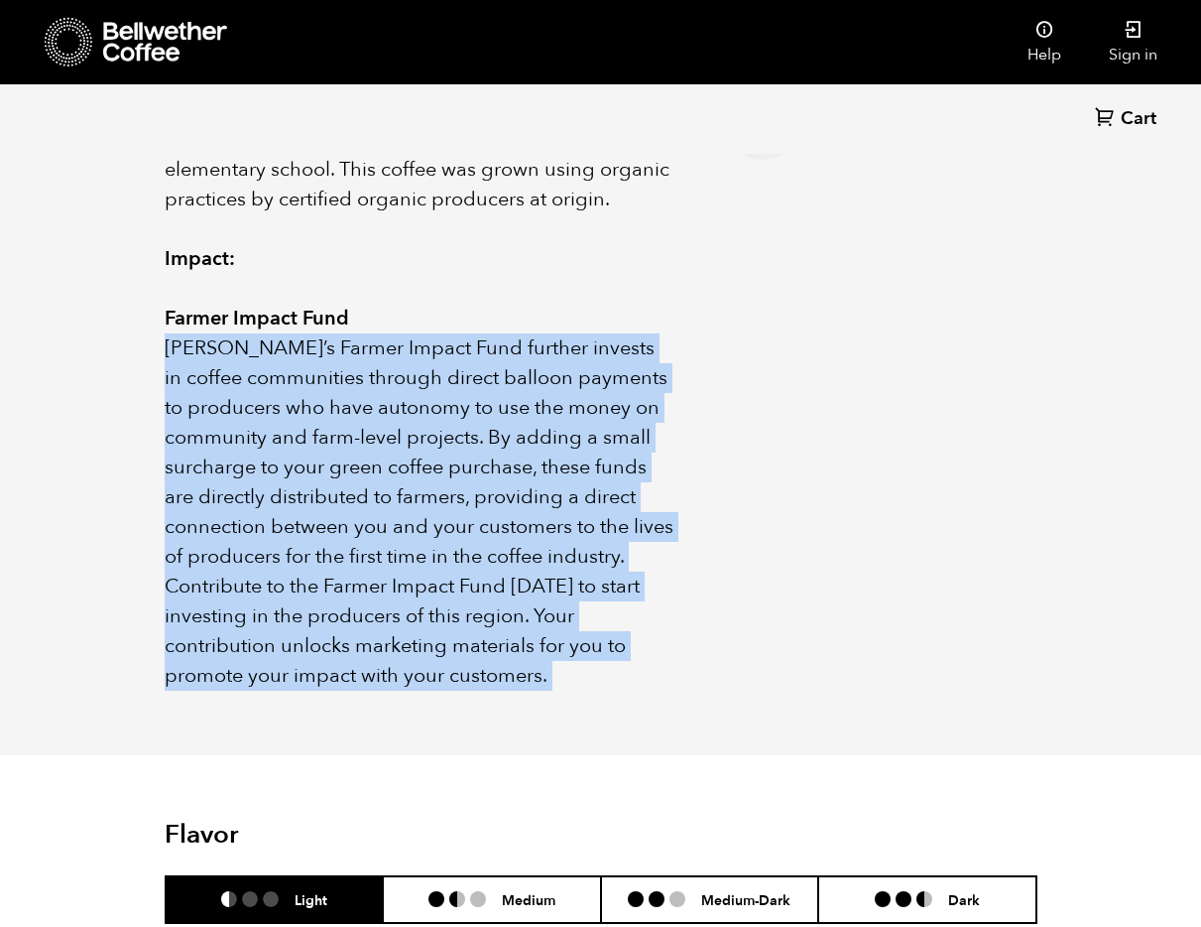
click at [614, 562] on span "Bellwether’s Farmer Impact Fund further invests in coffee communities through d…" at bounding box center [419, 511] width 509 height 354
click at [663, 625] on p "Bellwether’s Farmer Impact Fund further invests in coffee communities through d…" at bounding box center [419, 511] width 509 height 357
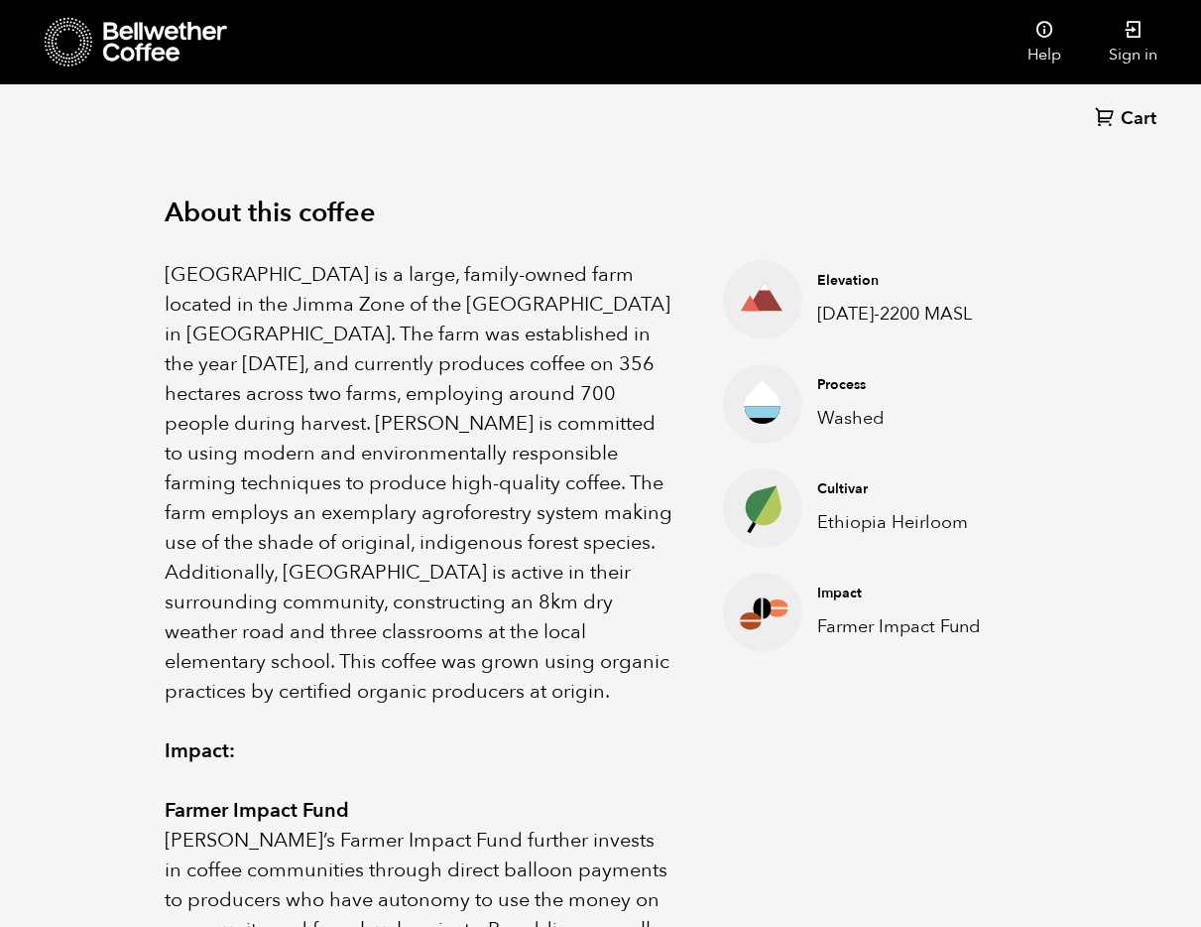
scroll to position [631, 0]
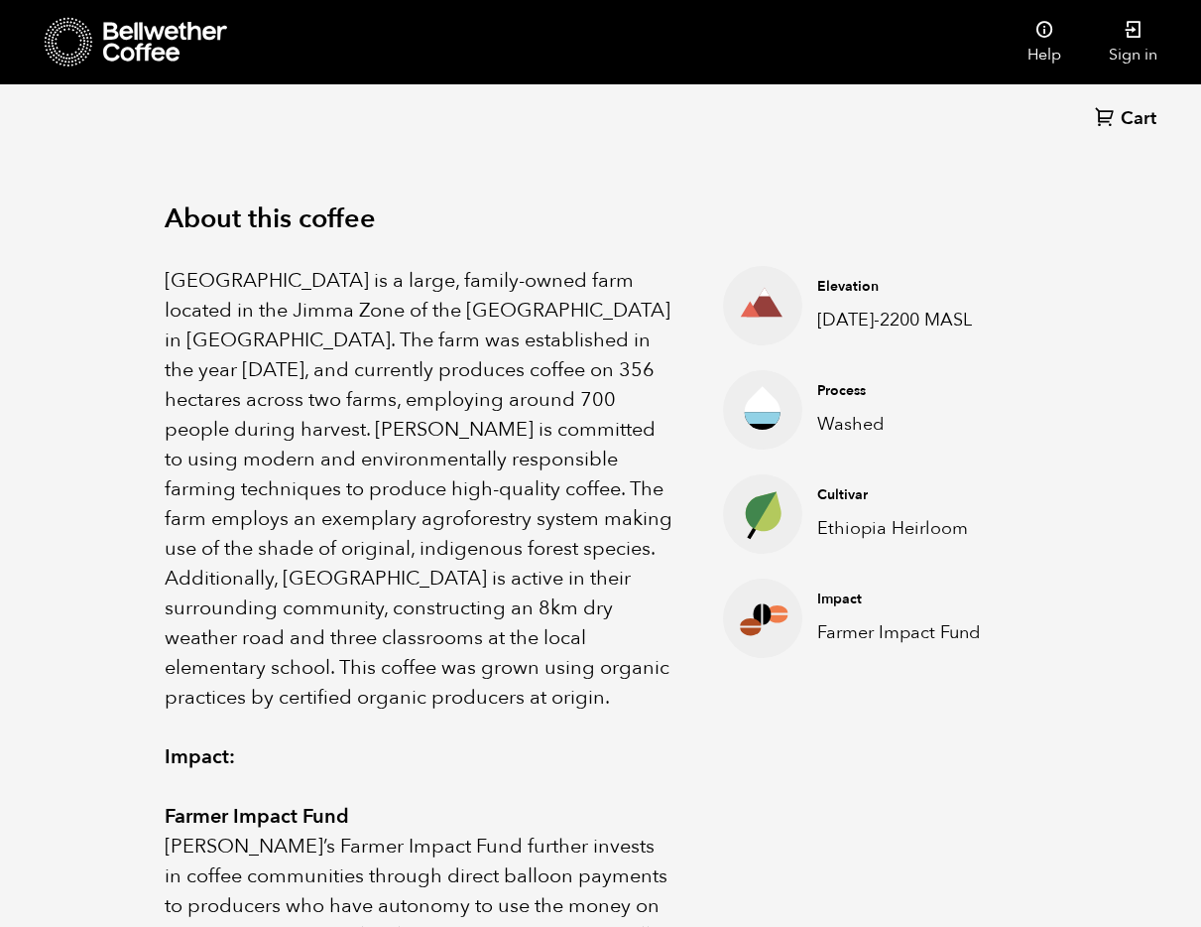
click at [978, 381] on h4 "Process" at bounding box center [911, 391] width 188 height 20
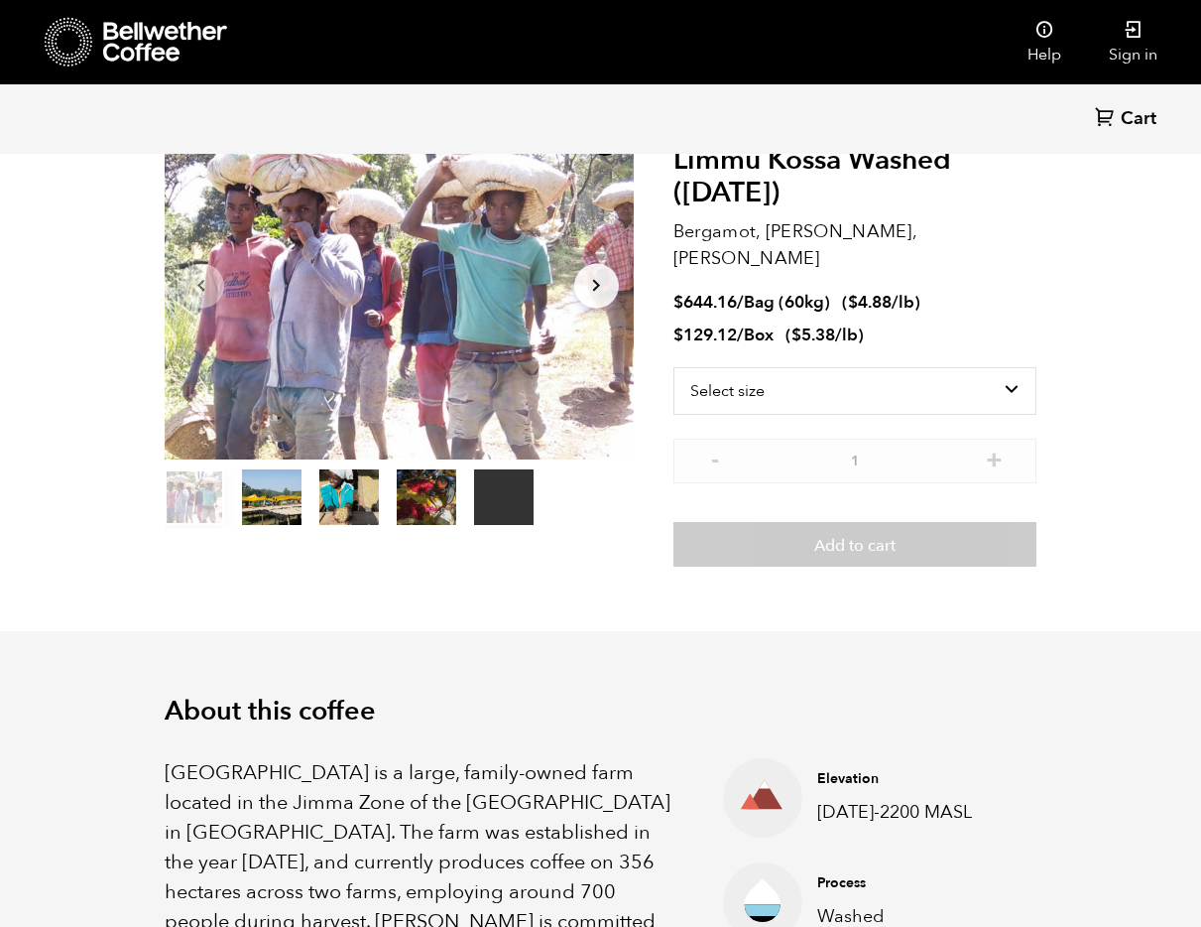
scroll to position [40, 0]
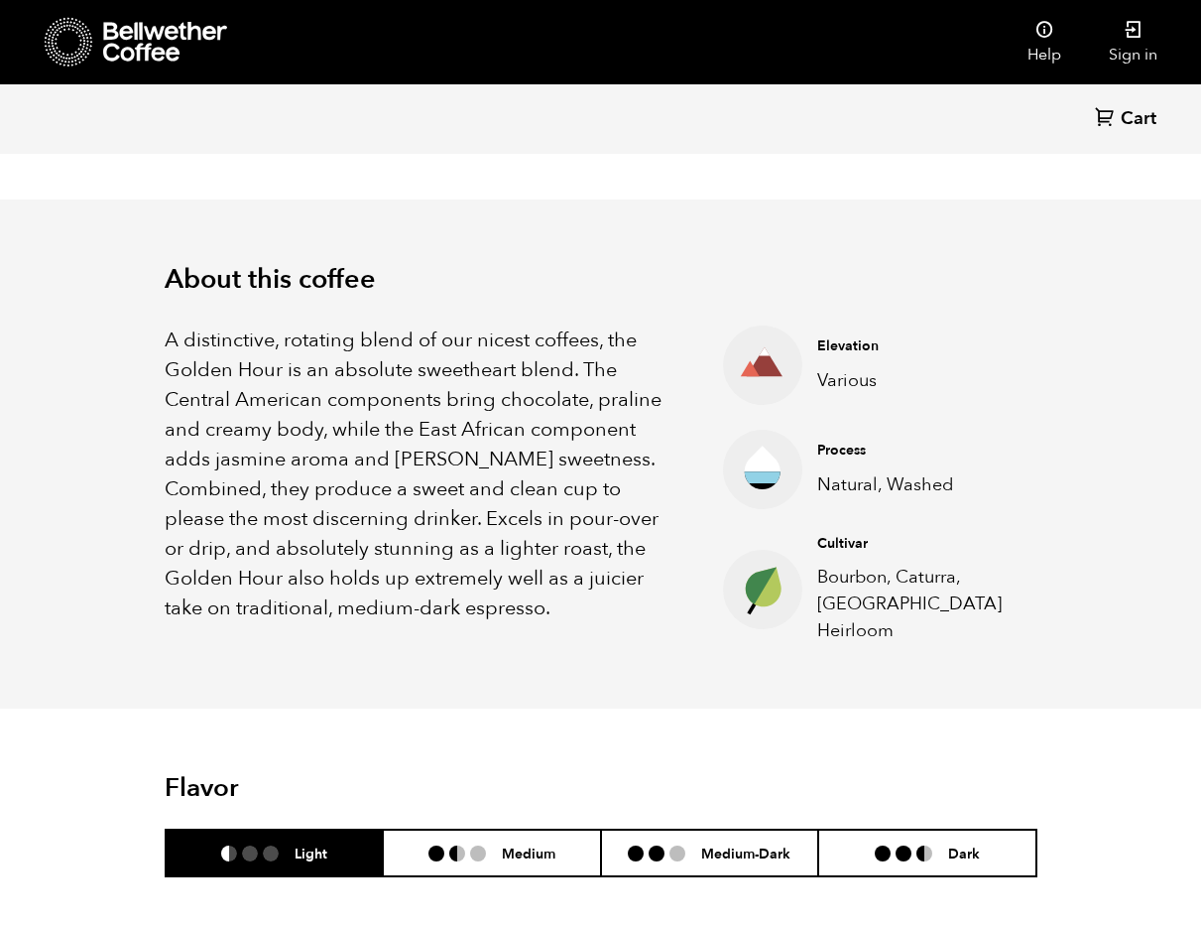
scroll to position [583, 0]
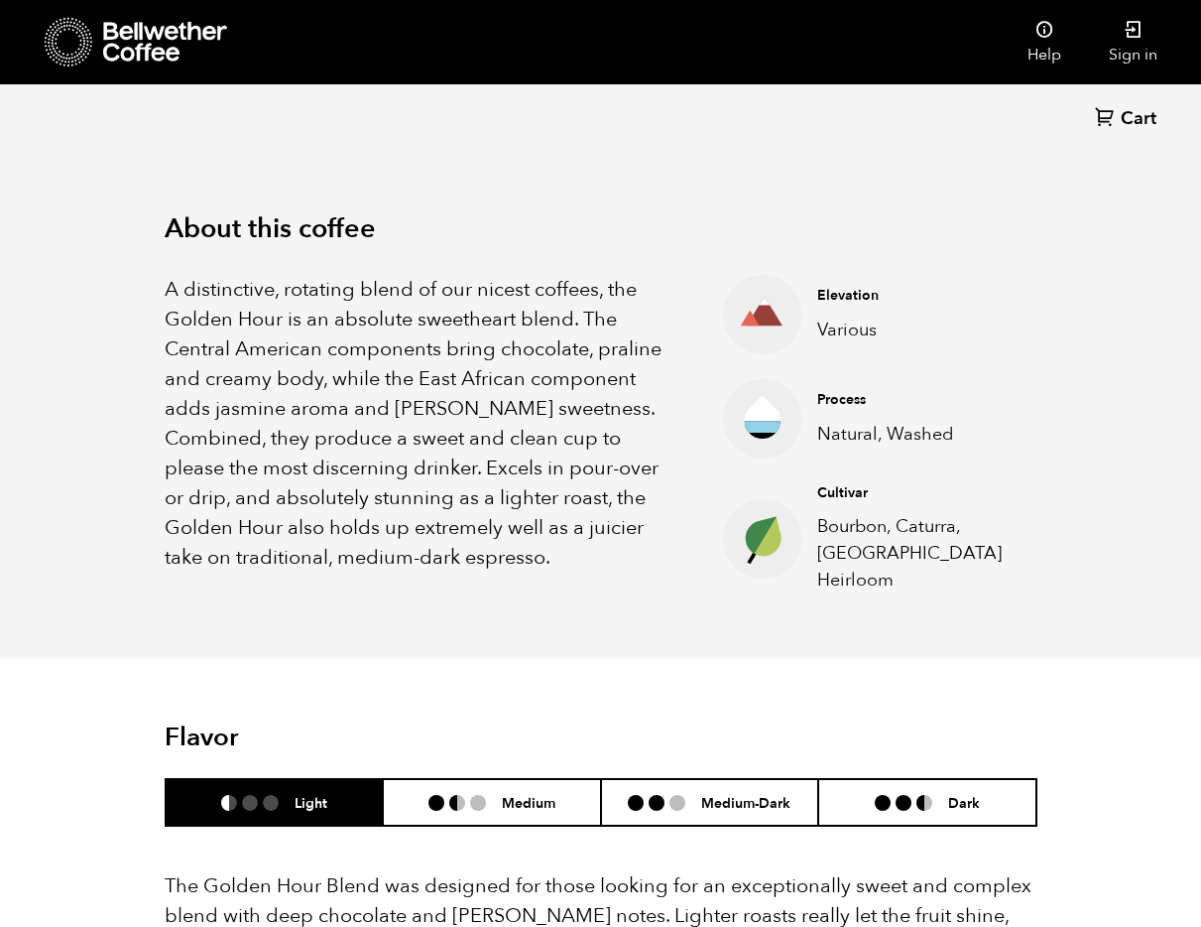
click at [602, 386] on p "A distinctive, rotating blend of our nicest coffees, the Golden Hour is an abso…" at bounding box center [419, 424] width 509 height 298
click at [464, 491] on p "A distinctive, rotating blend of our nicest coffees, the Golden Hour is an abso…" at bounding box center [419, 424] width 509 height 298
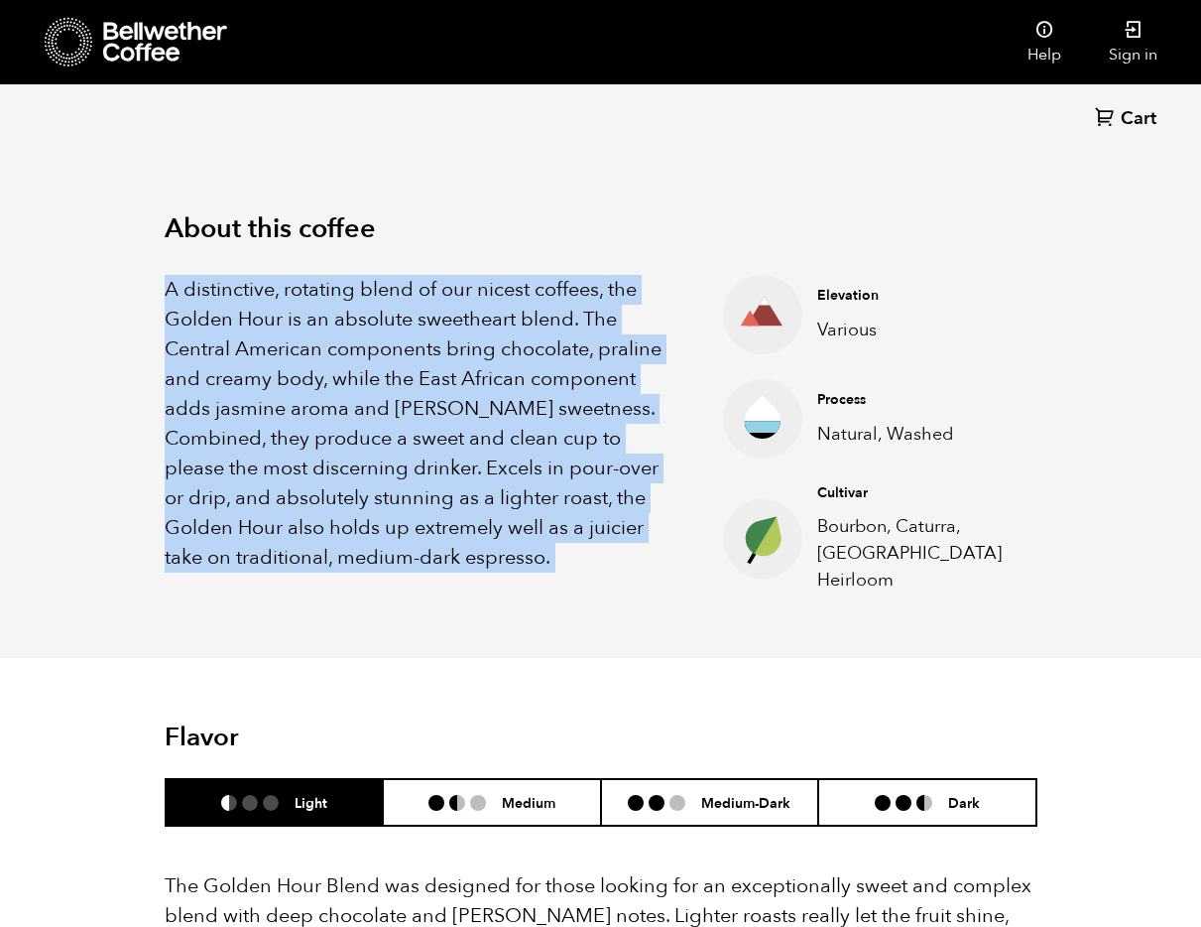
click at [464, 491] on p "A distinctive, rotating blend of our nicest coffees, the Golden Hour is an abso…" at bounding box center [419, 424] width 509 height 298
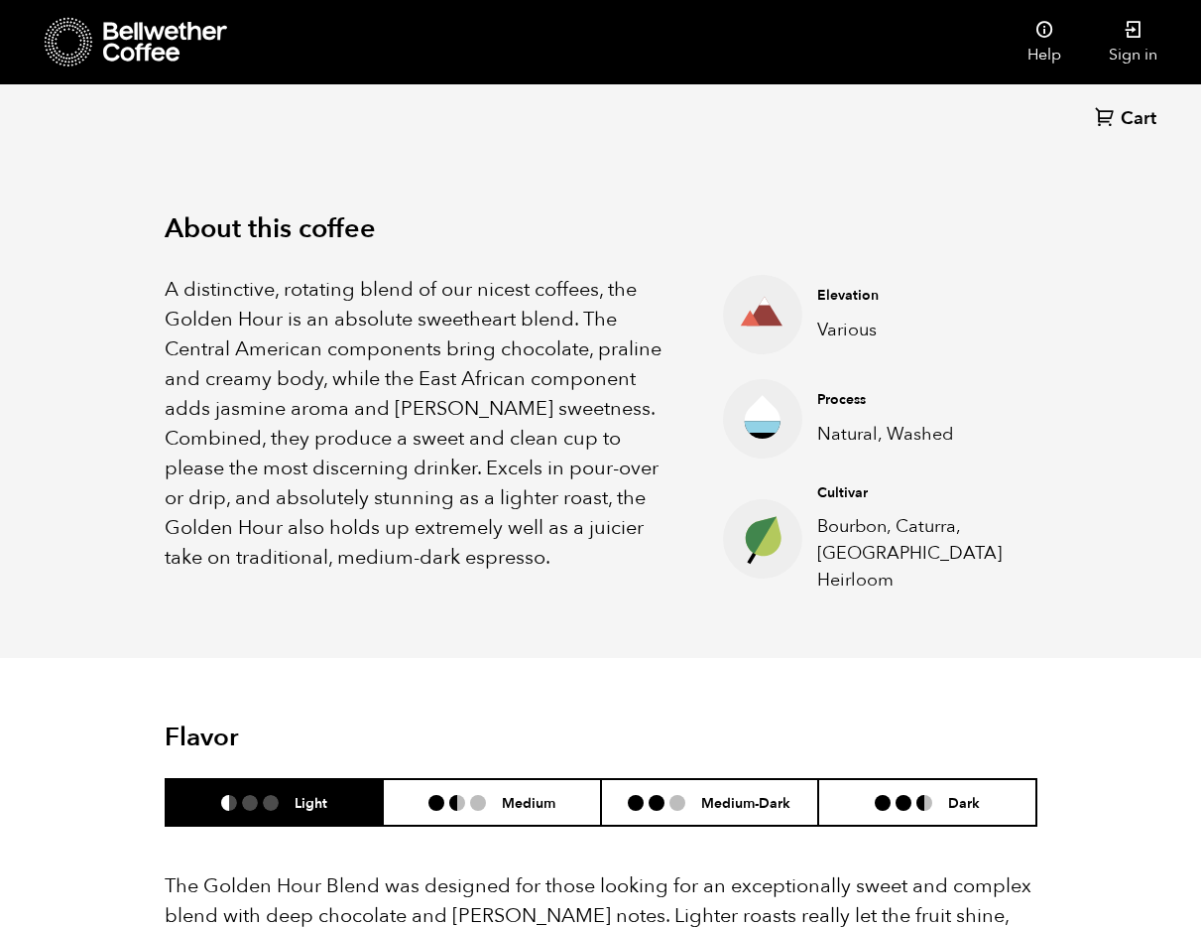
click at [675, 602] on div "About this coffee A distinctive, rotating blend of our nicest coffees, the Gold…" at bounding box center [601, 404] width 972 height 510
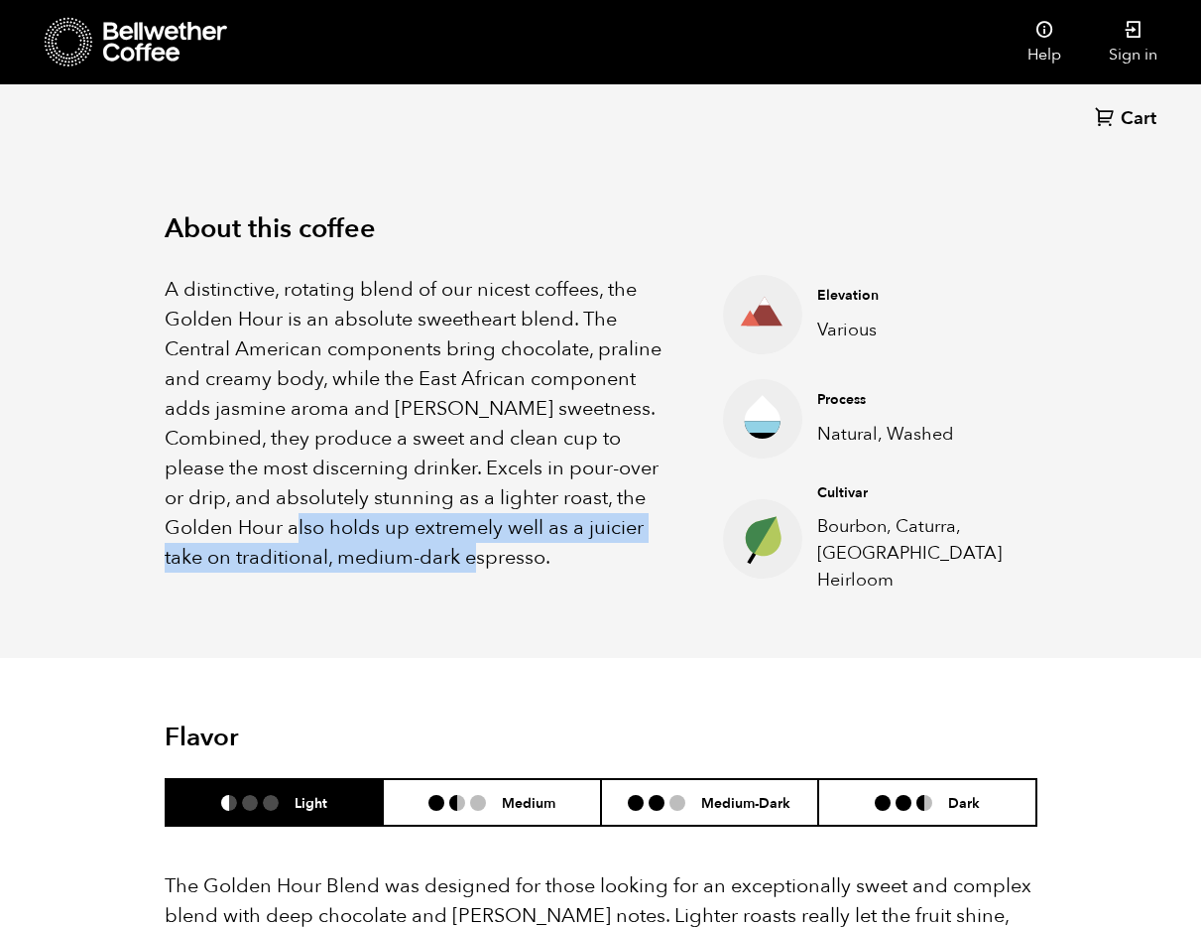
drag, startPoint x: 602, startPoint y: 595, endPoint x: 719, endPoint y: 615, distance: 118.7
click at [713, 614] on div "About this coffee A distinctive, rotating blend of our nicest coffees, the Gold…" at bounding box center [601, 404] width 972 height 510
click at [719, 615] on div "About this coffee A distinctive, rotating blend of our nicest coffees, the Gold…" at bounding box center [601, 404] width 972 height 510
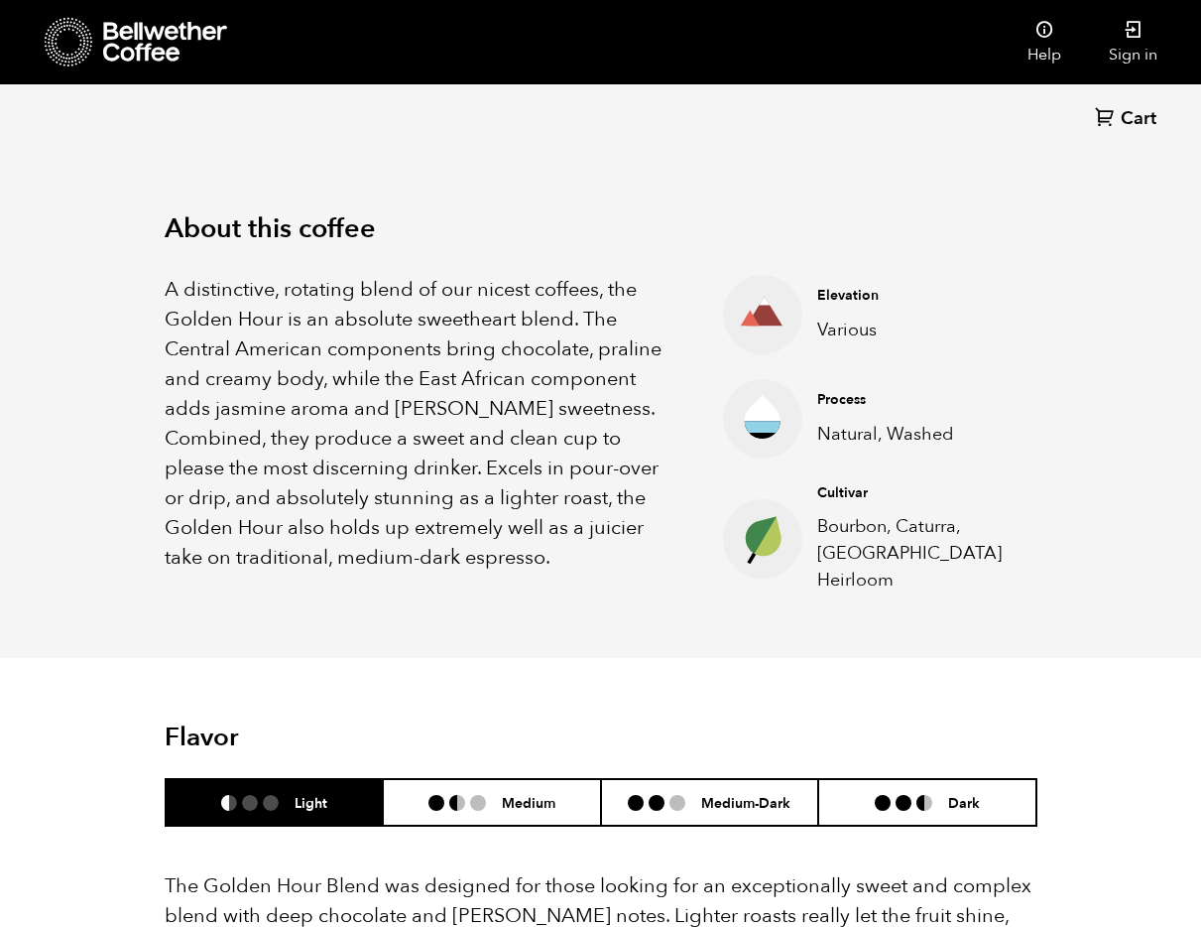
click at [881, 525] on p "Bourbon, Caturra, Ethiopia Heirloom" at bounding box center [911, 553] width 189 height 80
click at [970, 382] on li "Process Natural, Washed" at bounding box center [880, 418] width 314 height 79
drag, startPoint x: 1063, startPoint y: 384, endPoint x: 1051, endPoint y: 372, distance: 17.6
click at [1063, 383] on div "About this coffee A distinctive, rotating blend of our nicest coffees, the Gold…" at bounding box center [601, 404] width 972 height 510
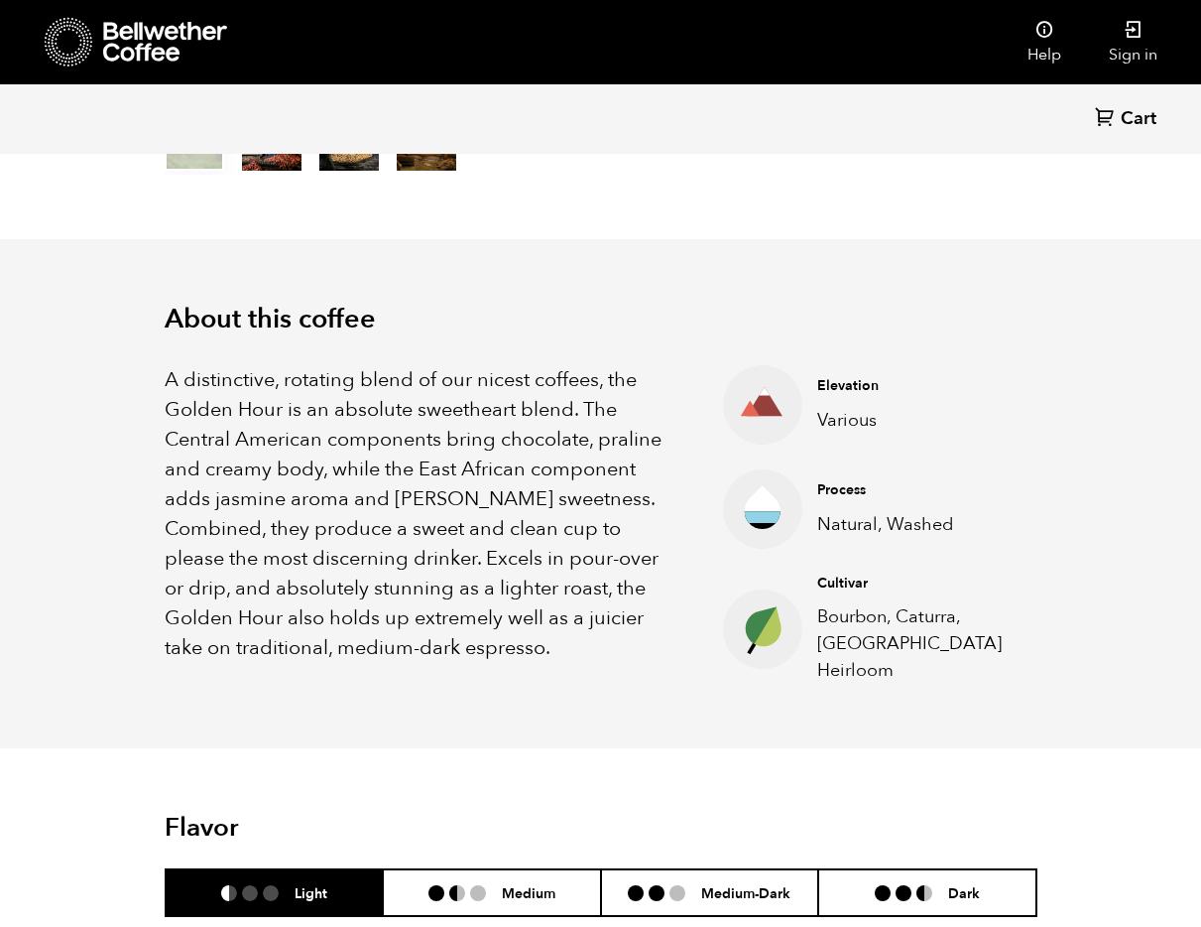
scroll to position [483, 0]
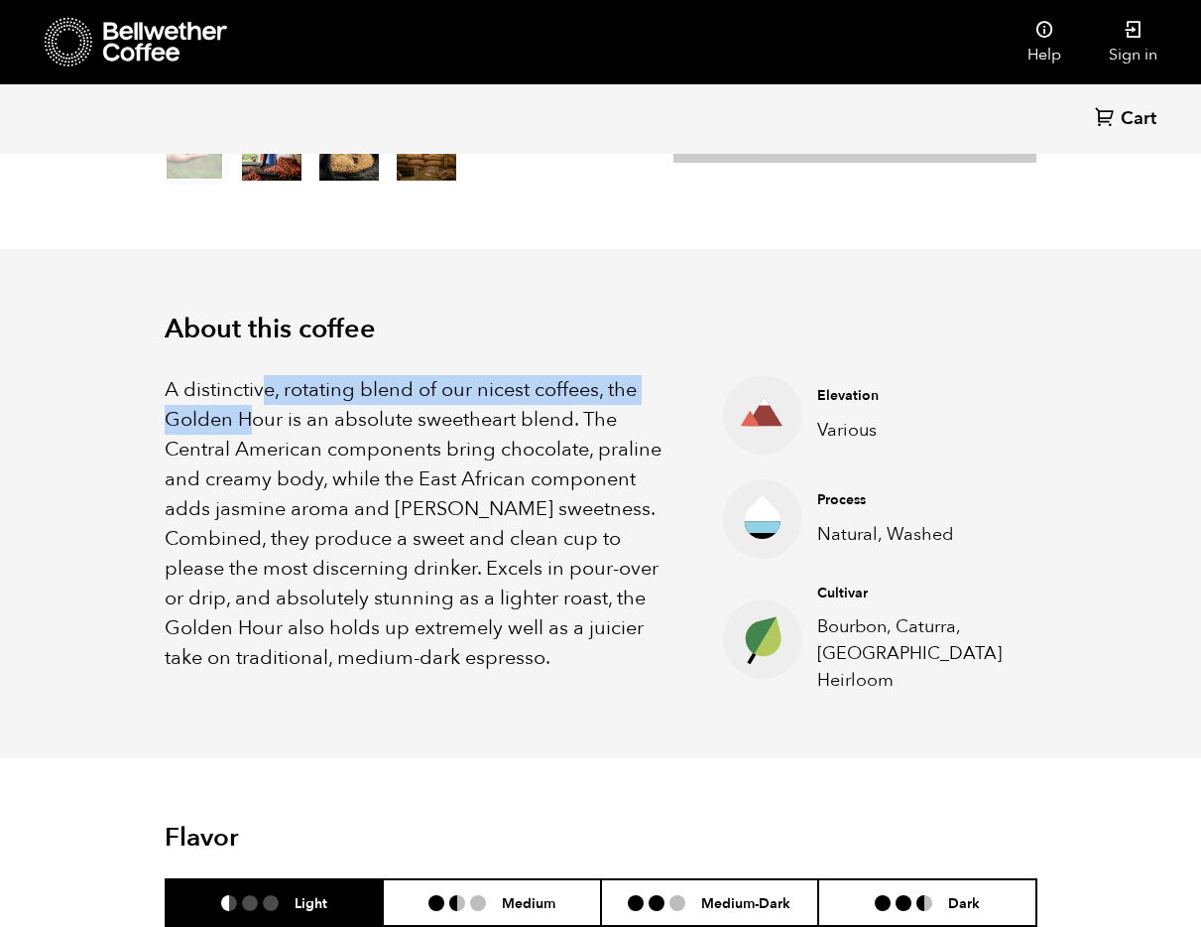
drag, startPoint x: 265, startPoint y: 393, endPoint x: 254, endPoint y: 491, distance: 98.8
click at [248, 465] on p "A distinctive, rotating blend of our nicest coffees, the Golden Hour is an abso…" at bounding box center [419, 524] width 509 height 298
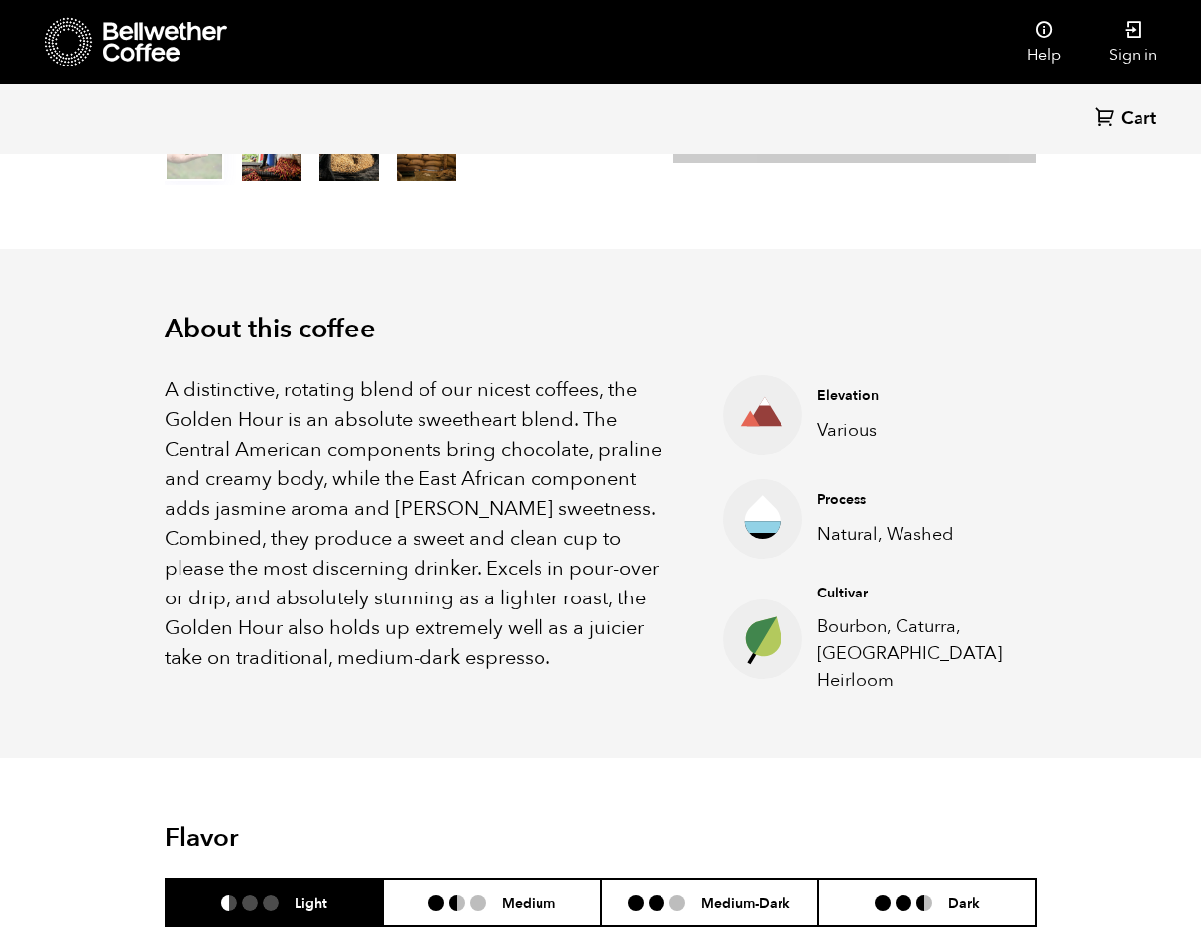
click at [346, 516] on p "A distinctive, rotating blend of our nicest coffees, the Golden Hour is an abso…" at bounding box center [419, 524] width 509 height 298
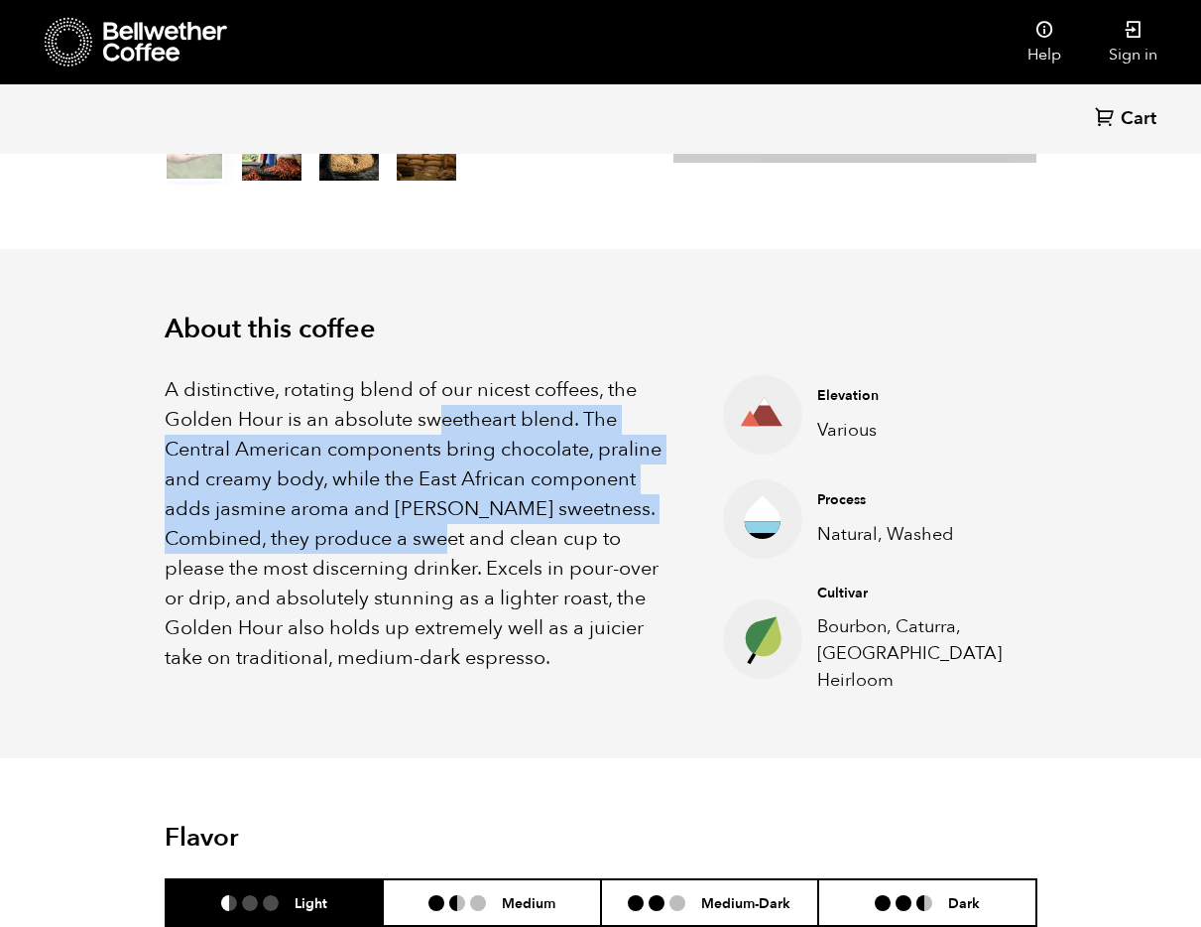
drag, startPoint x: 411, startPoint y: 525, endPoint x: 435, endPoint y: 540, distance: 28.1
click at [410, 532] on p "A distinctive, rotating blend of our nicest coffees, the Golden Hour is an abso…" at bounding box center [419, 524] width 509 height 298
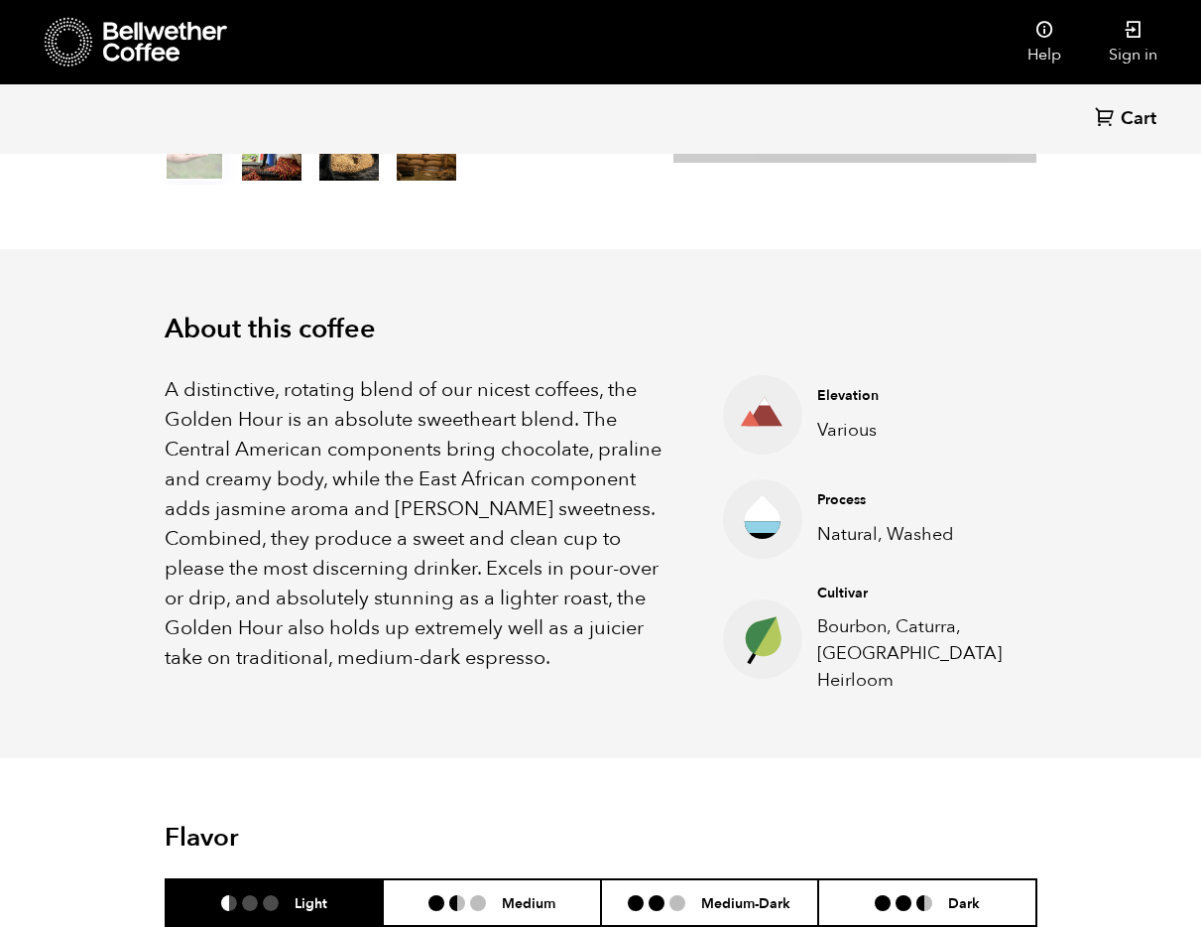
click at [479, 560] on p "A distinctive, rotating blend of our nicest coffees, the Golden Hour is an abso…" at bounding box center [419, 524] width 509 height 298
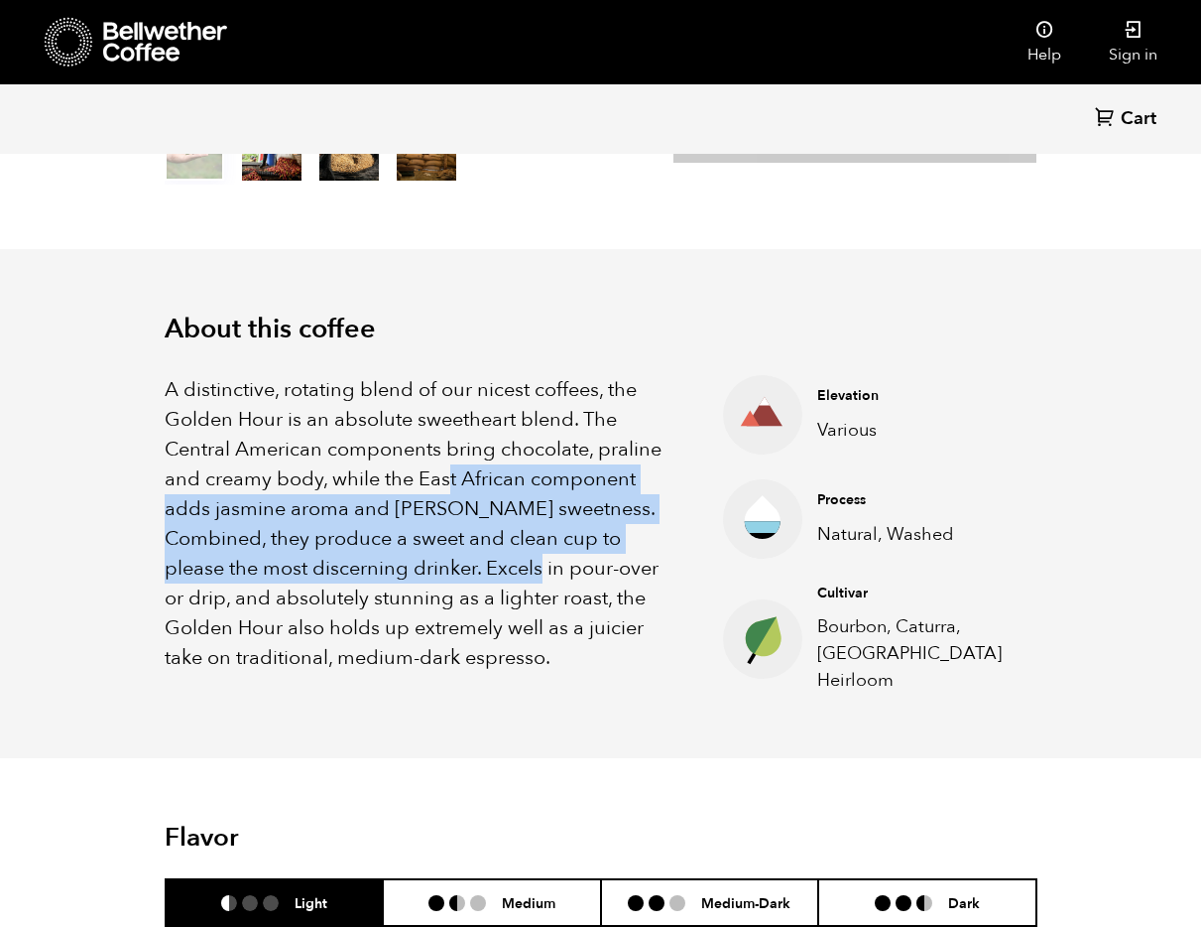
drag, startPoint x: 474, startPoint y: 618, endPoint x: 484, endPoint y: 633, distance: 17.9
click at [479, 629] on p "A distinctive, rotating blend of our nicest coffees, the Golden Hour is an abso…" at bounding box center [419, 524] width 509 height 298
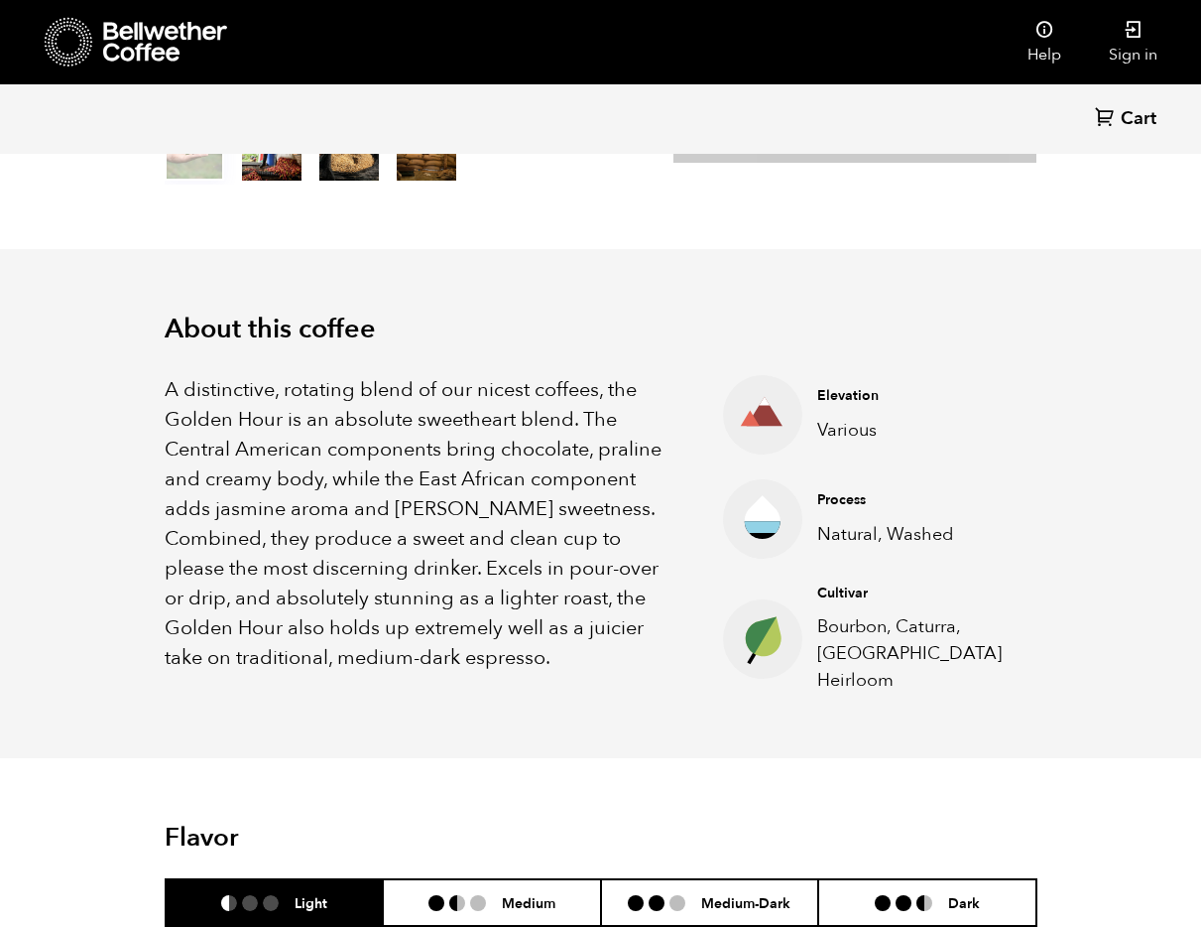
click at [504, 653] on p "A distinctive, rotating blend of our nicest coffees, the Golden Hour is an abso…" at bounding box center [419, 524] width 509 height 298
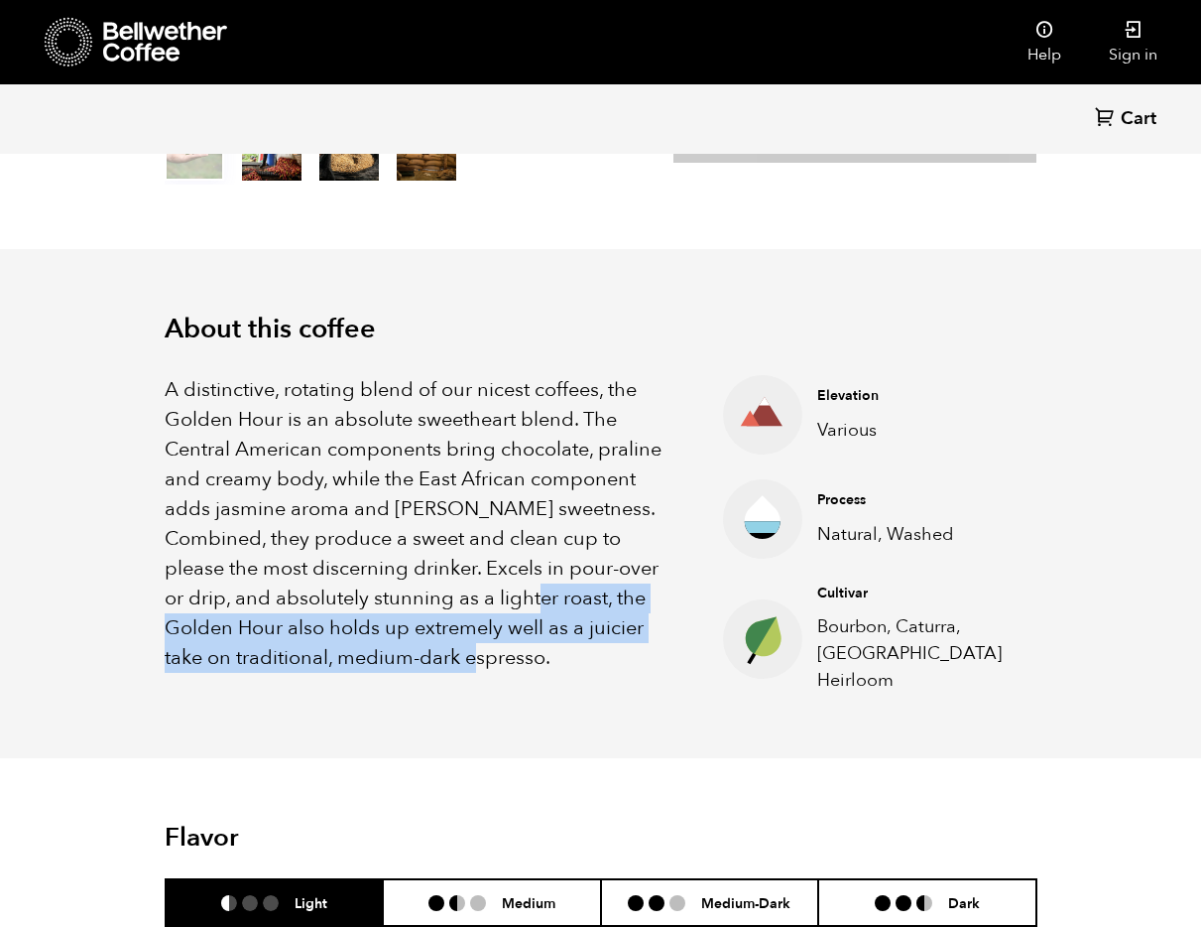
drag, startPoint x: 484, startPoint y: 639, endPoint x: 507, endPoint y: 659, distance: 30.2
click at [483, 653] on p "A distinctive, rotating blend of our nicest coffees, the Golden Hour is an abso…" at bounding box center [419, 524] width 509 height 298
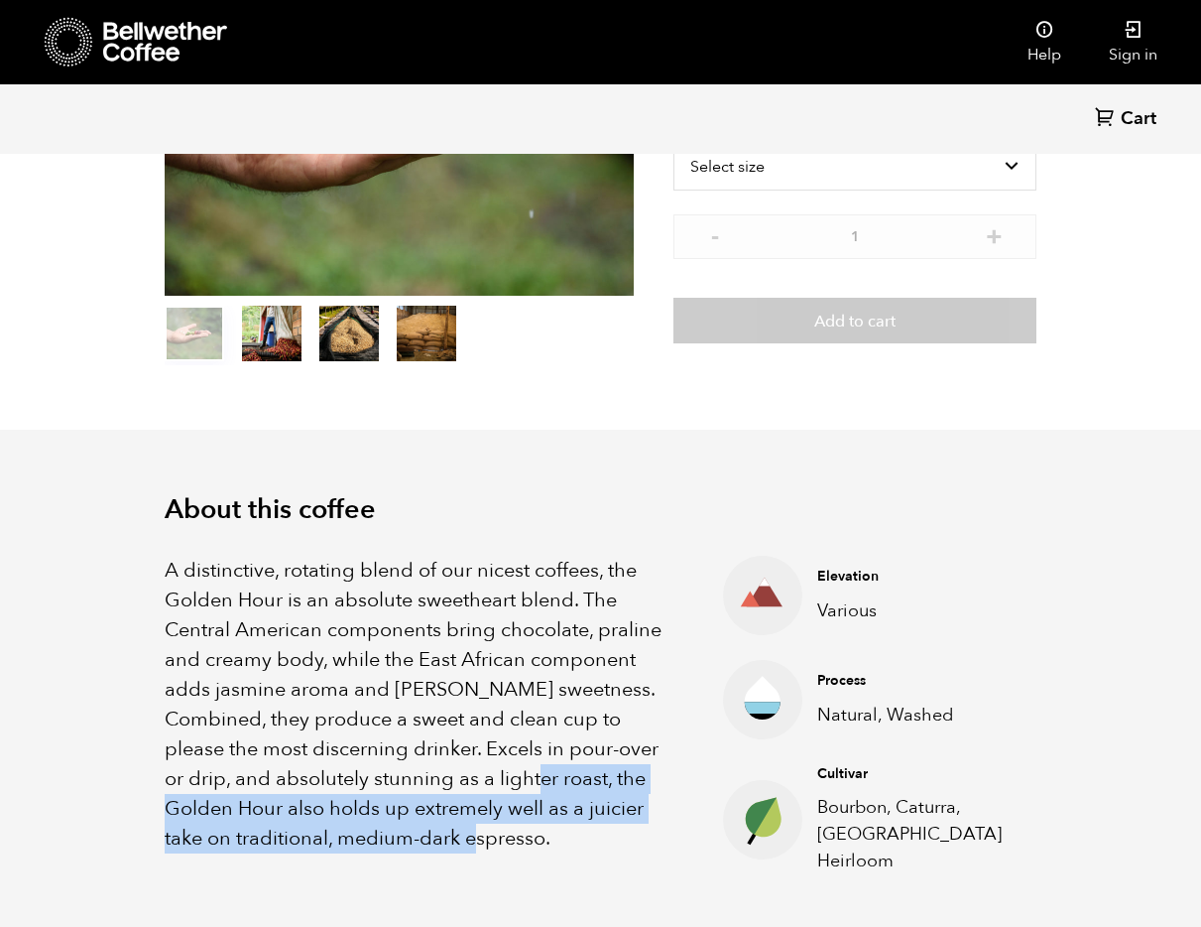
scroll to position [0, 0]
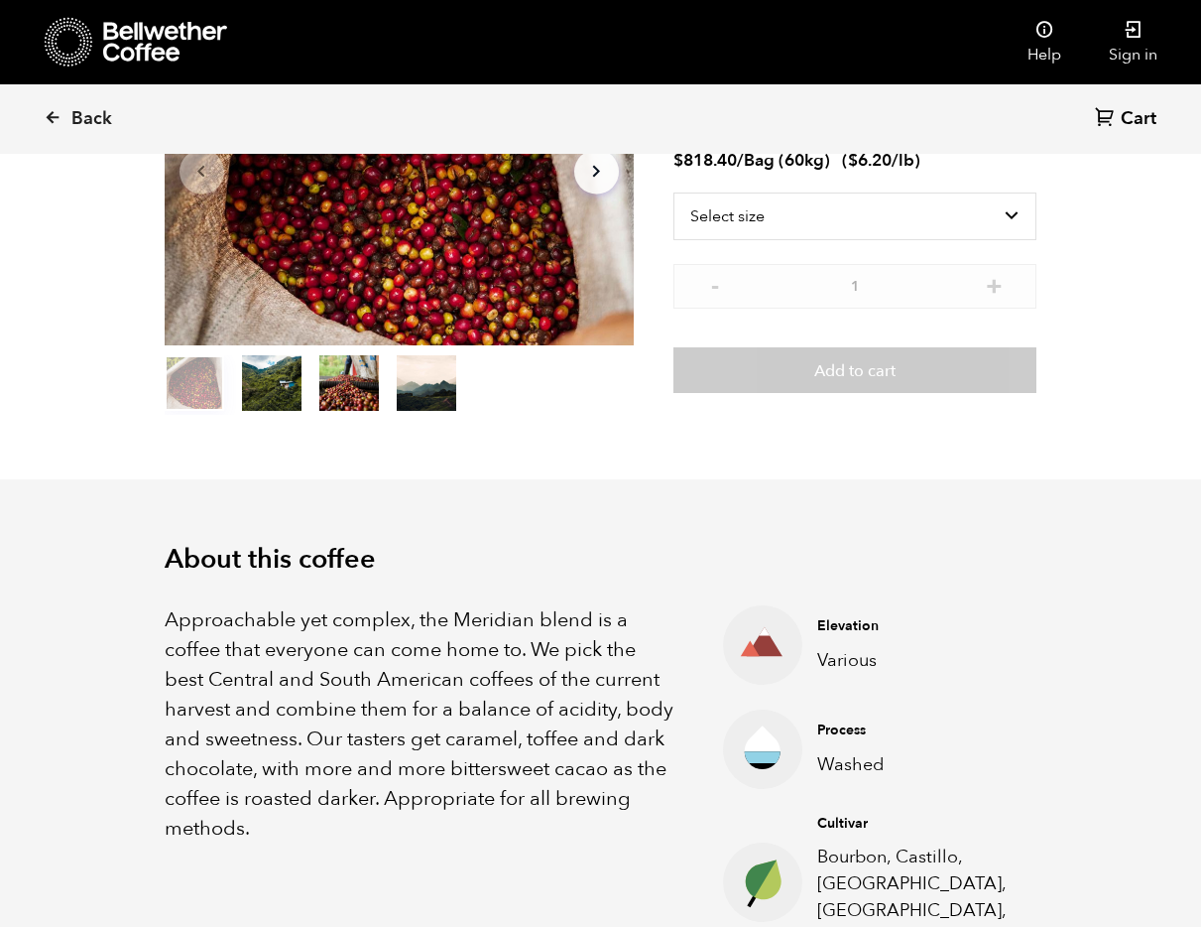
scroll to position [541, 0]
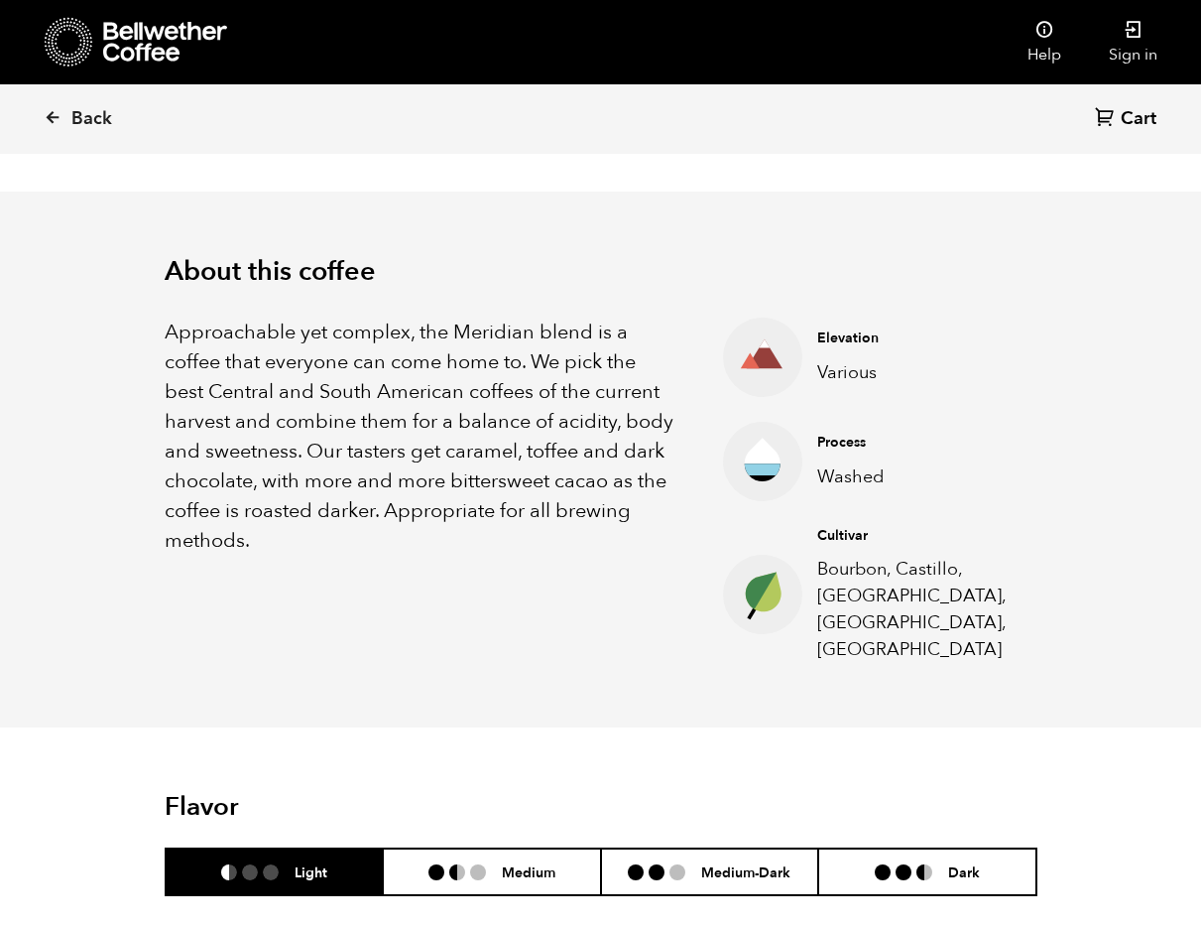
click at [848, 366] on p "Various" at bounding box center [911, 372] width 189 height 27
copy p "Various"
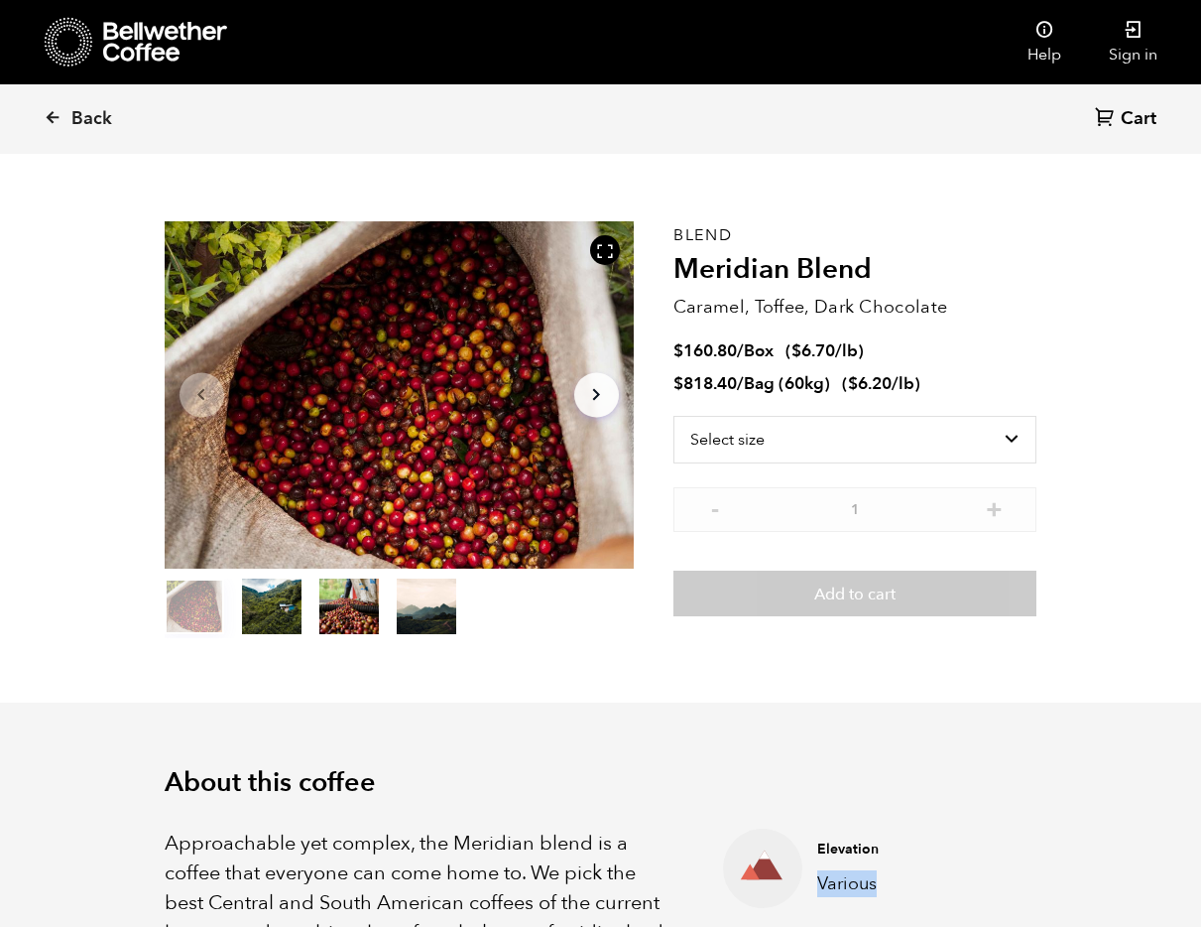
scroll to position [0, 0]
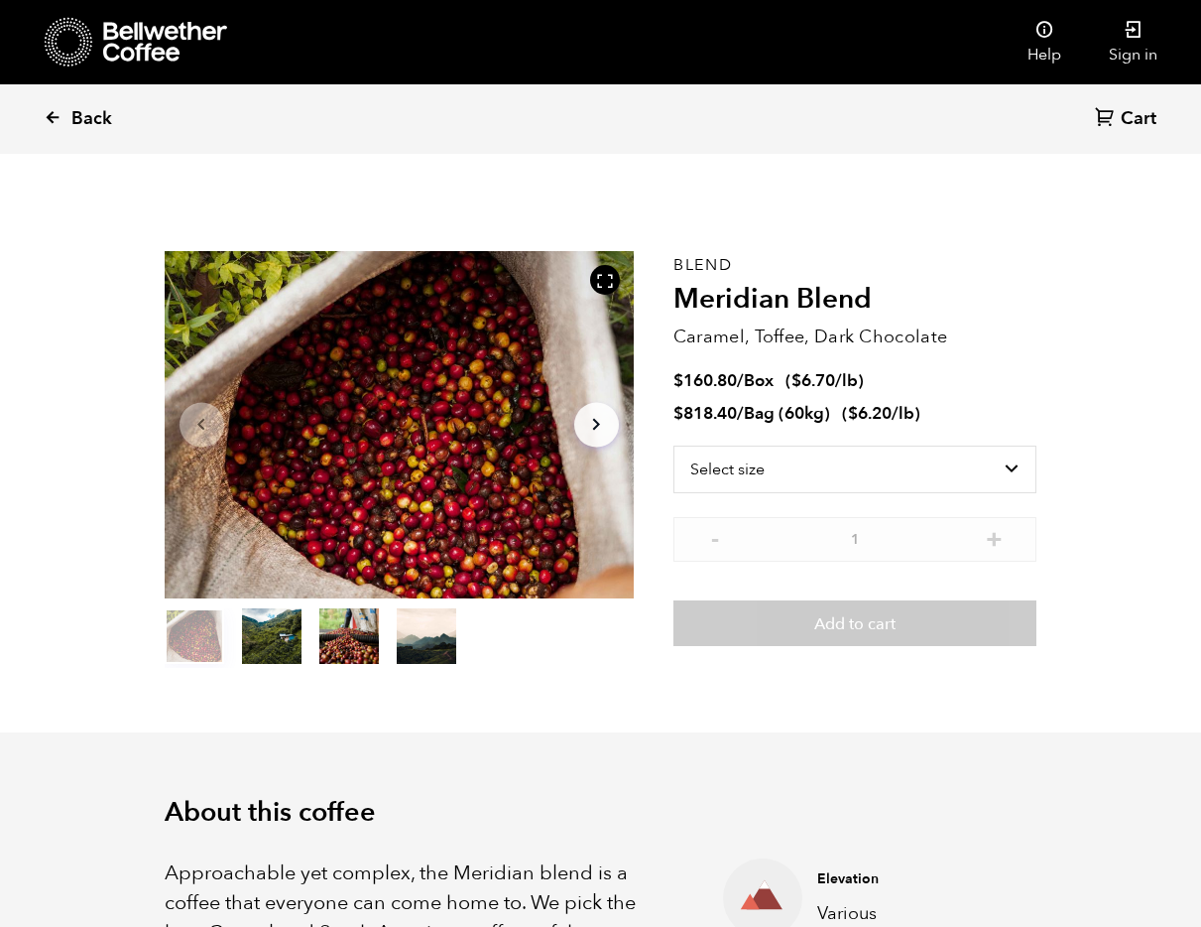
click at [62, 113] on link "Back" at bounding box center [105, 118] width 123 height 67
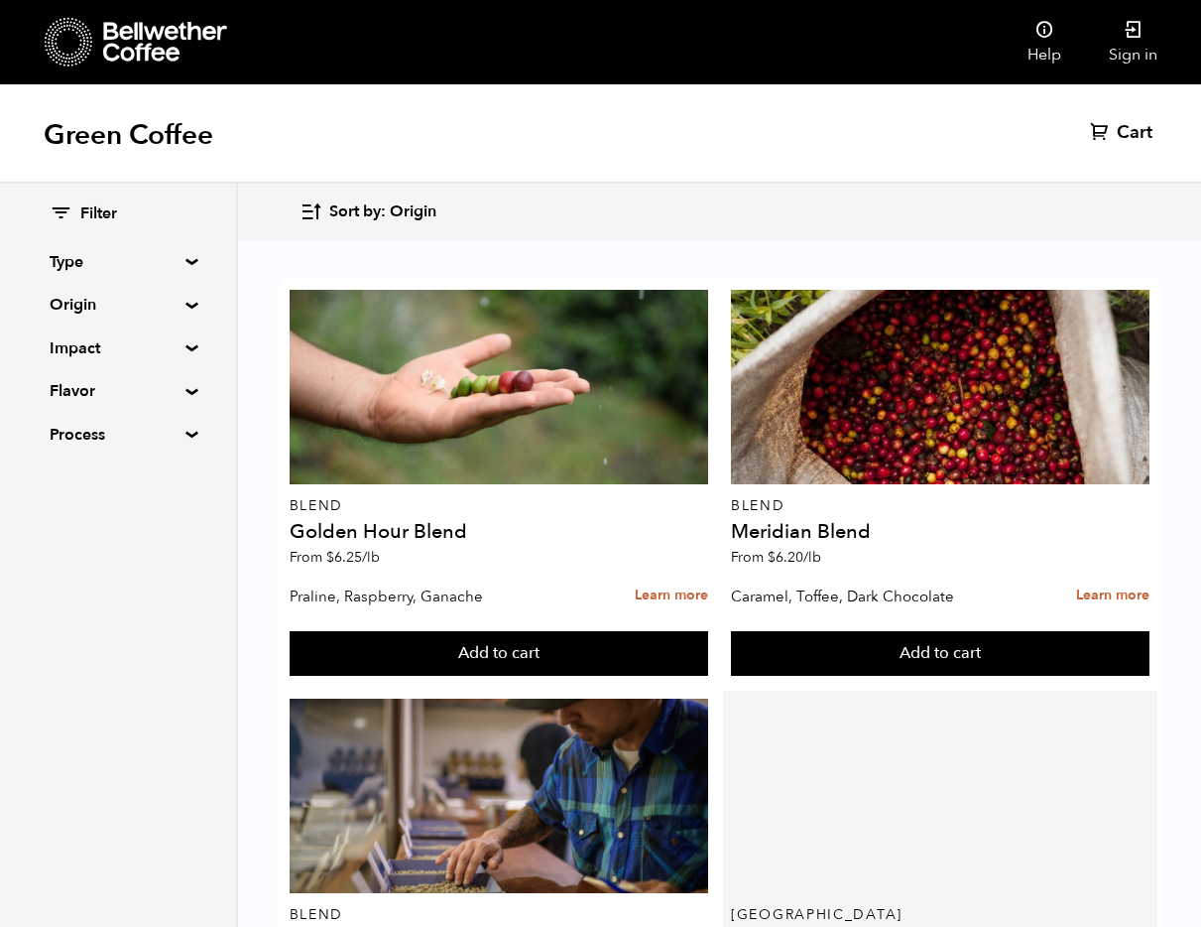
scroll to position [194, 0]
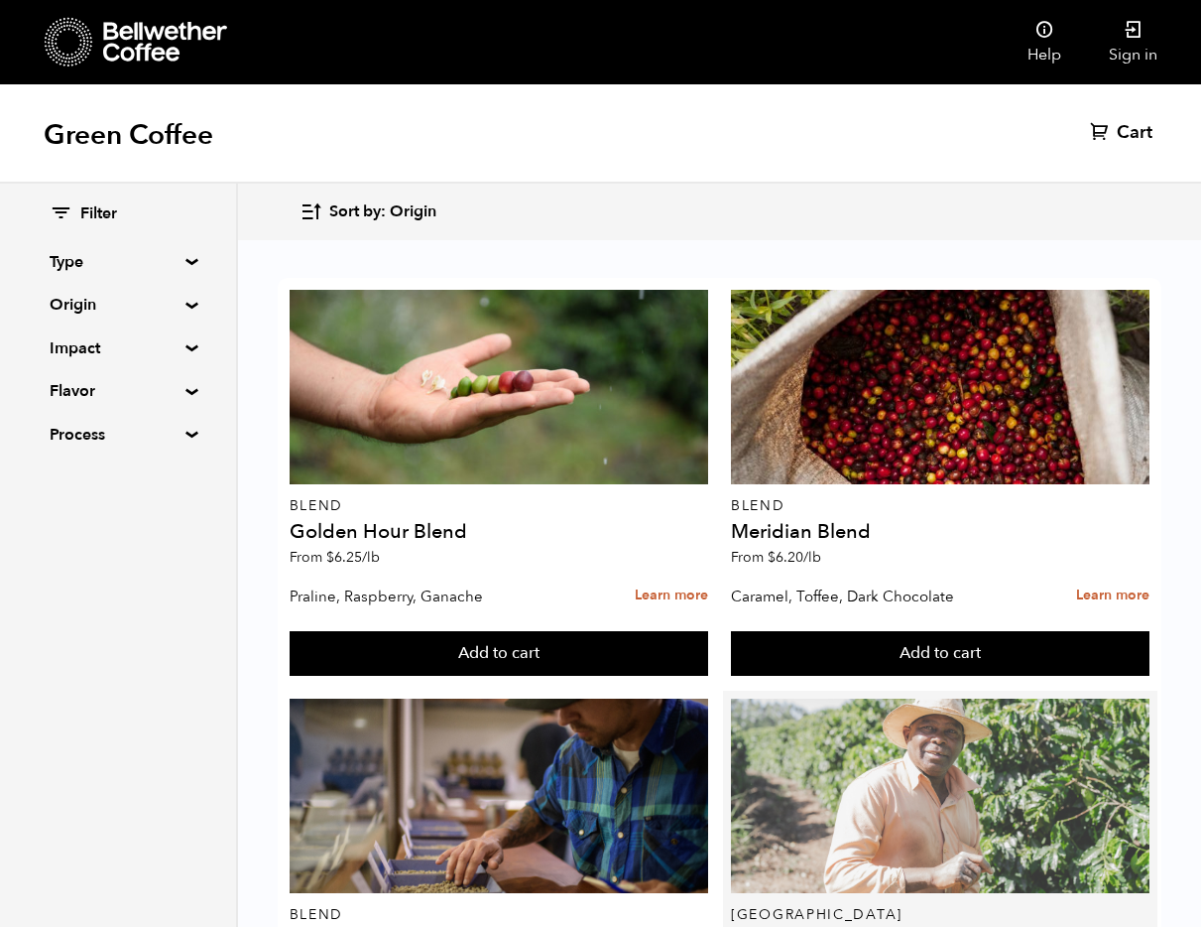
click at [882, 698] on div at bounding box center [940, 795] width 419 height 194
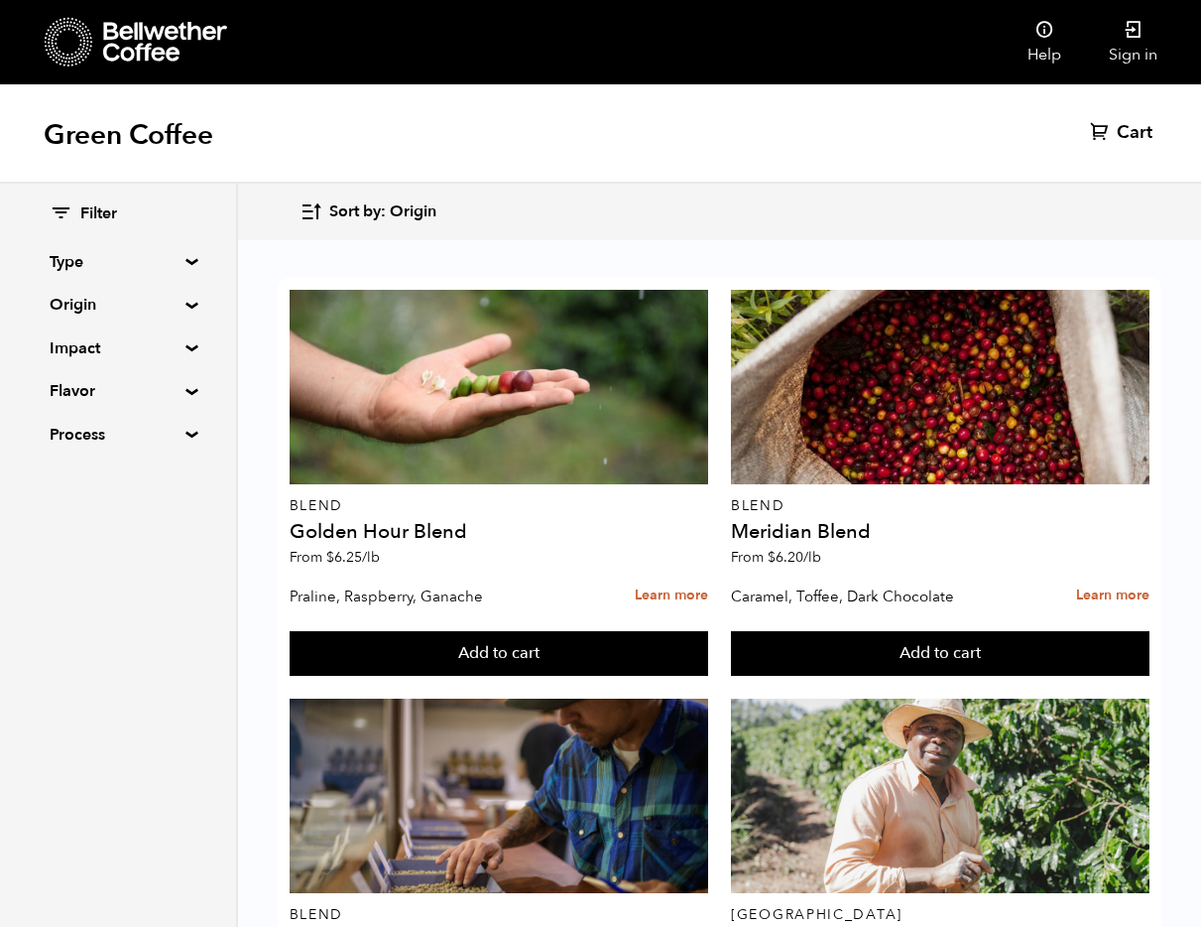
scroll to position [829, 0]
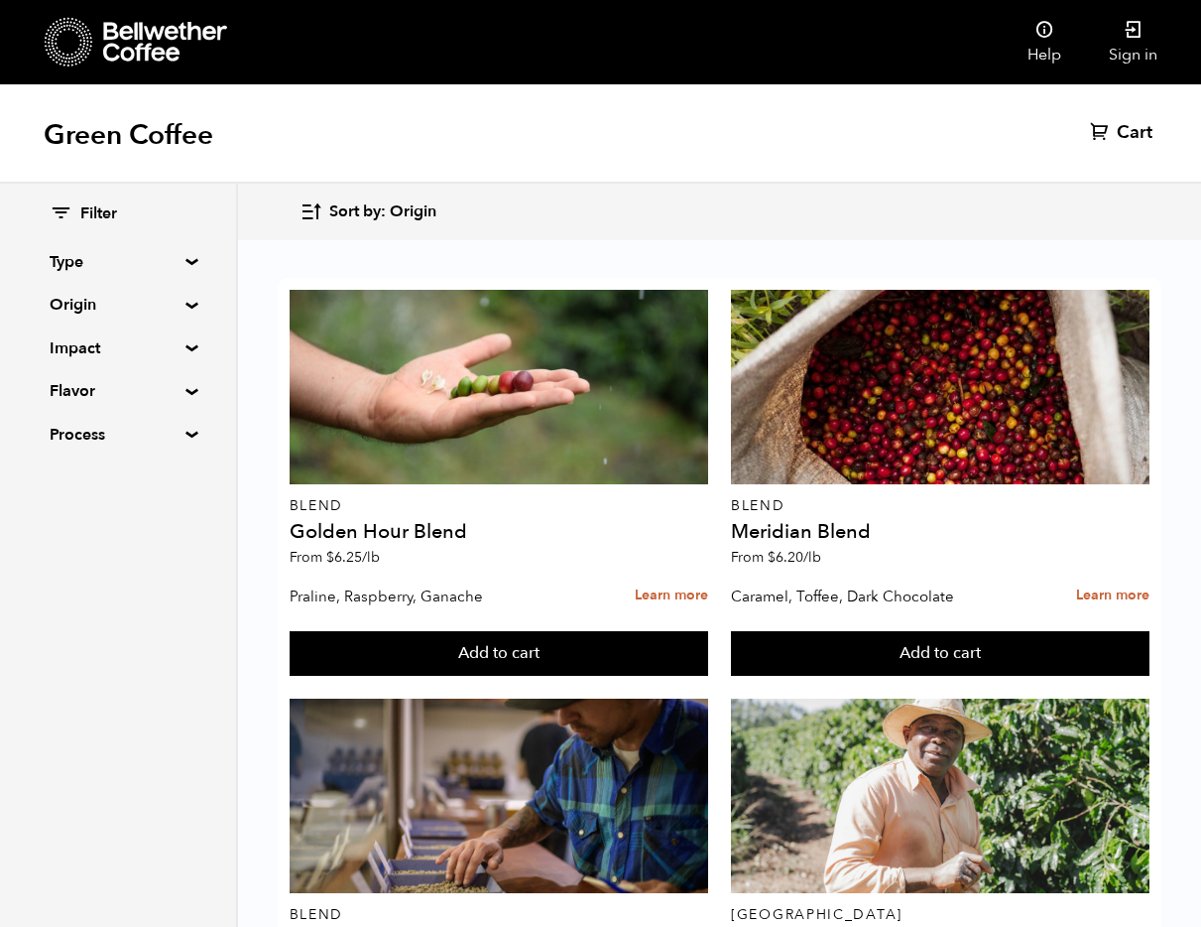
scroll to position [2804, 0]
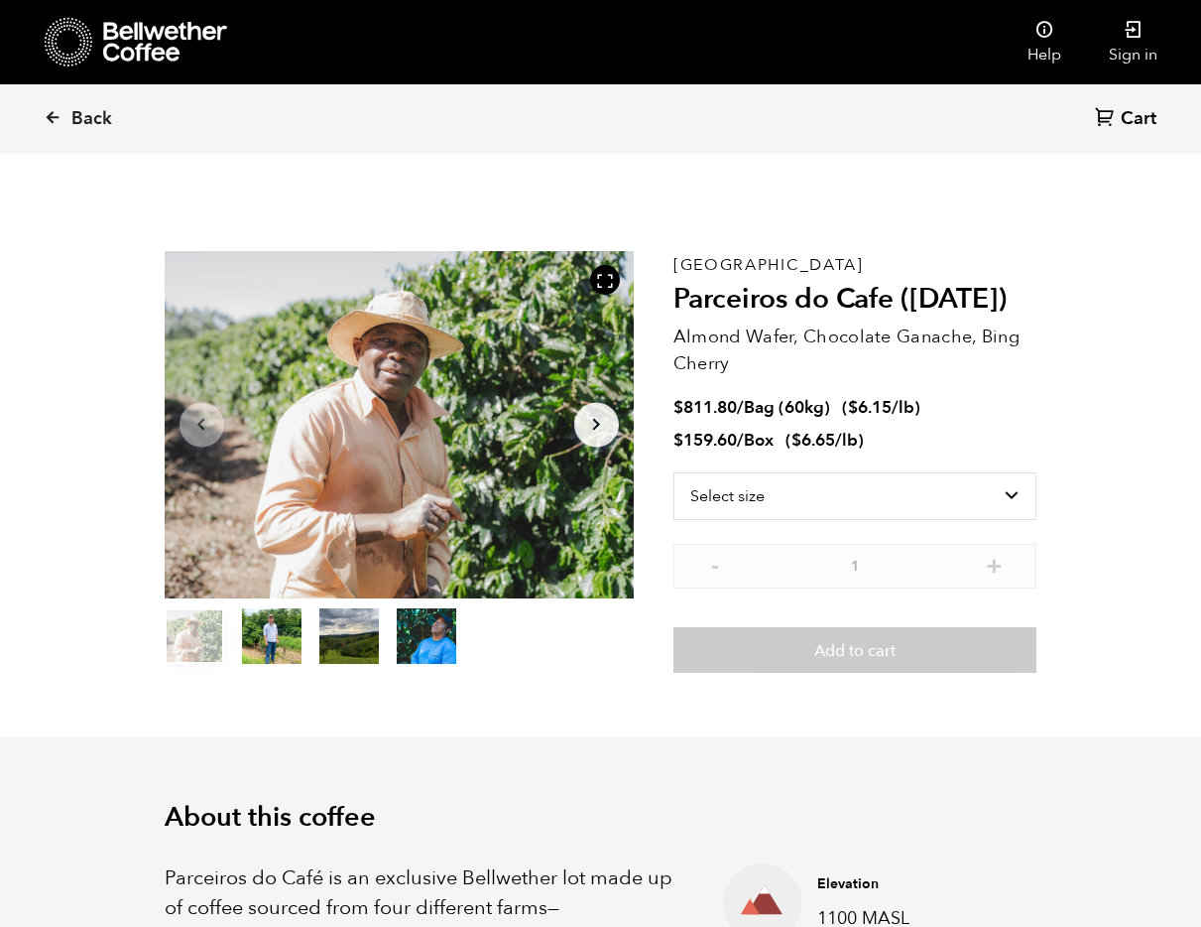
scroll to position [372, 0]
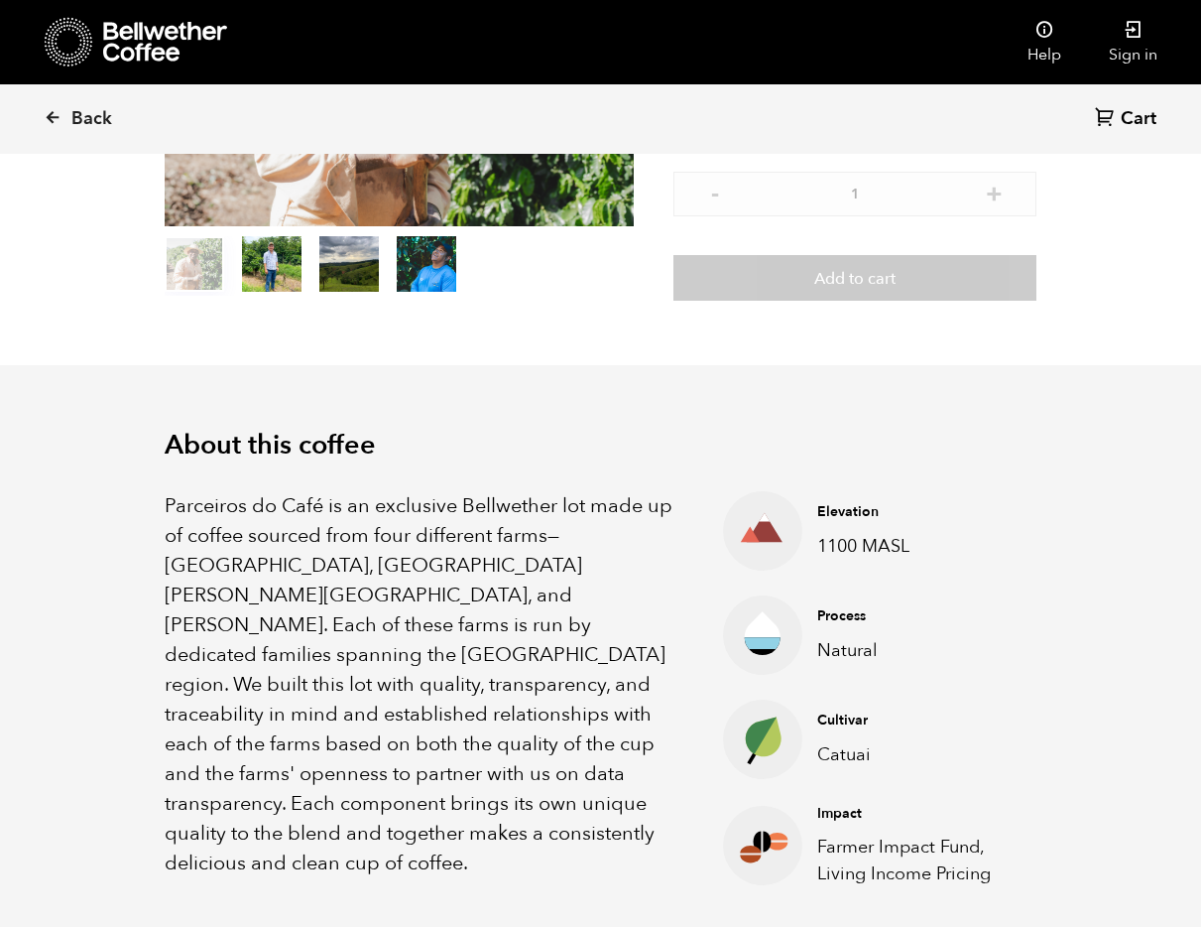
click at [870, 544] on p "1100 MASL" at bounding box center [911, 546] width 189 height 27
copy ul "1100 MASL"
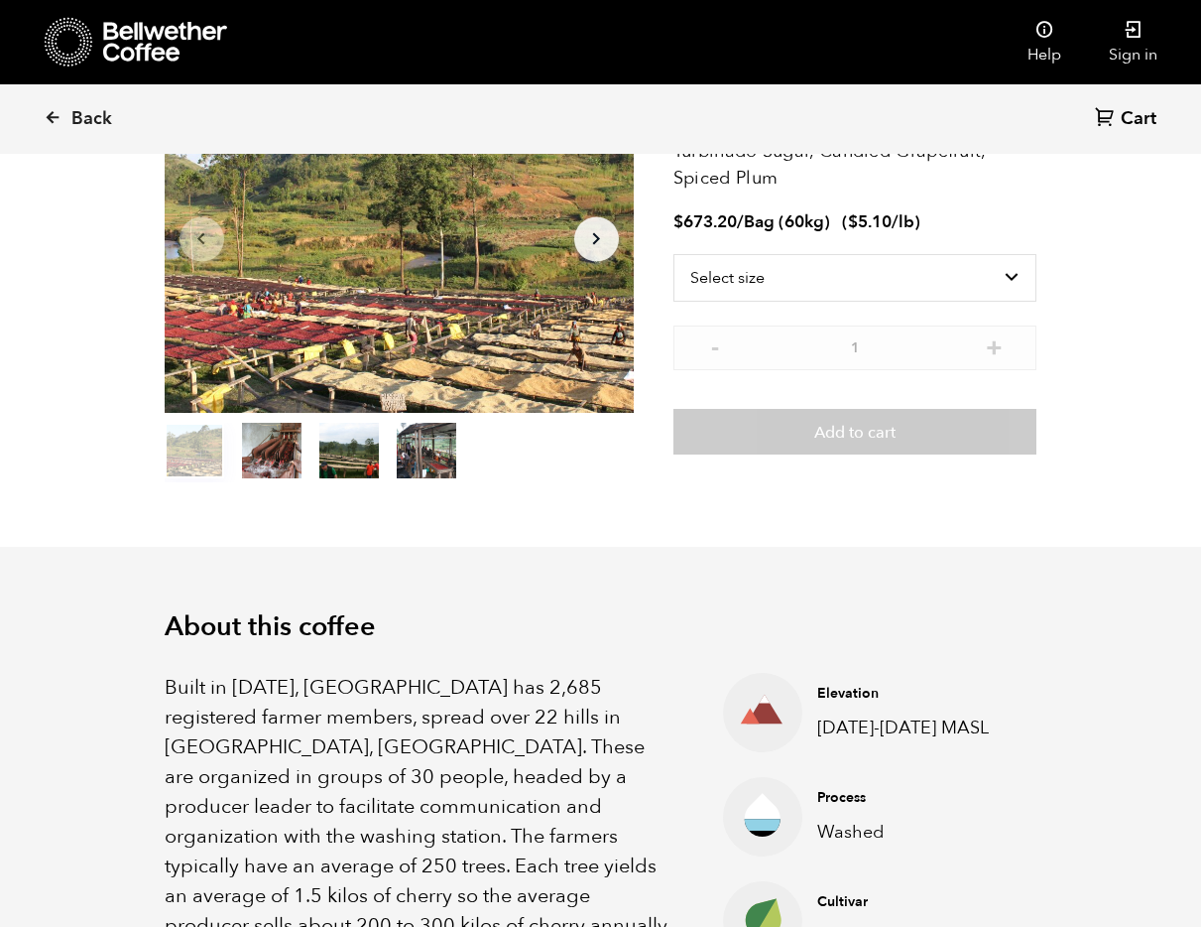
scroll to position [198, 0]
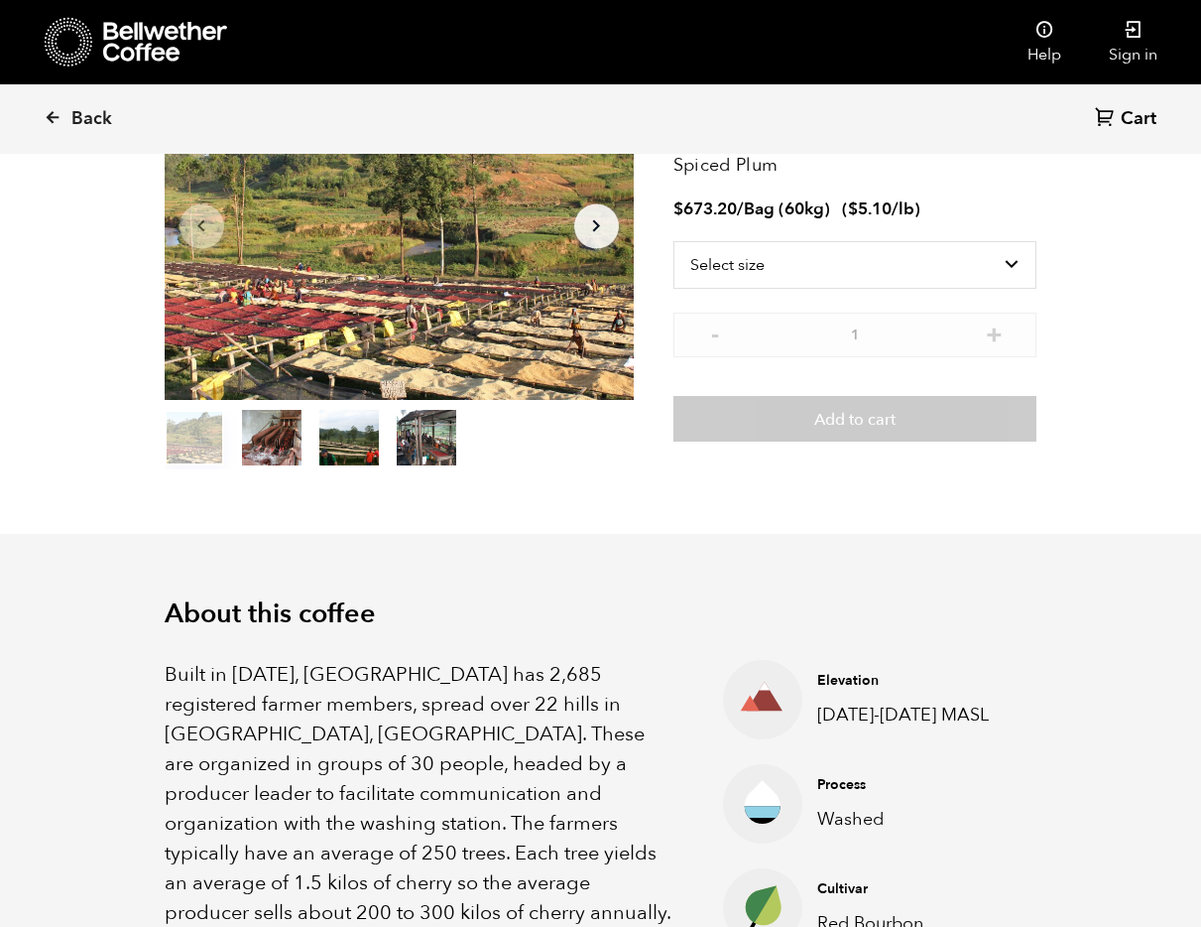
click at [921, 716] on p "1500-1800 MASL" at bounding box center [911, 714] width 188 height 27
copy ul "1500-1800 MASL"
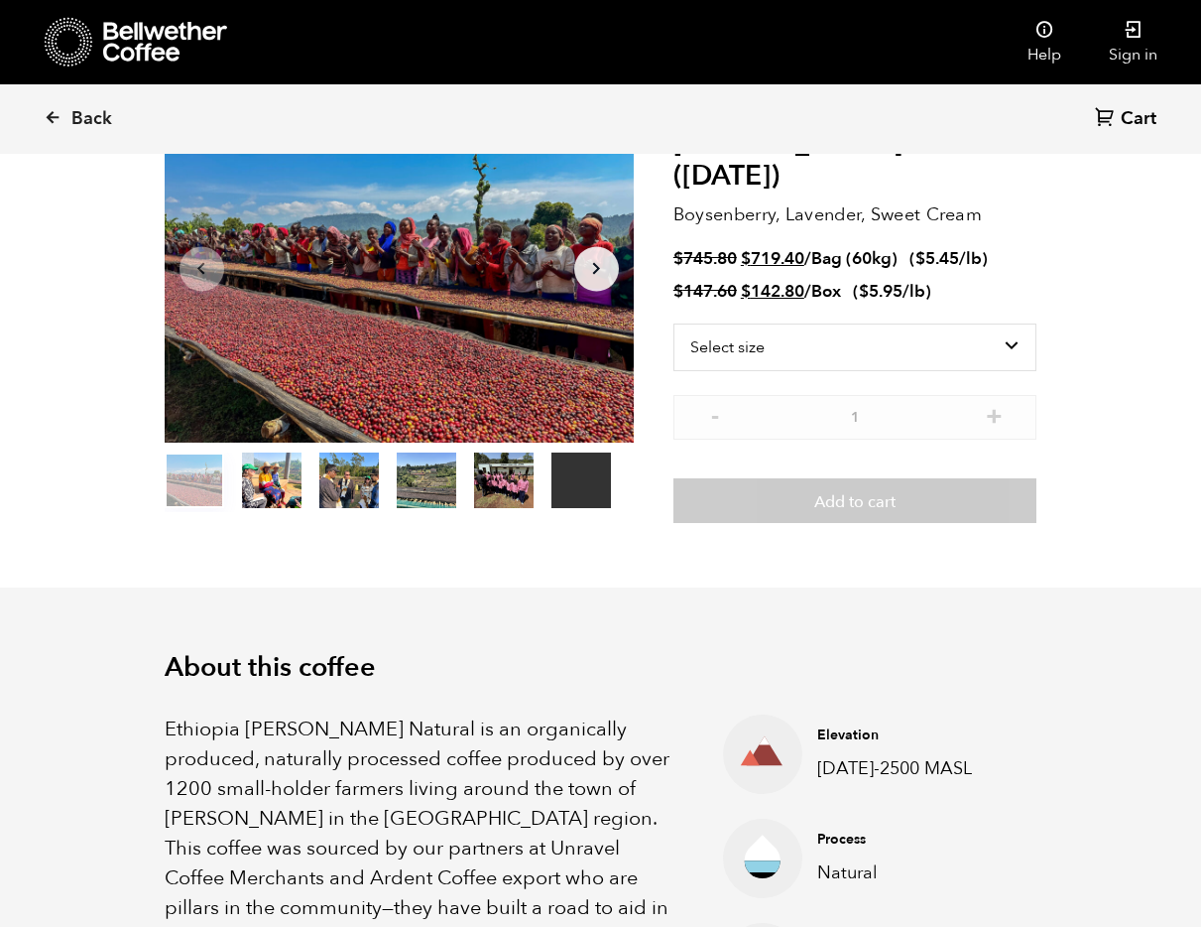
scroll to position [293, 0]
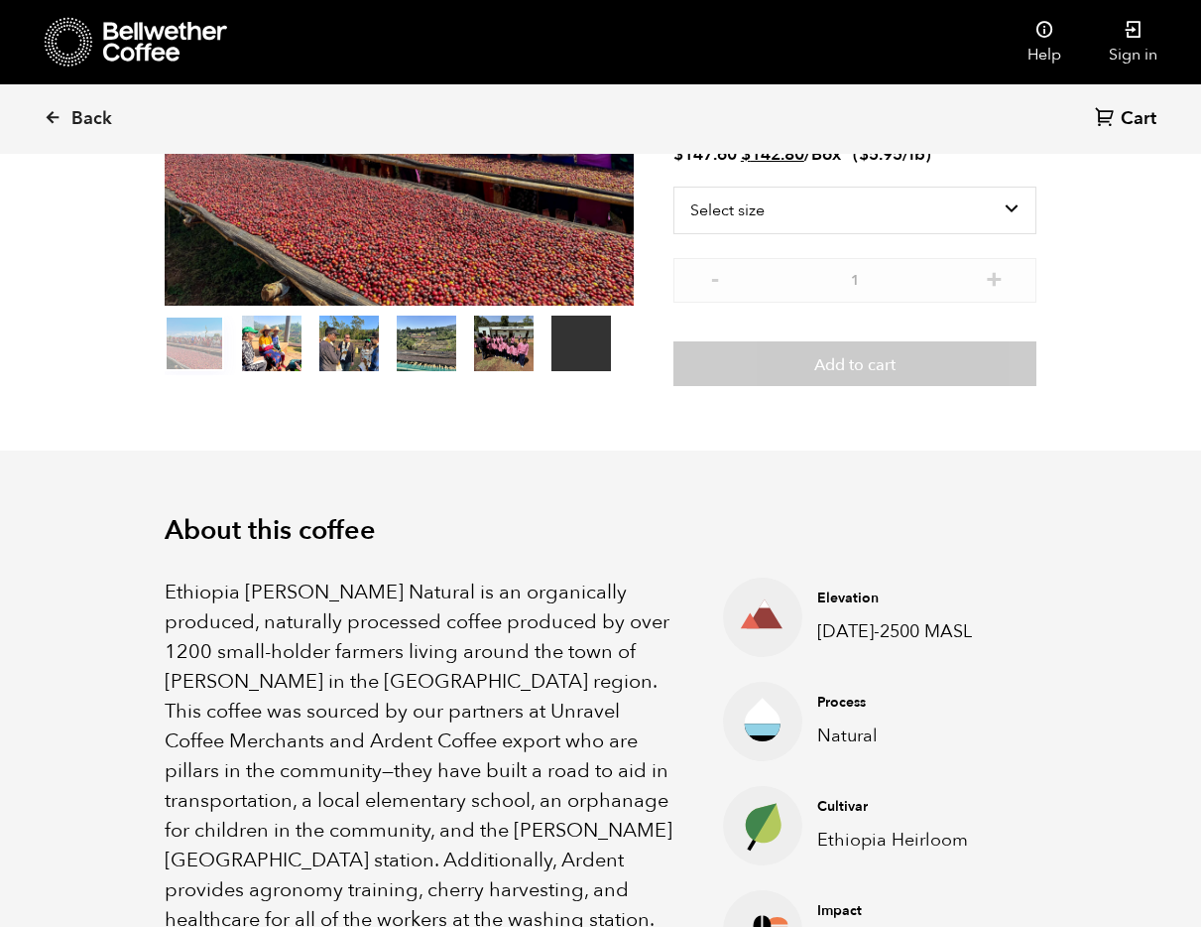
click at [891, 641] on p "1900-2500 MASL" at bounding box center [911, 631] width 188 height 27
copy ul "1900-2500 MASL"
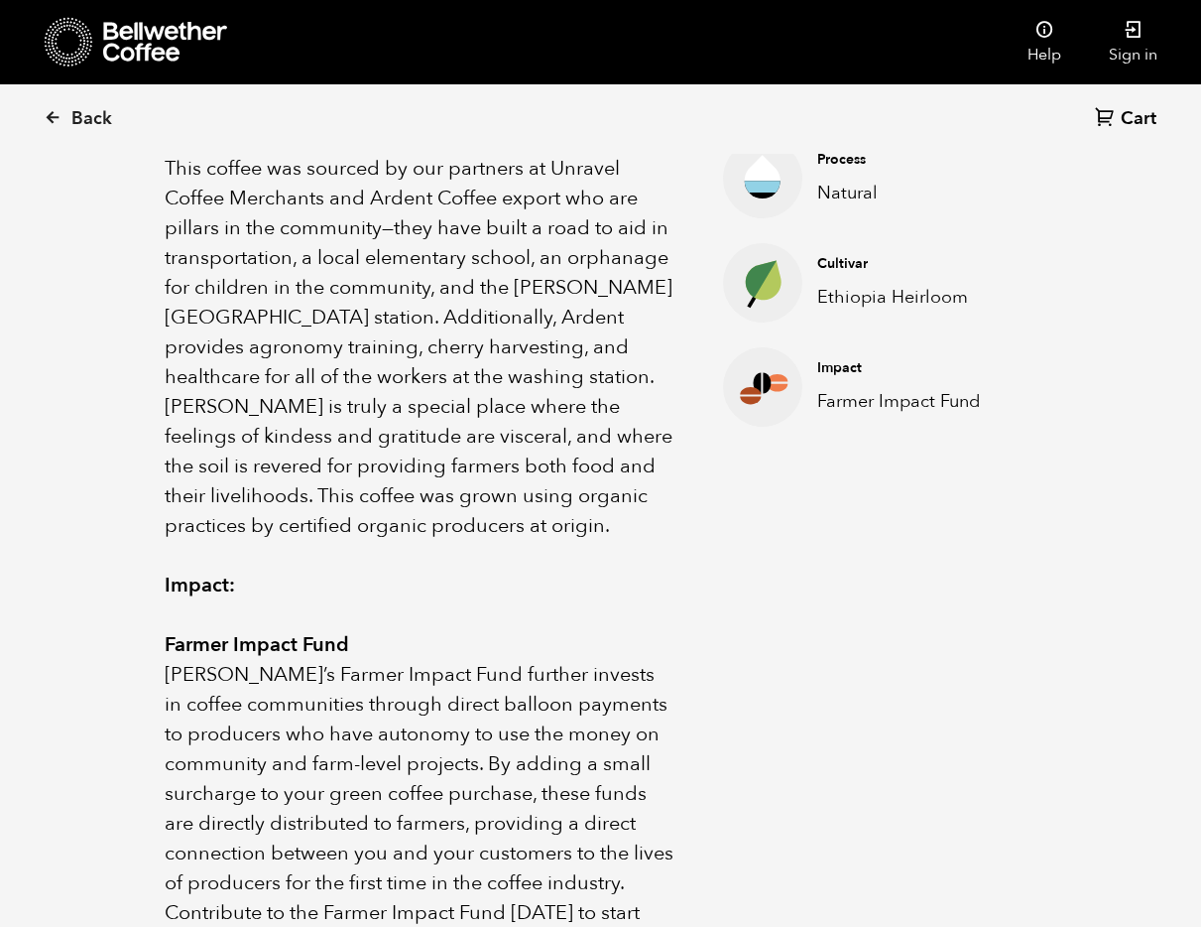
scroll to position [836, 0]
click at [876, 297] on p "Ethiopia Heirloom" at bounding box center [911, 296] width 188 height 27
copy ul "Ethiopia Heirloom"
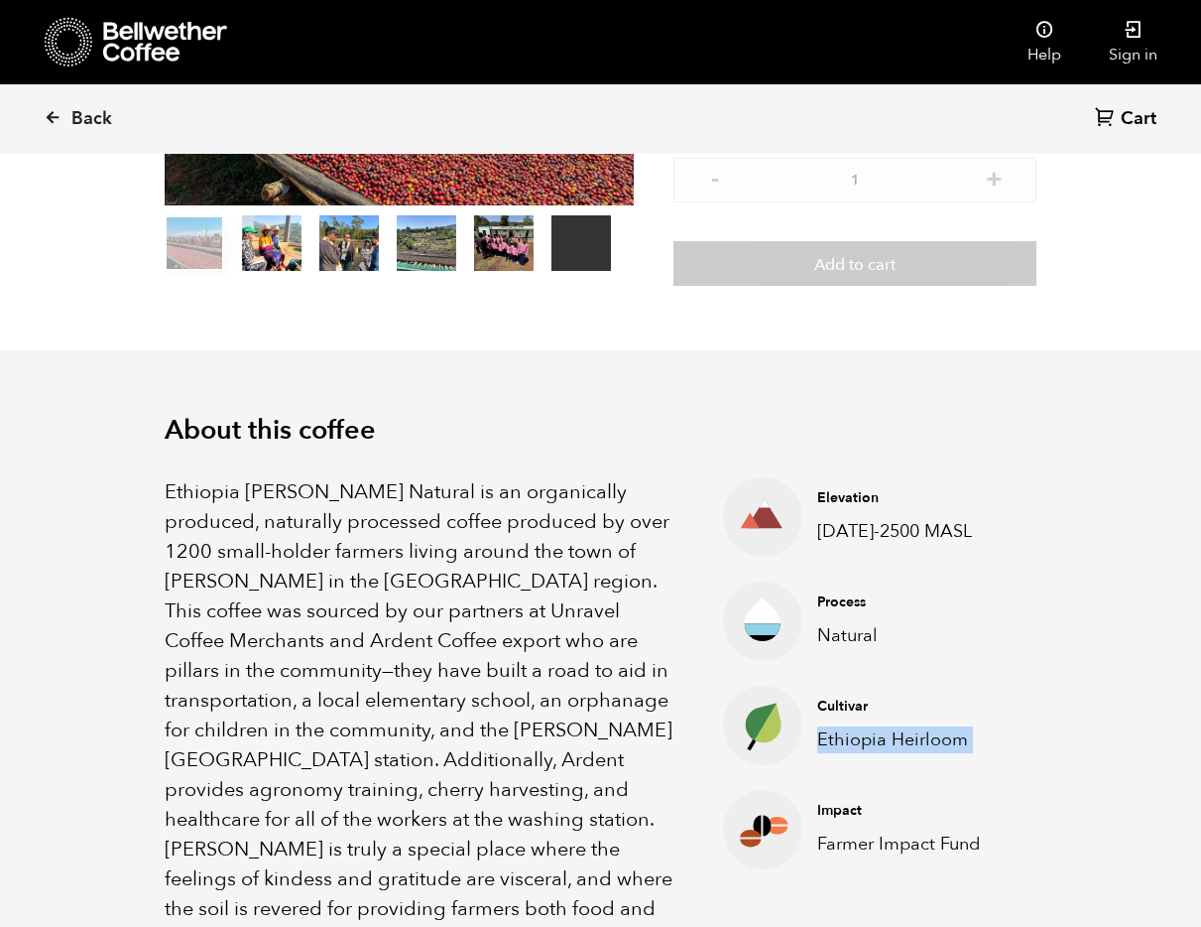
scroll to position [0, 0]
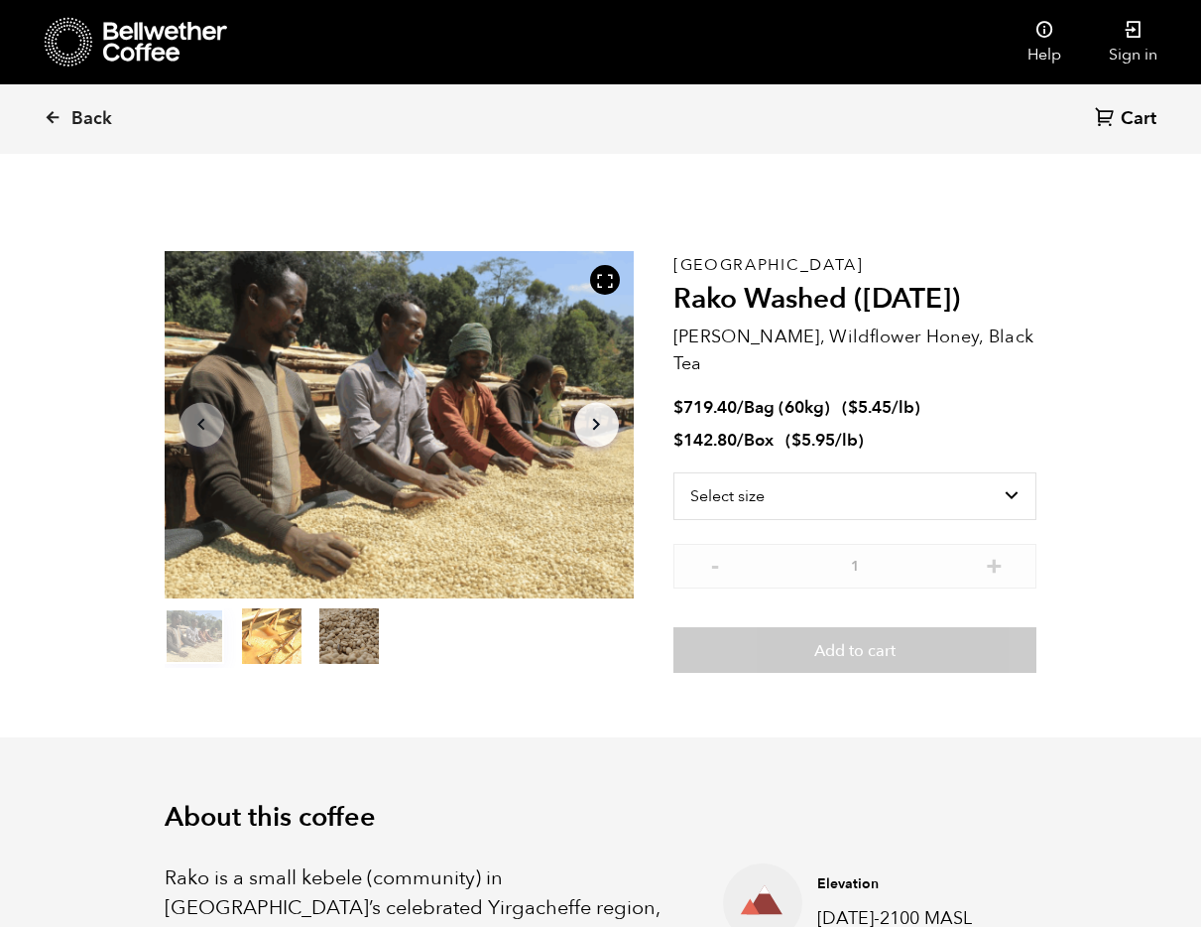
scroll to position [295, 0]
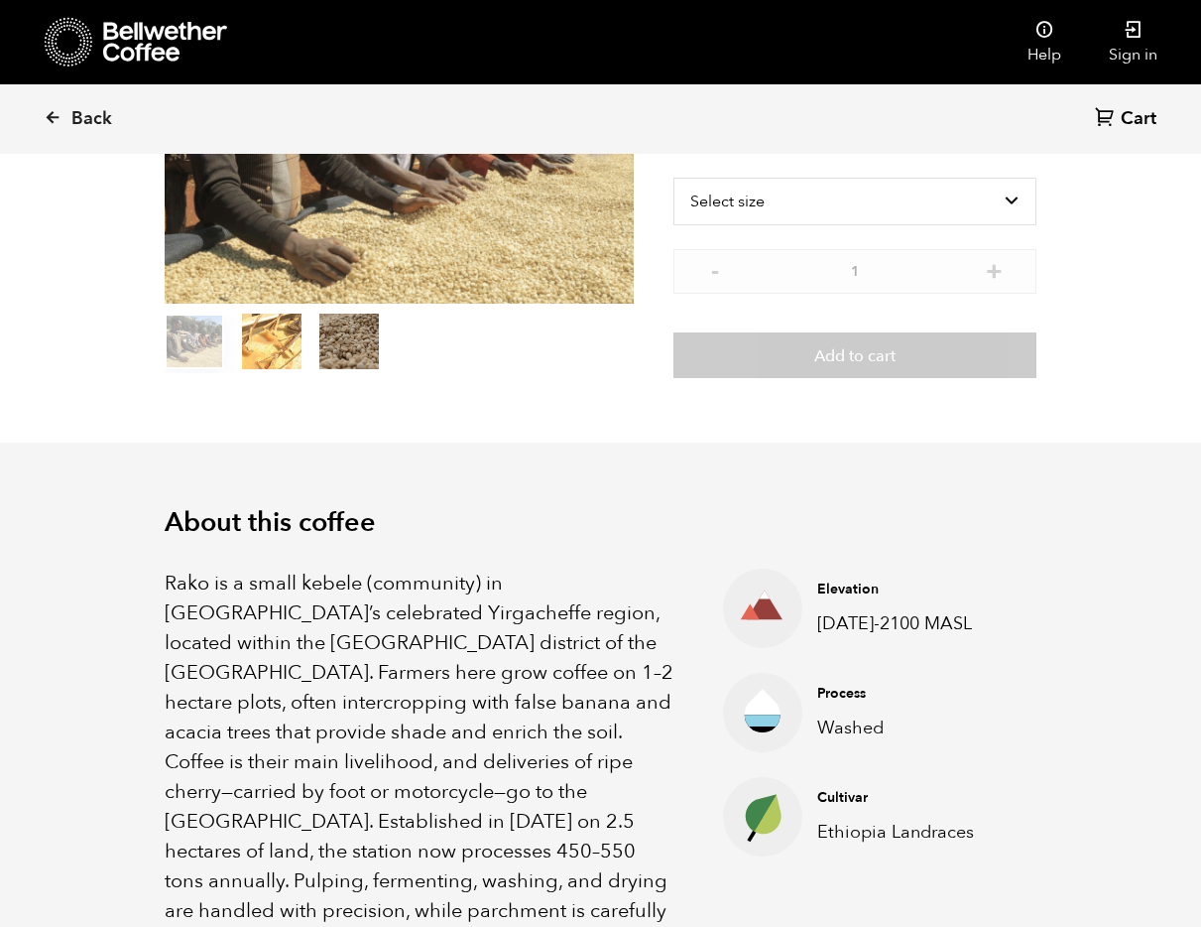
click at [873, 820] on p "Ethiopia Landraces" at bounding box center [911, 831] width 188 height 27
copy div "Ethiopia Landraces"
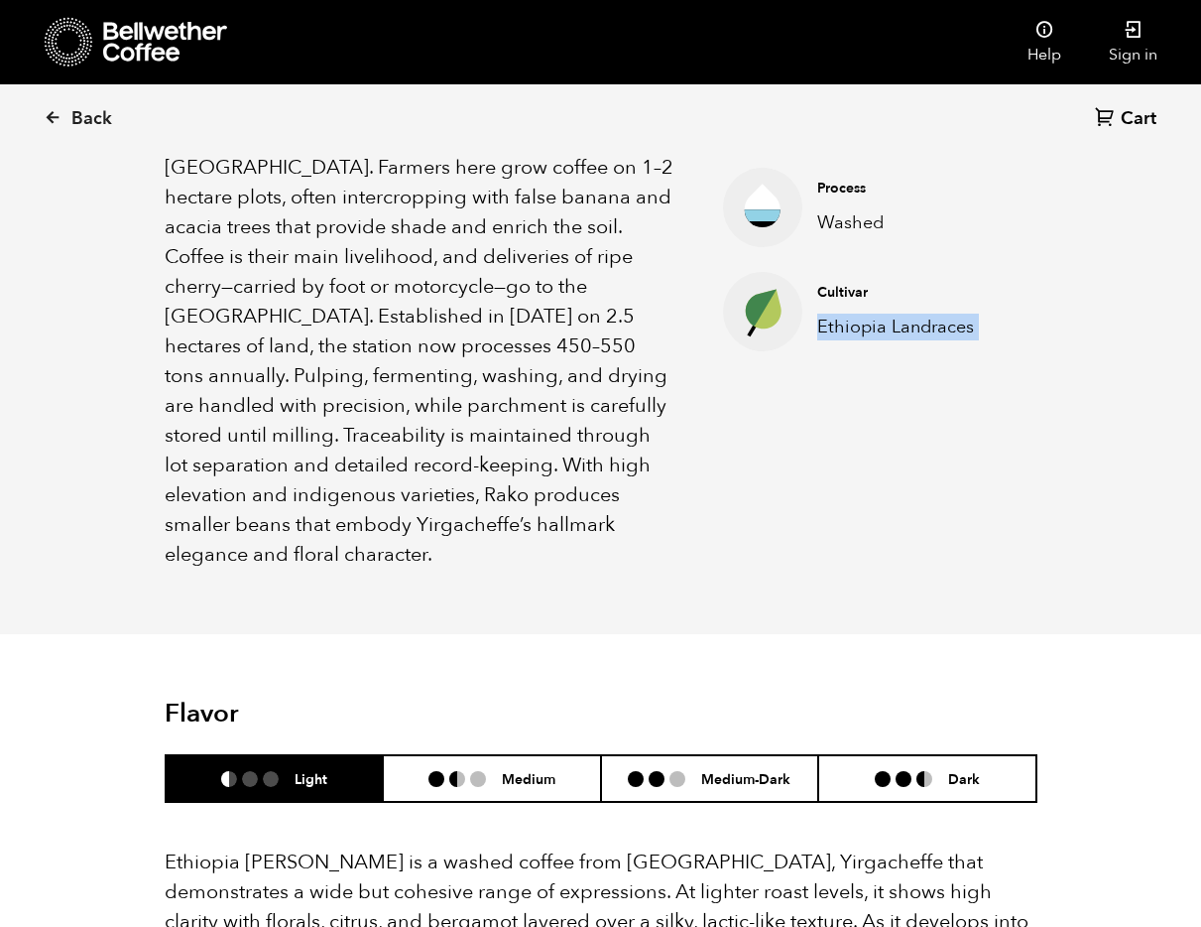
scroll to position [837, 0]
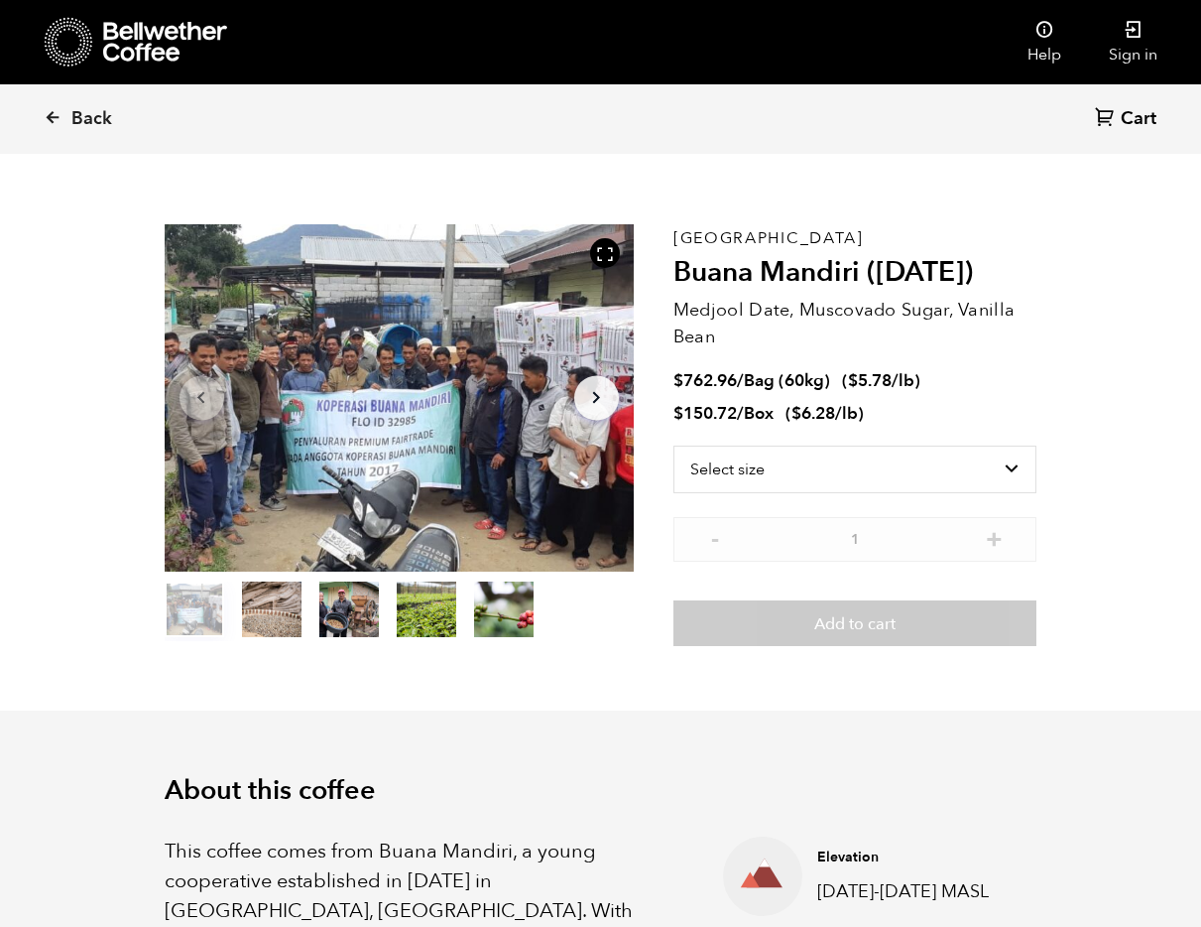
scroll to position [448, 0]
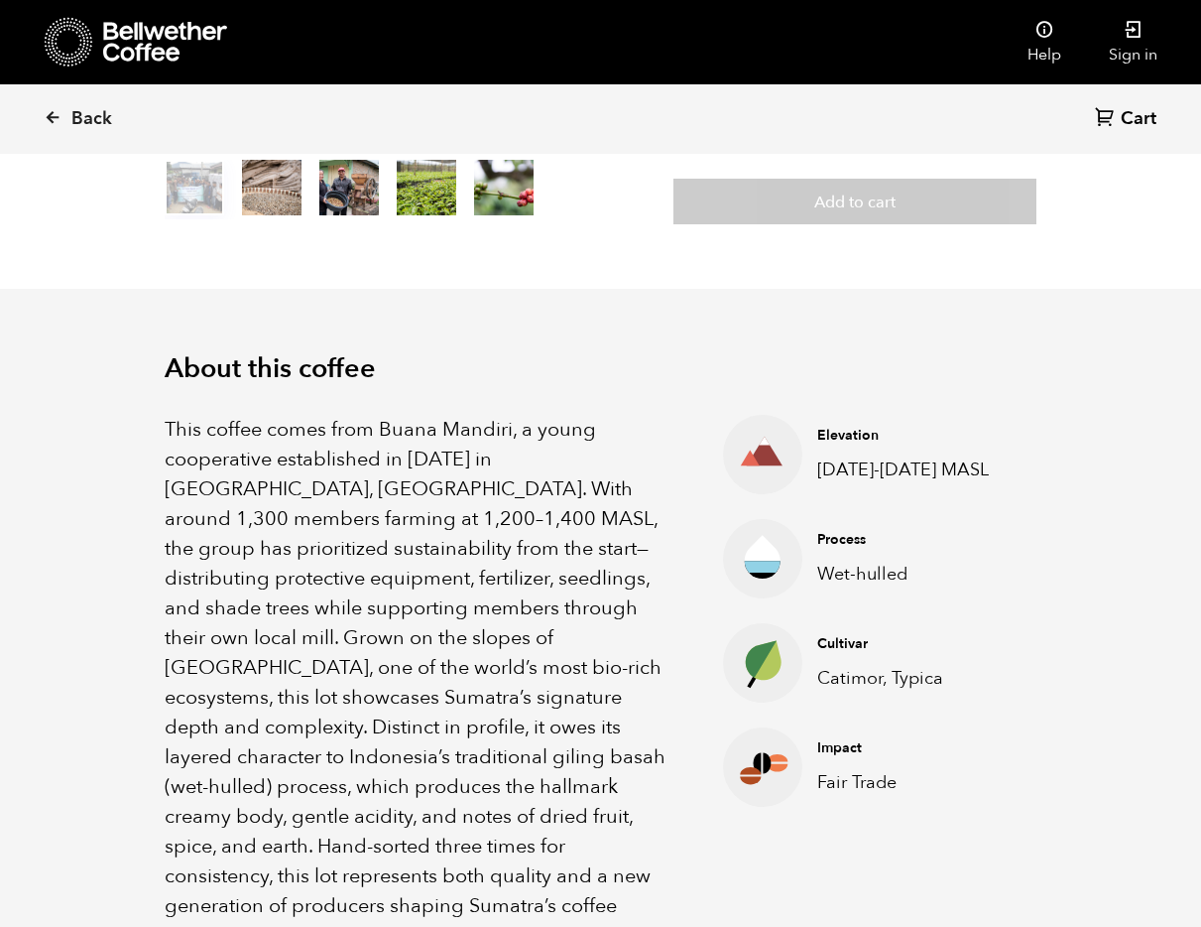
click at [893, 681] on p "Catimor, Typica" at bounding box center [911, 678] width 188 height 27
copy ul "Catimor, Typica"
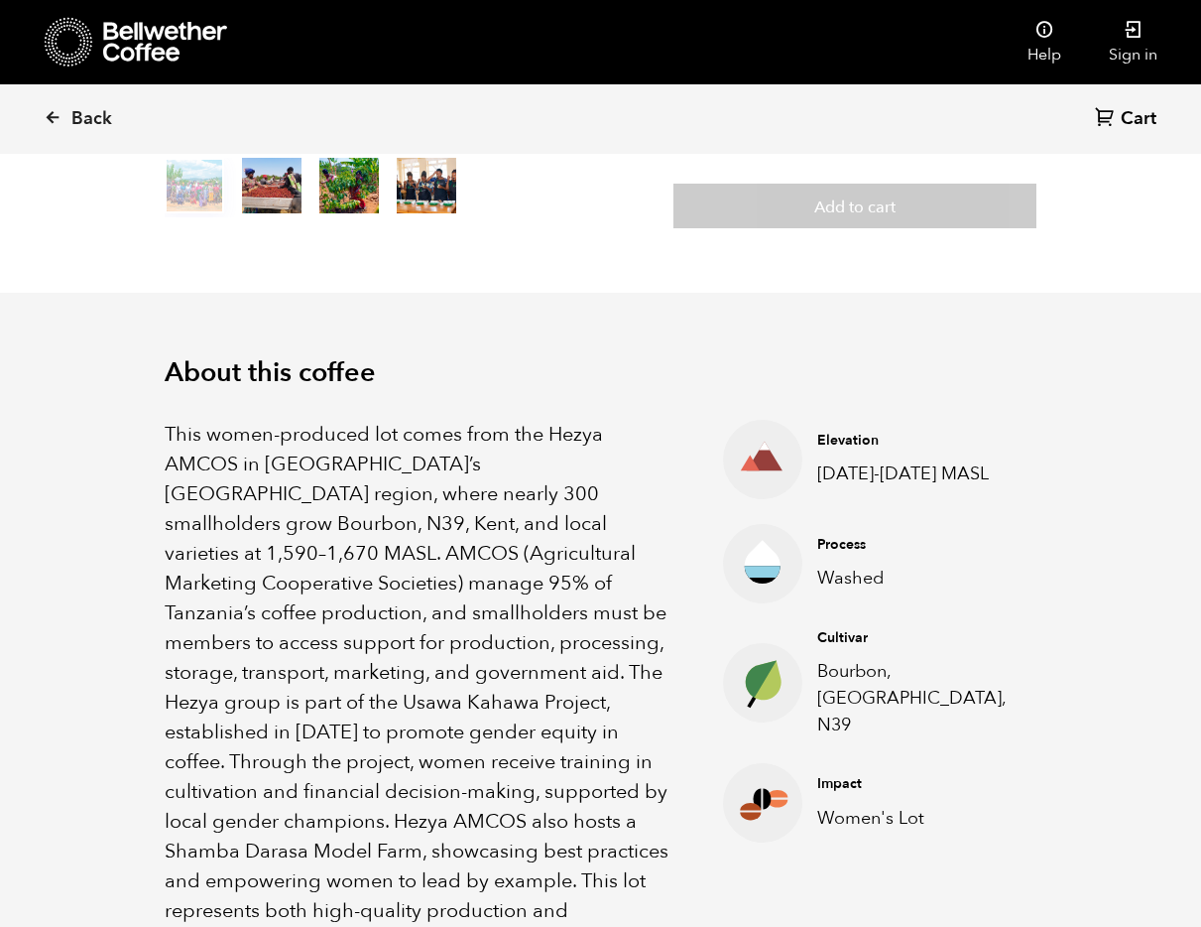
scroll to position [586, 0]
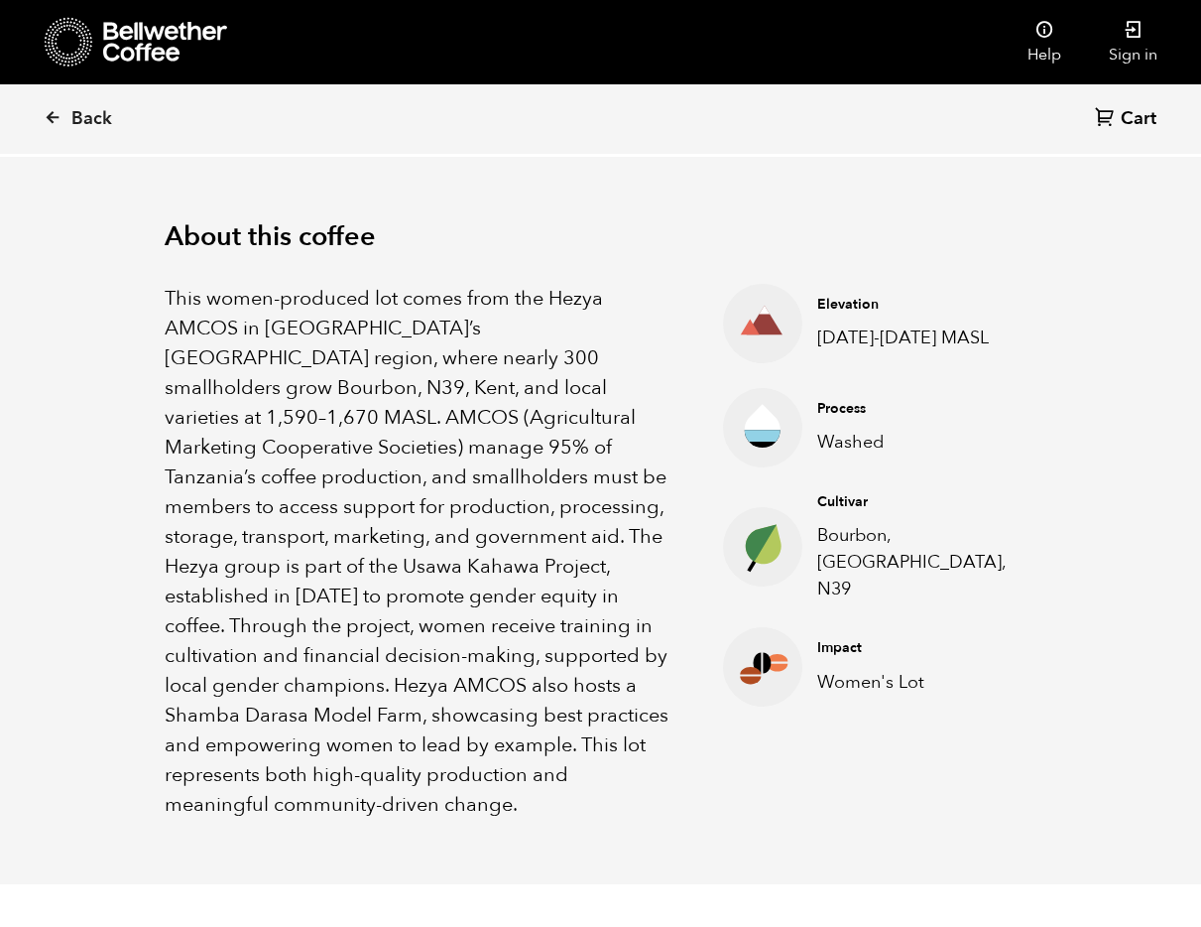
click at [846, 531] on p "Bourbon, Kent, N39" at bounding box center [911, 562] width 189 height 80
copy ul "Bourbon, Kent, N39"
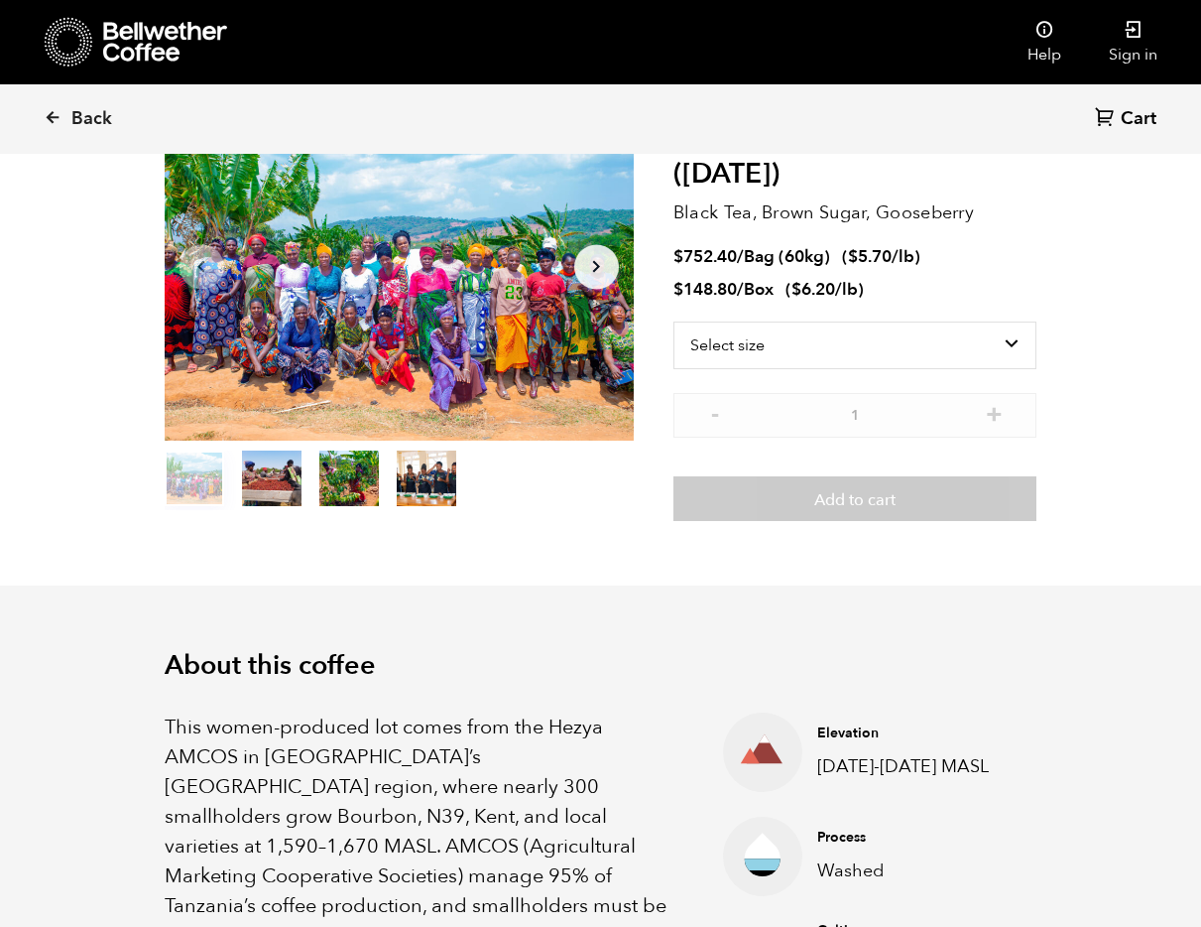
scroll to position [0, 0]
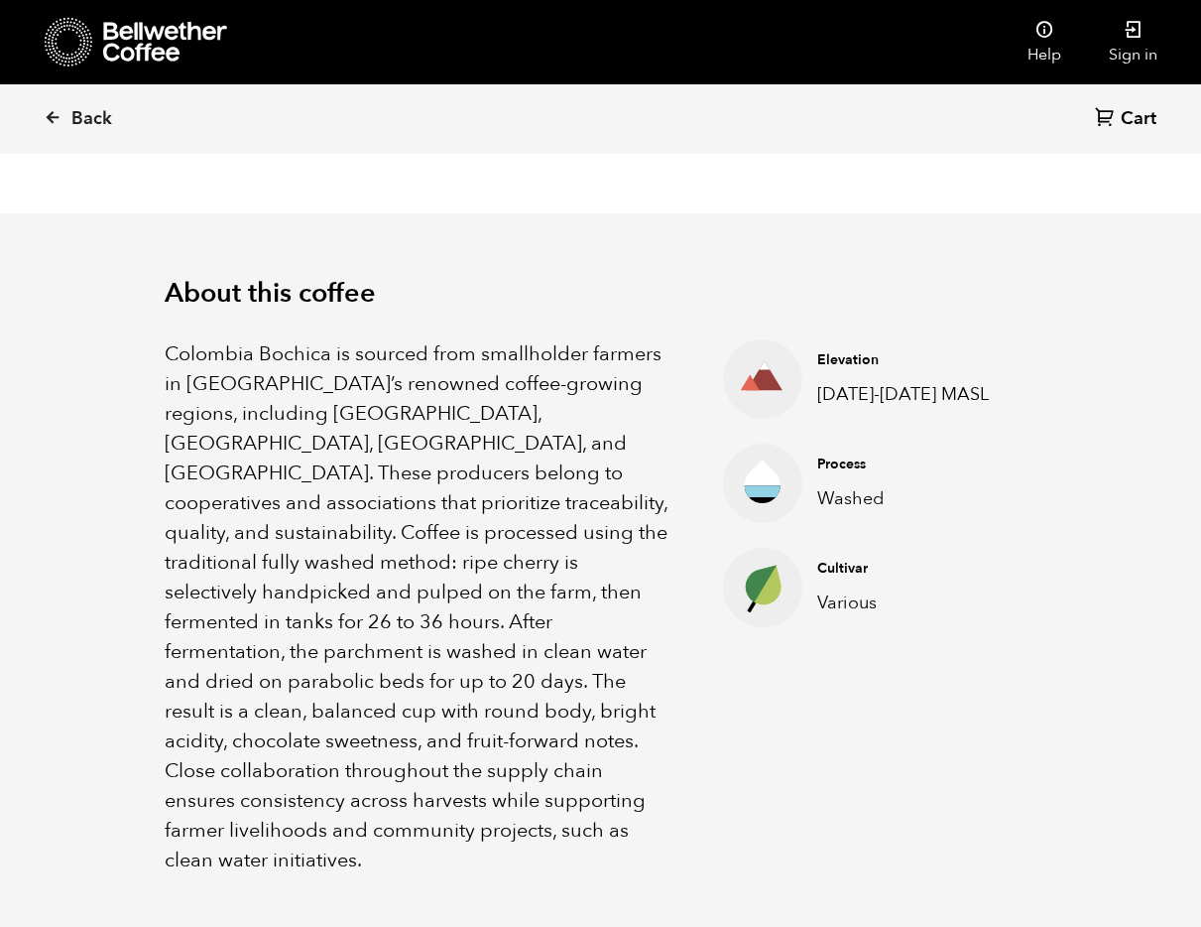
scroll to position [705, 0]
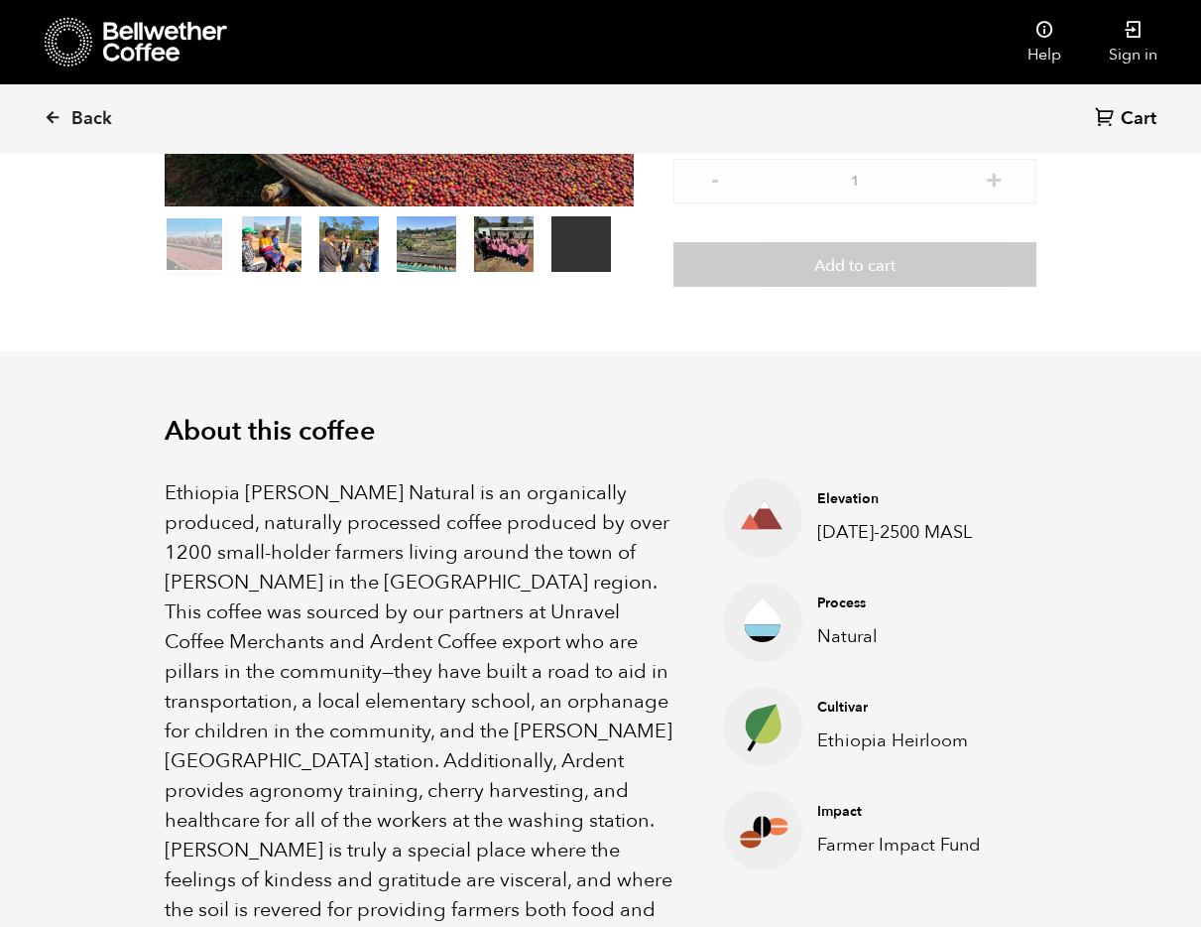
scroll to position [398, 0]
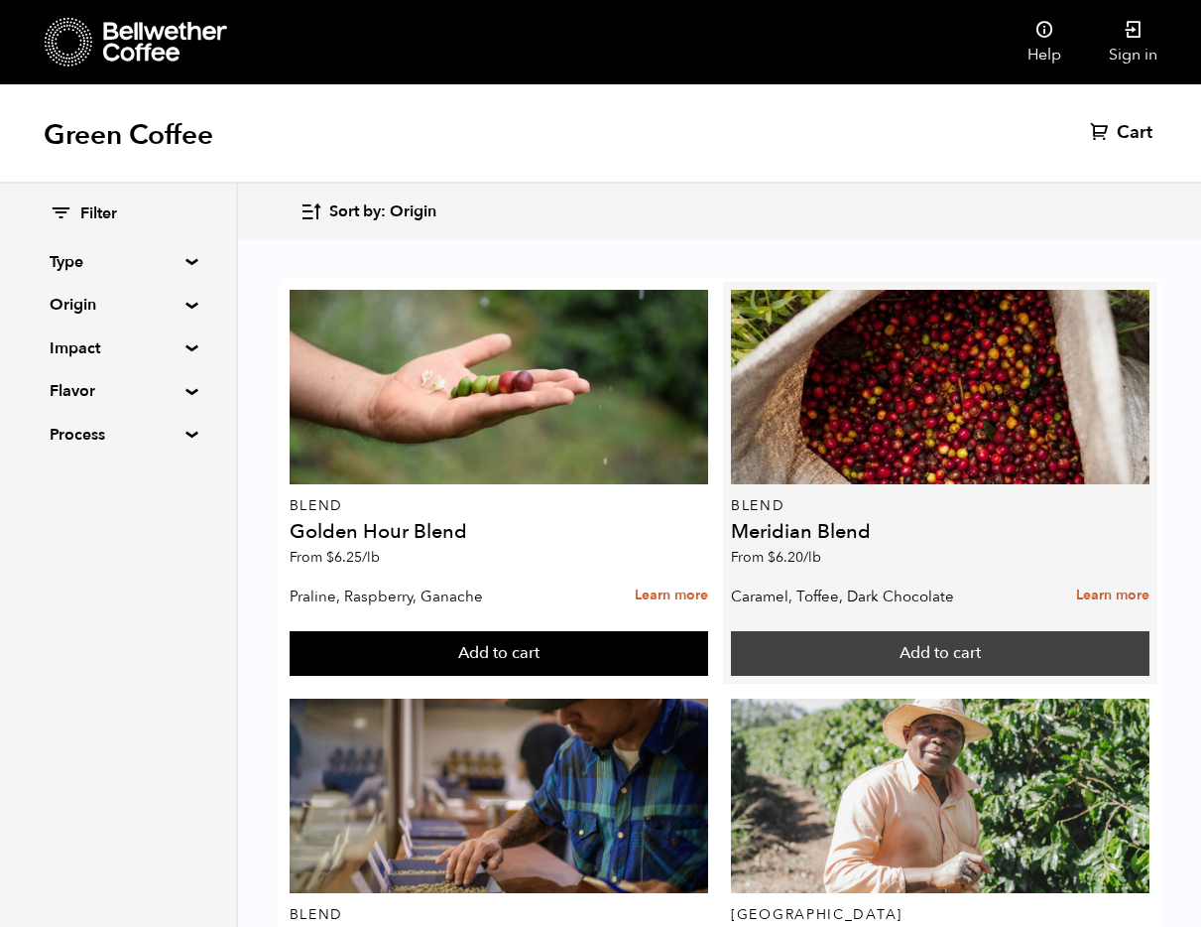
scroll to position [1024, 0]
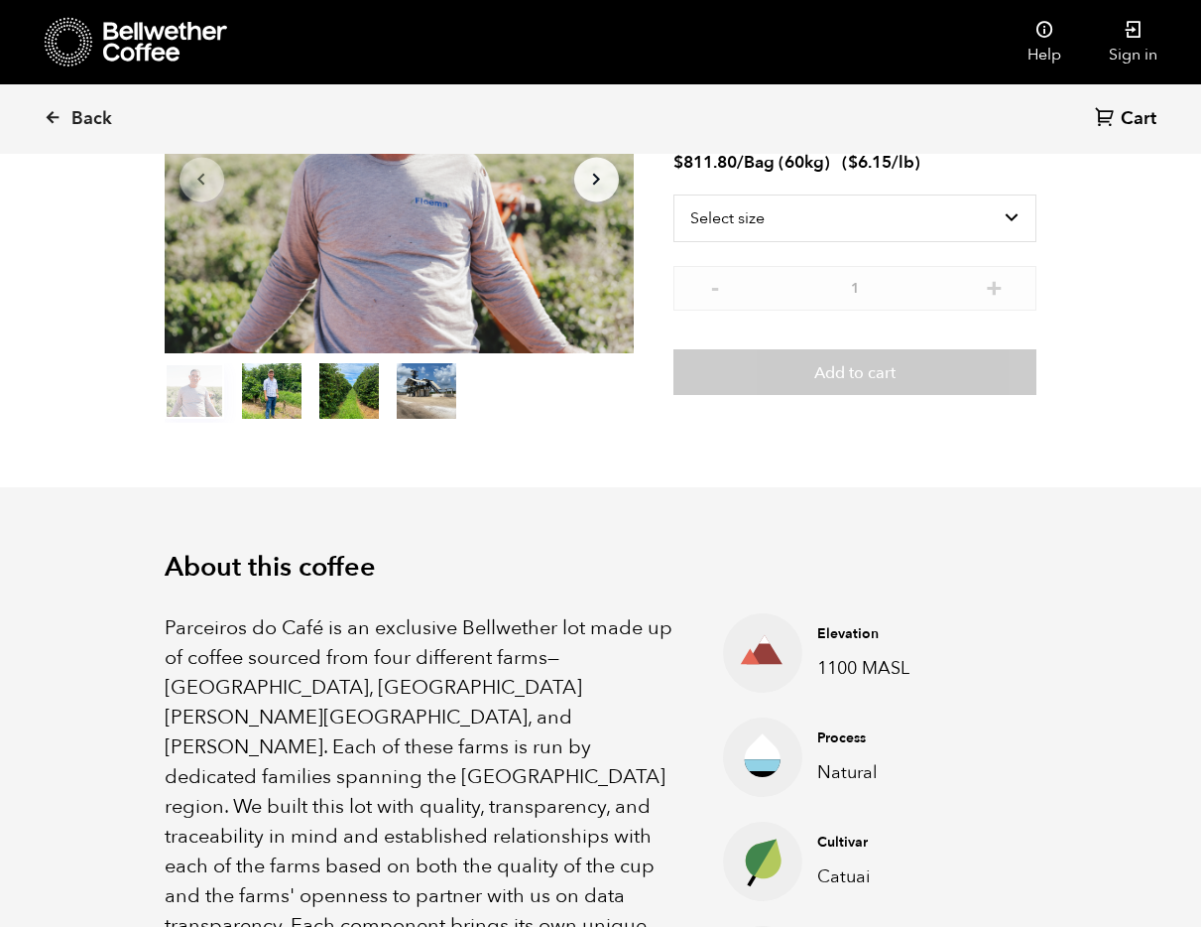
scroll to position [456, 0]
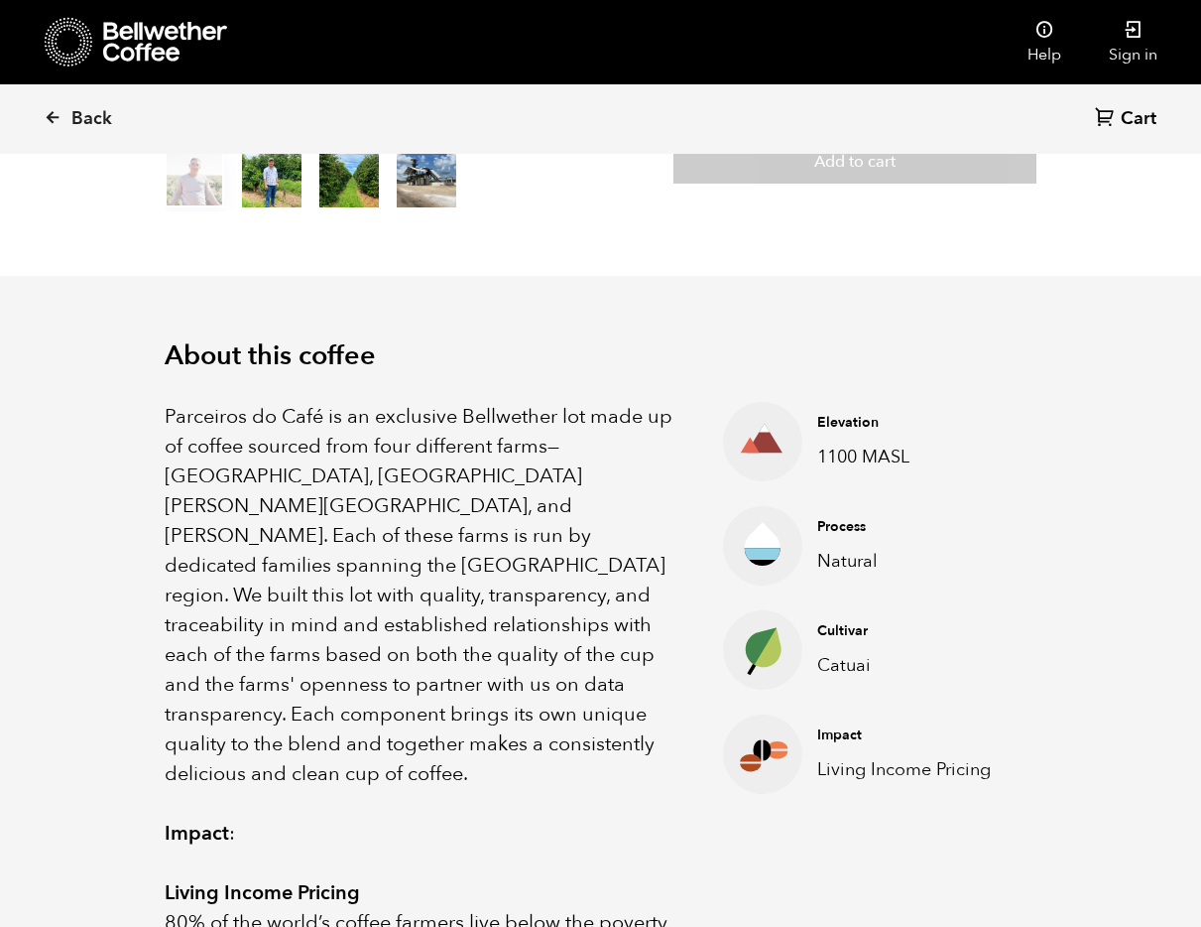
click at [852, 664] on p "Catuai" at bounding box center [911, 665] width 188 height 27
copy p "Catuai"
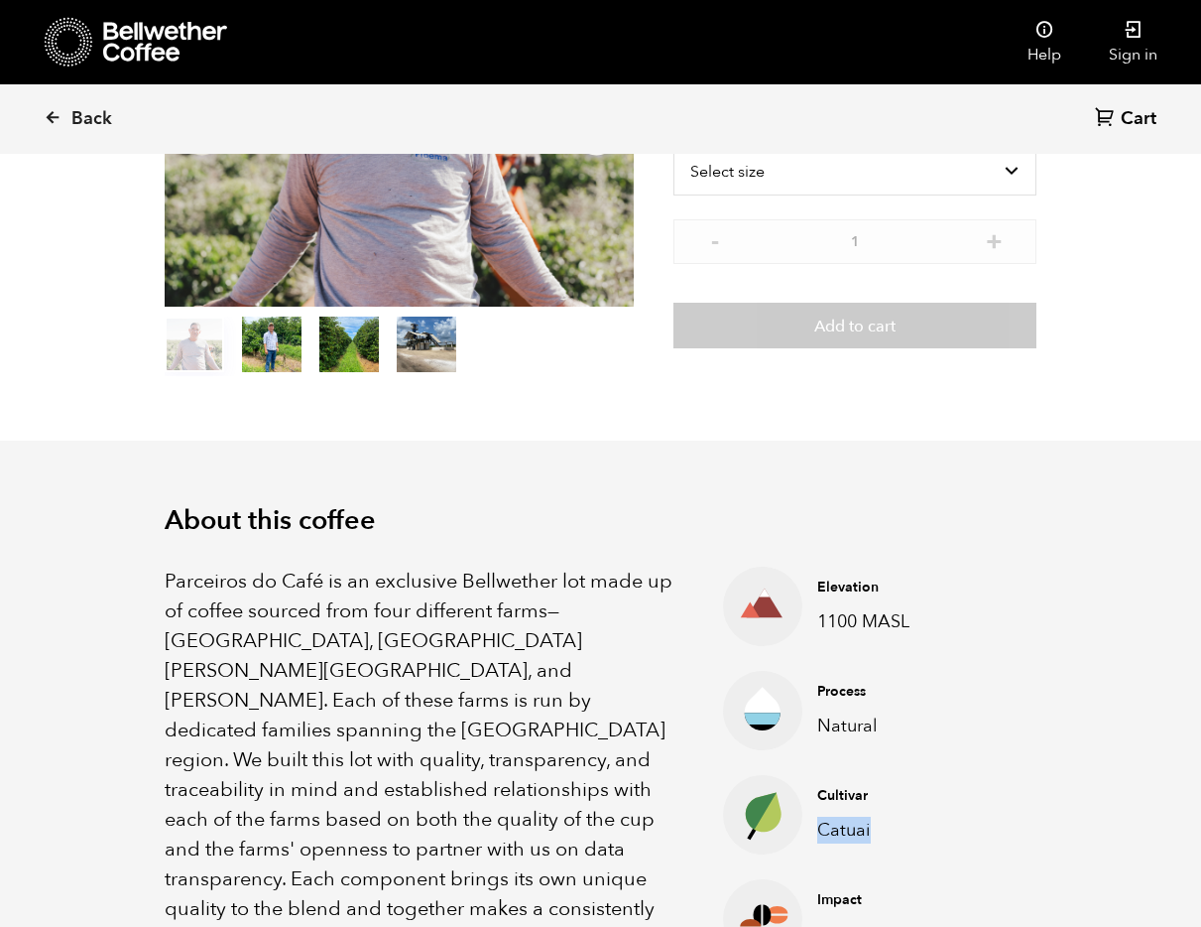
scroll to position [0, 0]
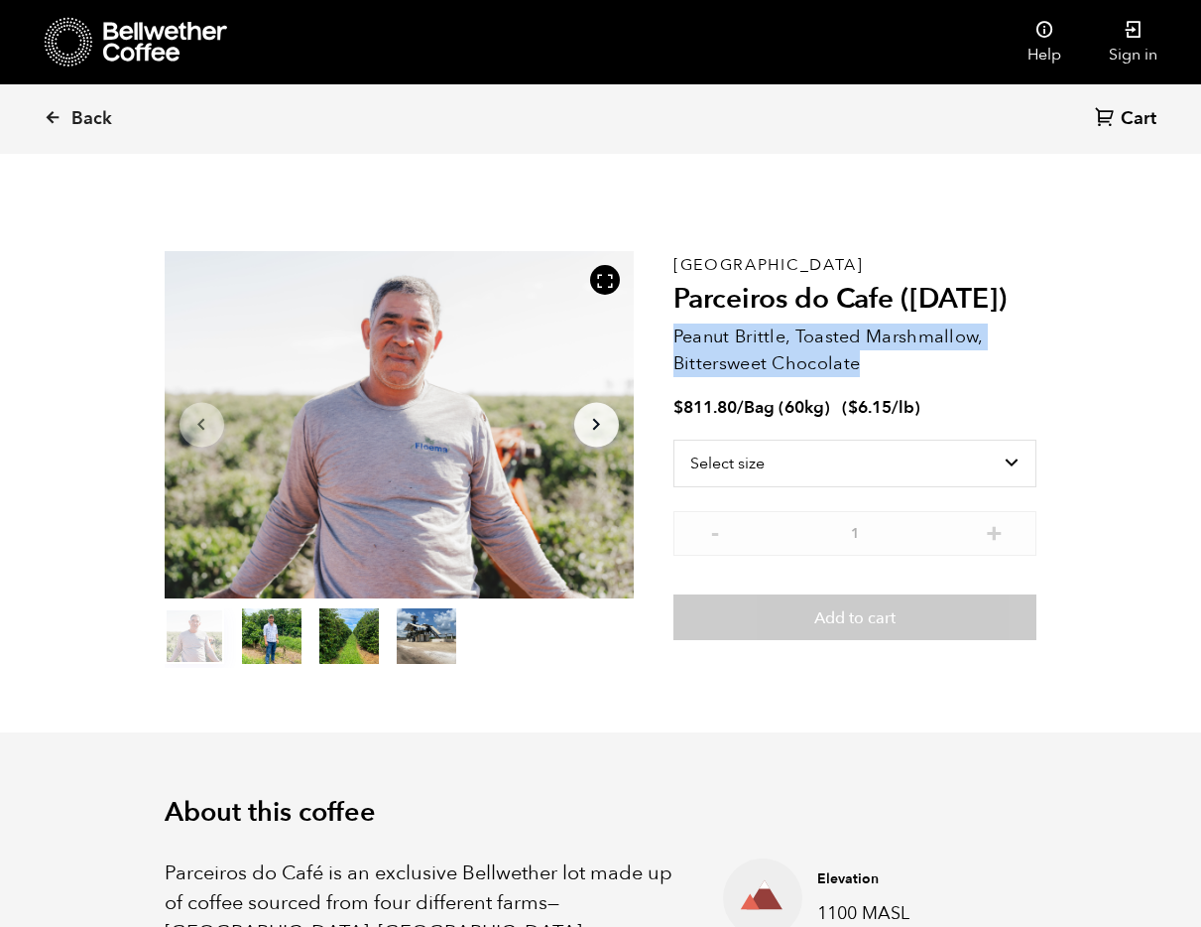
drag, startPoint x: 869, startPoint y: 361, endPoint x: 677, endPoint y: 332, distance: 194.6
click at [677, 332] on p "Peanut Brittle, Toasted Marshmallow, Bittersweet Chocolate" at bounding box center [856, 350] width 364 height 54
copy p "Peanut Brittle, Toasted Marshmallow, Bittersweet Chocolate"
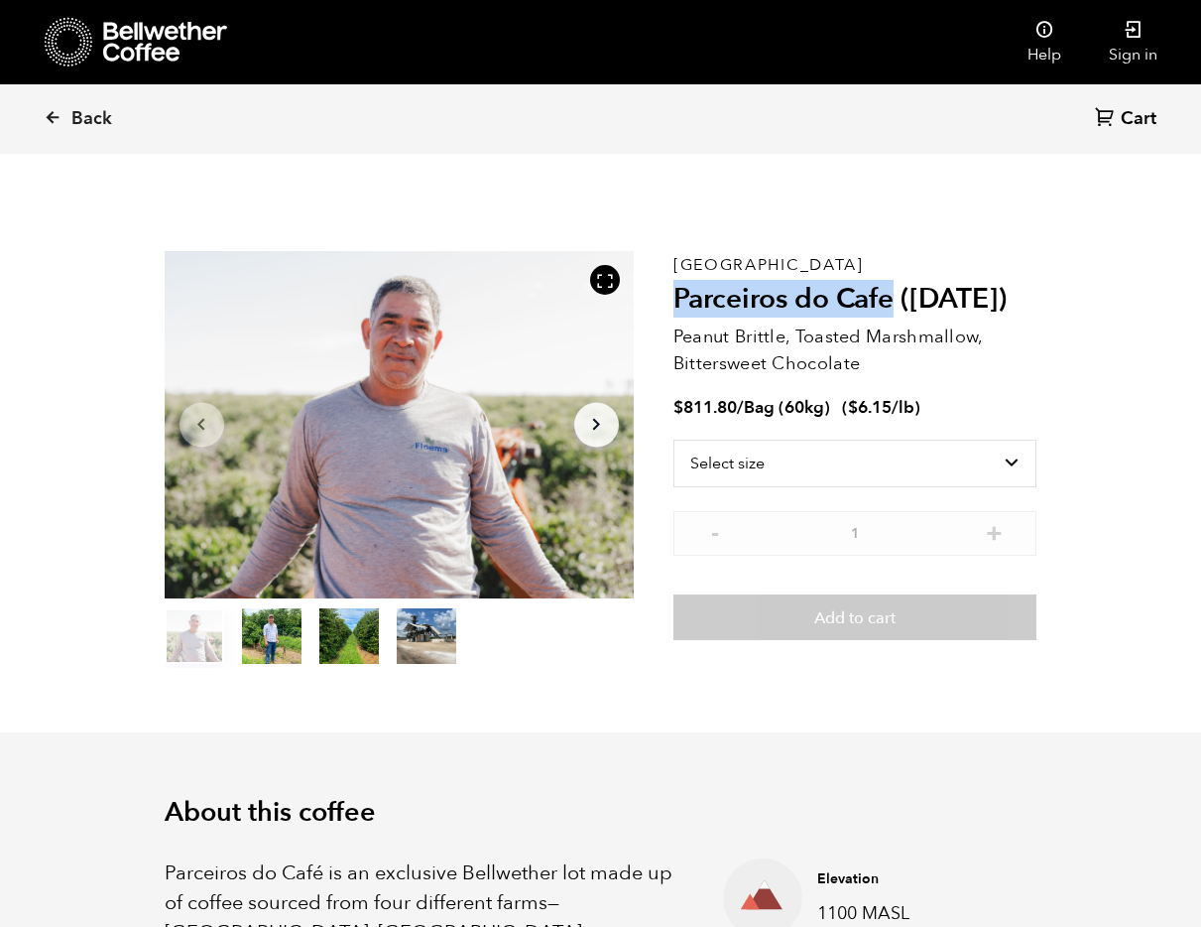
drag, startPoint x: 752, startPoint y: 300, endPoint x: 679, endPoint y: 304, distance: 73.5
click at [679, 304] on h2 "Parceiros do Cafe ([DATE])" at bounding box center [856, 300] width 364 height 34
copy h2 "Parceiros do Cafe"
click at [925, 336] on p "Peanut Brittle, Toasted Marshmallow, Bittersweet Chocolate" at bounding box center [856, 350] width 364 height 54
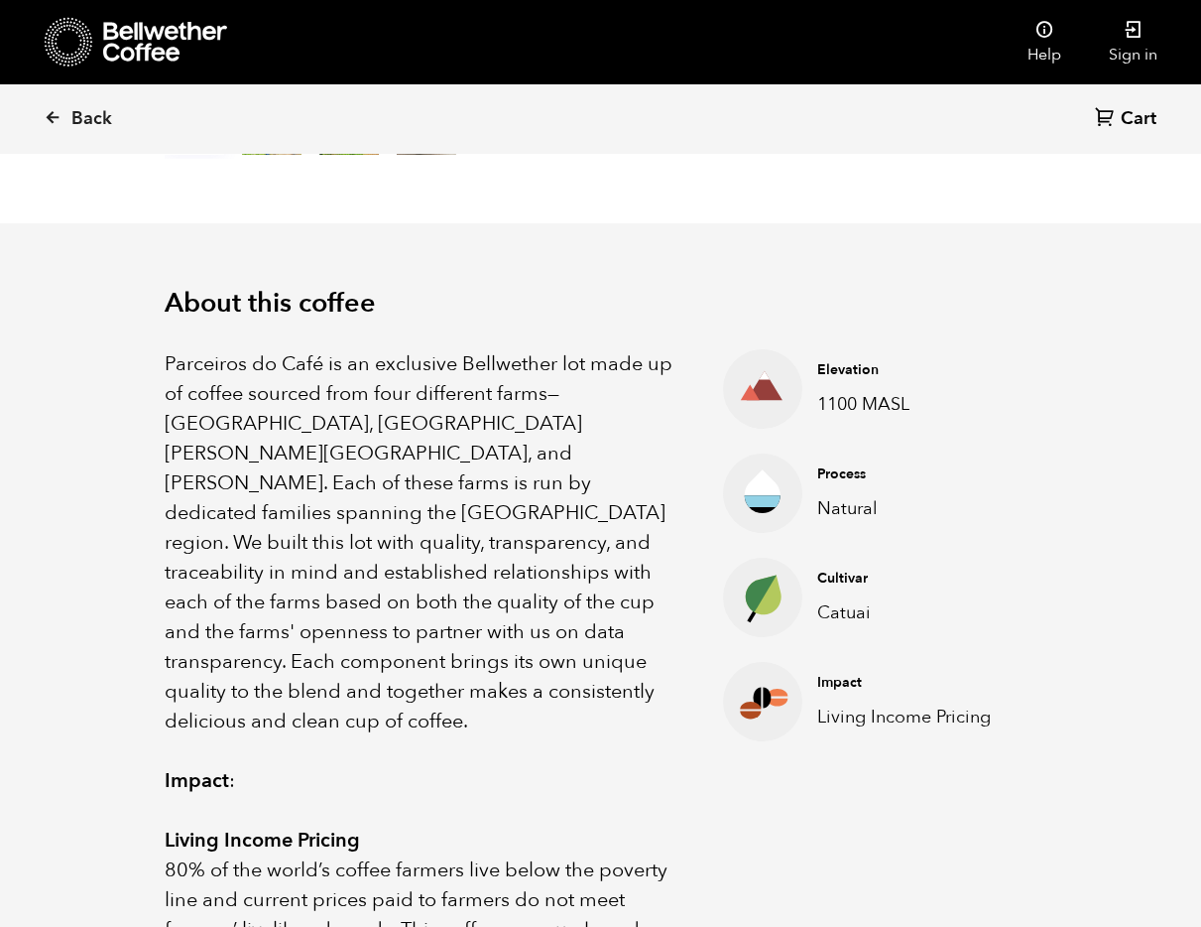
scroll to position [517, 0]
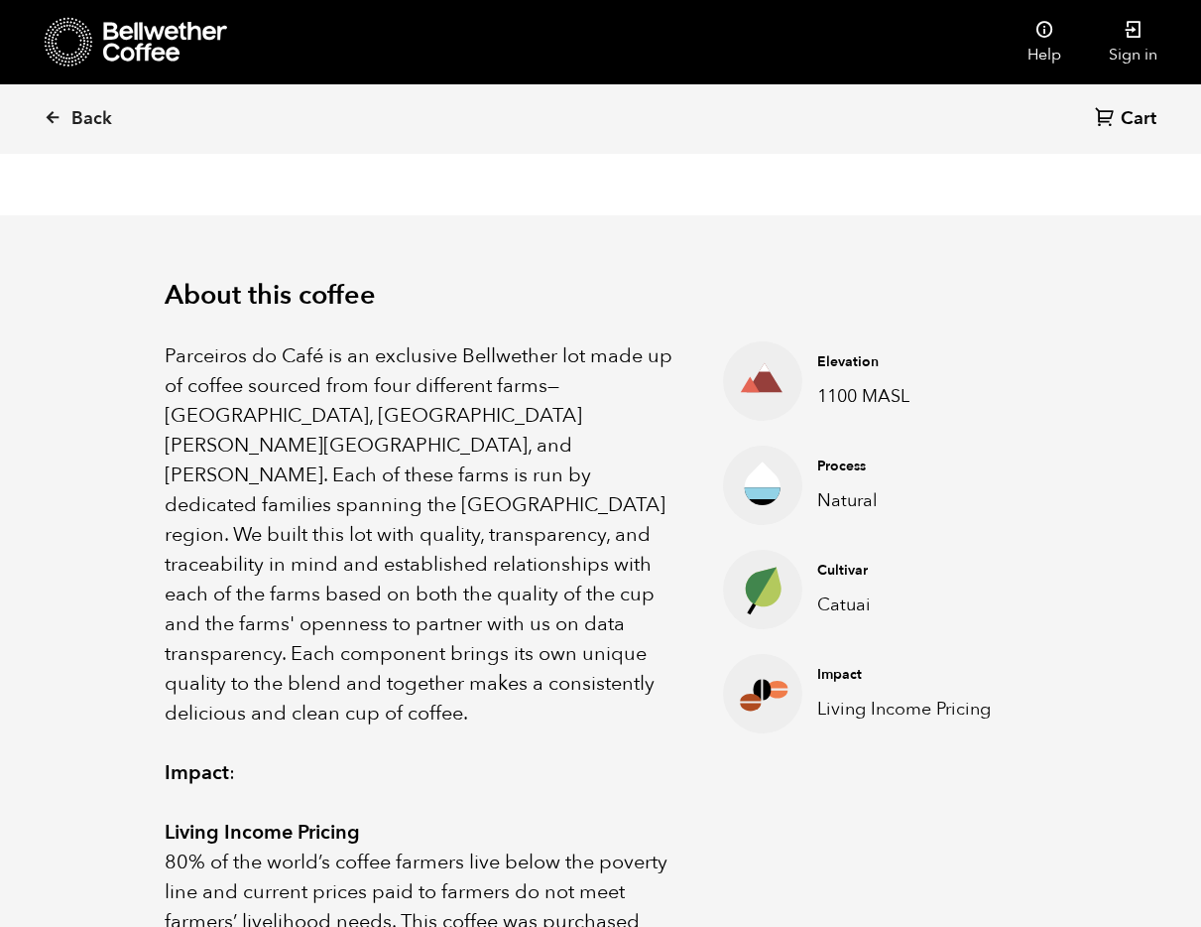
click at [927, 704] on p "Living Income Pricing" at bounding box center [911, 708] width 188 height 27
copy div "Living Income Pricing"
drag, startPoint x: 572, startPoint y: 615, endPoint x: 642, endPoint y: 627, distance: 70.5
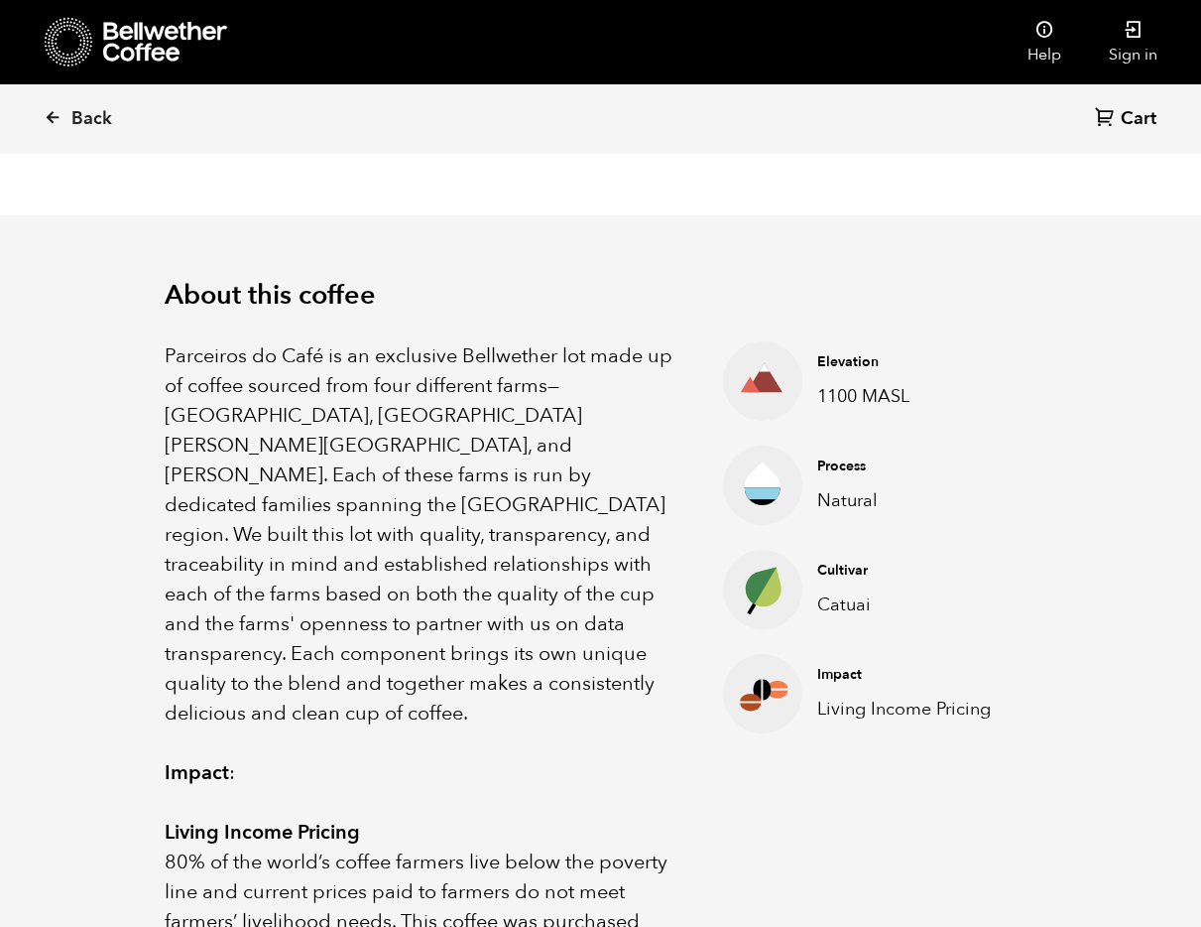
click at [573, 615] on p "Parceiros do Café is an exclusive Bellwether lot made up of coffee sourced from…" at bounding box center [419, 534] width 509 height 387
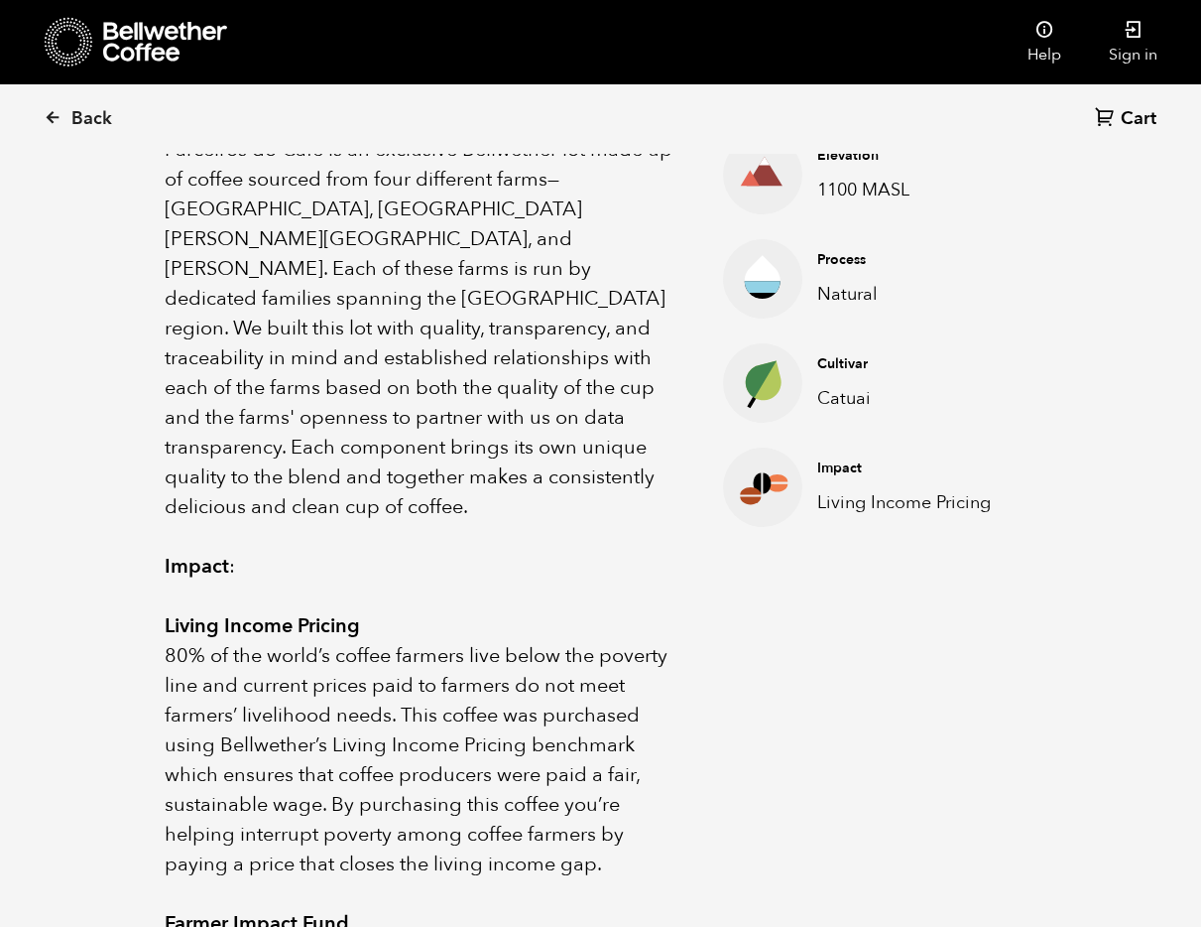
scroll to position [1100, 0]
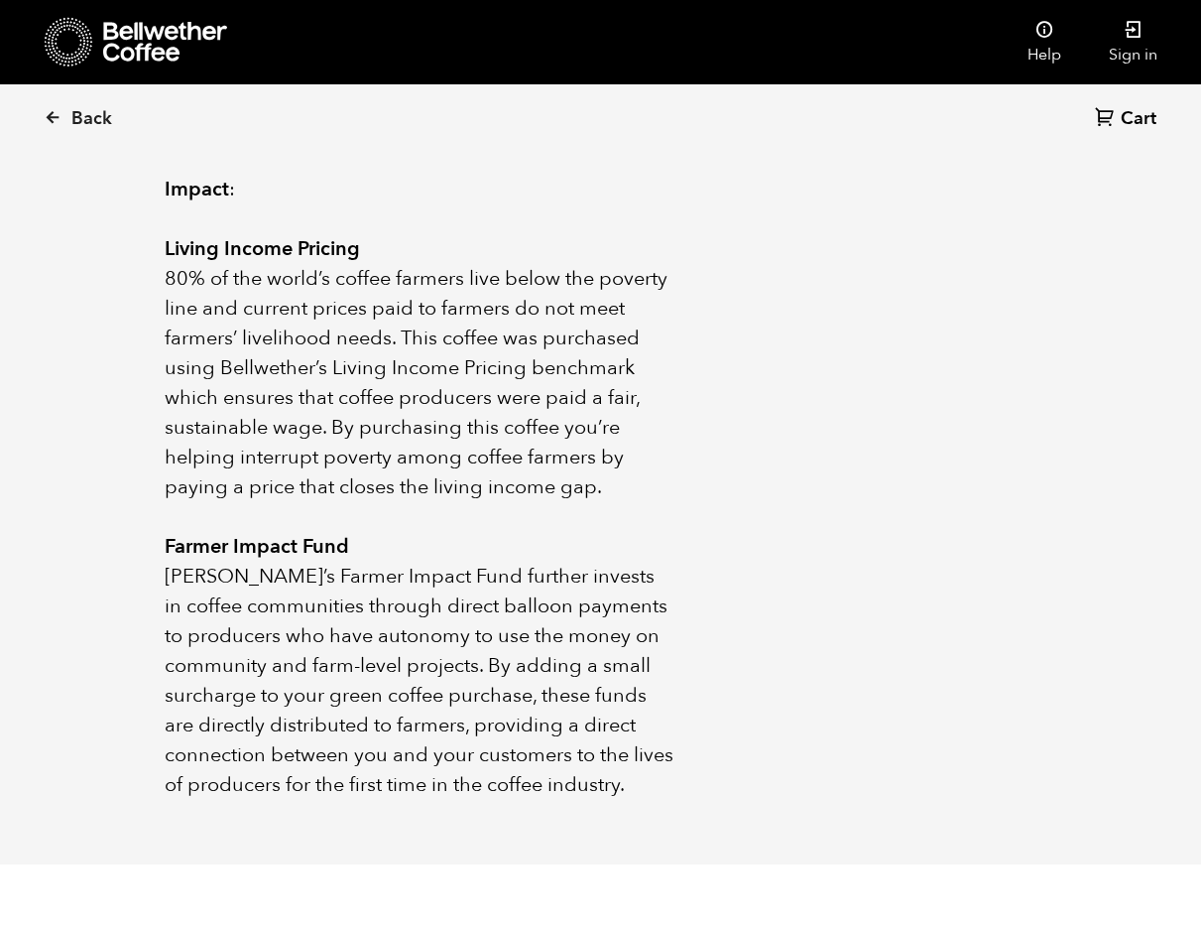
click at [342, 264] on p "80% of the world’s coffee farmers live below the poverty line and current price…" at bounding box center [419, 383] width 509 height 238
drag, startPoint x: 165, startPoint y: 186, endPoint x: 664, endPoint y: 423, distance: 552.5
click at [664, 423] on div "Parceiros do Café is an exclusive Bellwether lot made up of coffee sourced from…" at bounding box center [419, 279] width 509 height 1042
copy div "Living Income Pricing 80% of the world’s coffee farmers live below the poverty …"
drag, startPoint x: 432, startPoint y: 439, endPoint x: 281, endPoint y: 461, distance: 152.4
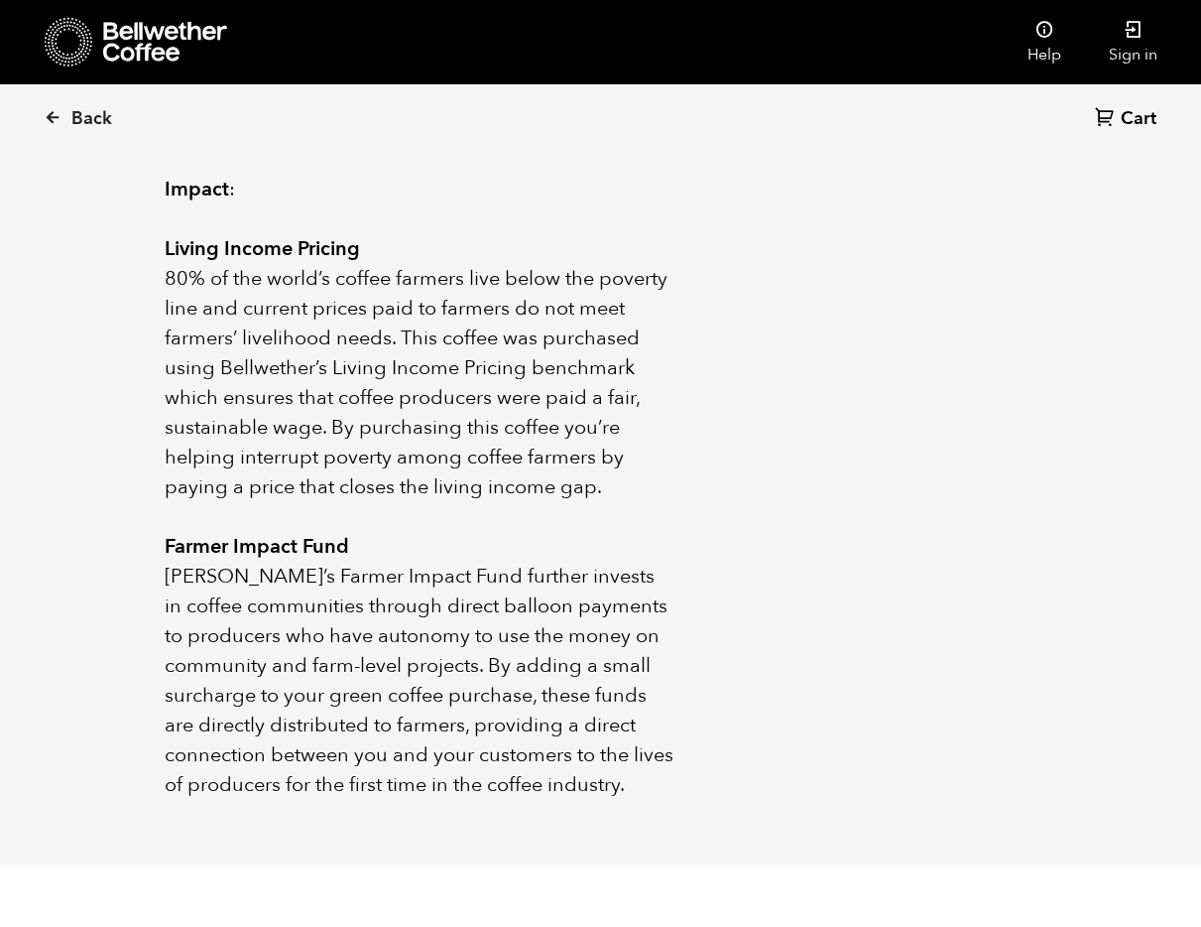
click at [432, 439] on p "80% of the world’s coffee farmers live below the poverty line and current price…" at bounding box center [419, 383] width 509 height 238
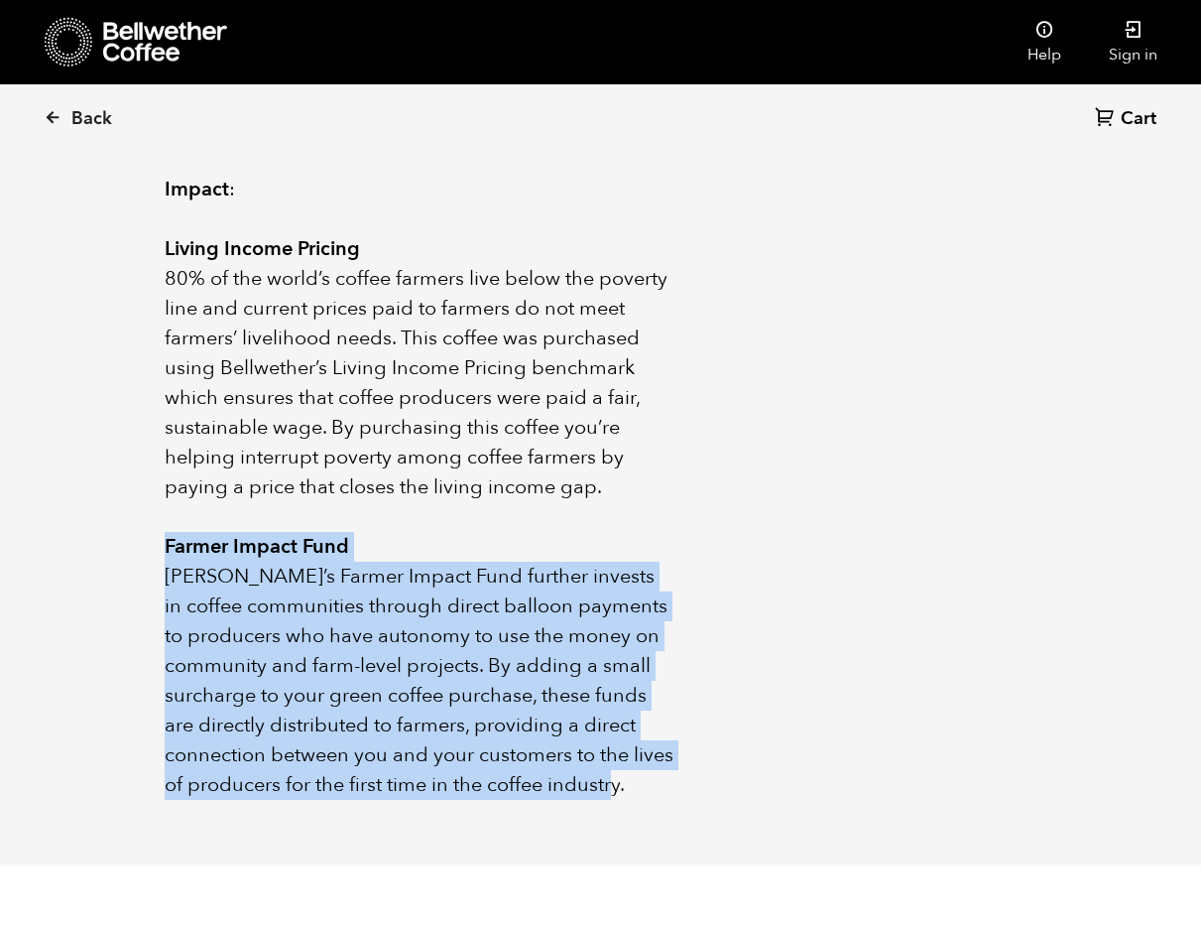
drag, startPoint x: 165, startPoint y: 487, endPoint x: 245, endPoint y: 754, distance: 278.7
click at [245, 754] on div "Parceiros do Café is an exclusive Bellwether lot made up of coffee sourced from…" at bounding box center [419, 279] width 509 height 1042
copy div "Farmer Impact Fund Bellwether’s Farmer Impact Fund further invests in coffee co…"
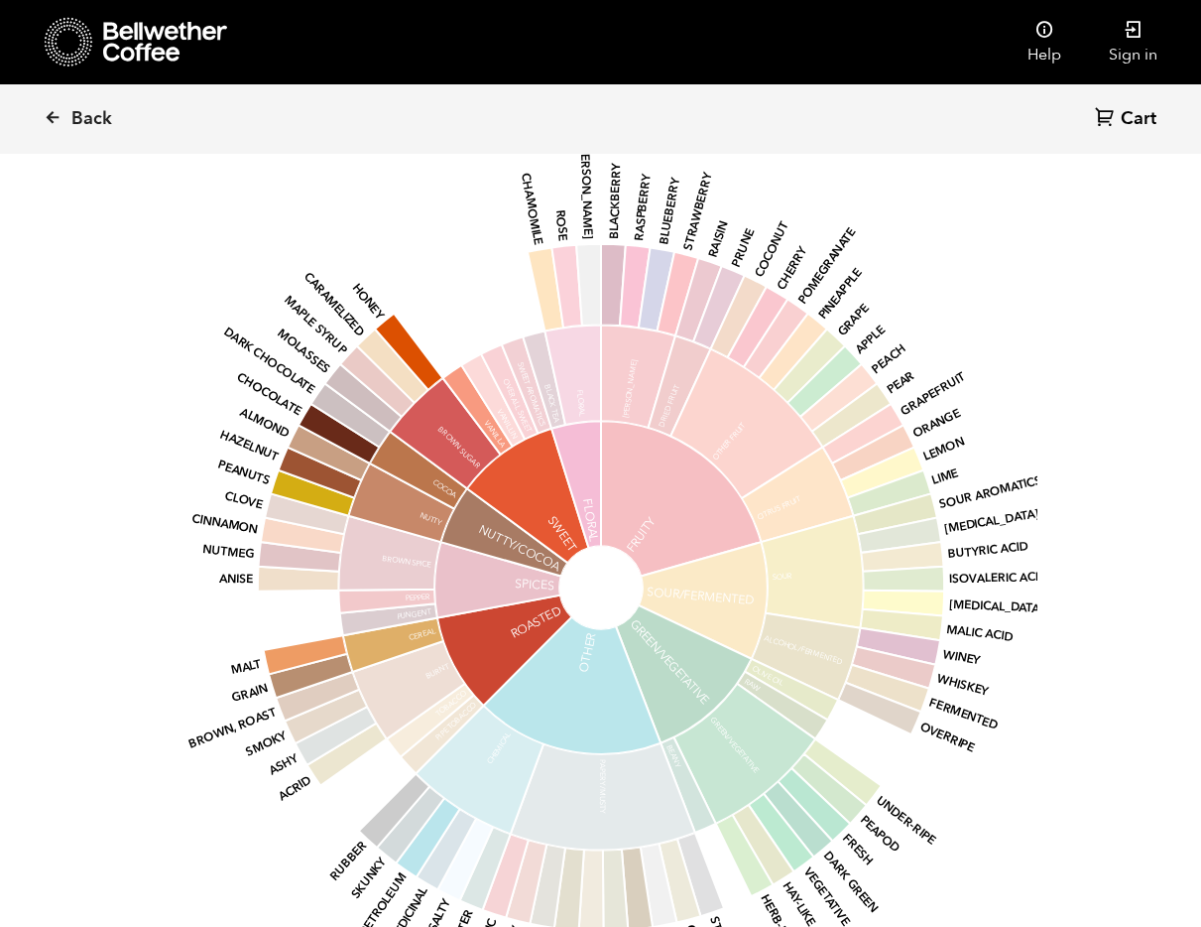
scroll to position [2527, 0]
